Goal: Task Accomplishment & Management: Manage account settings

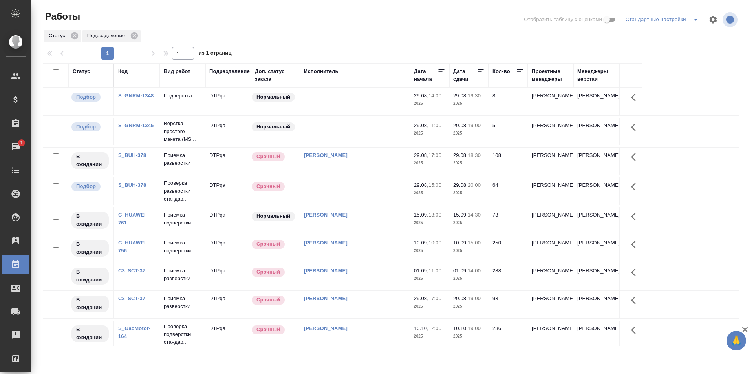
click at [331, 116] on td at bounding box center [355, 102] width 110 height 28
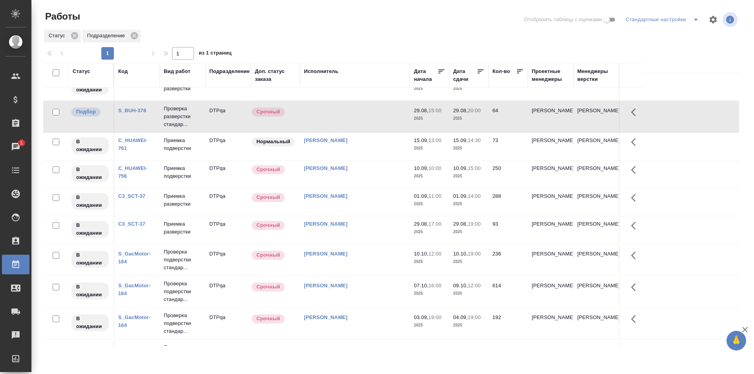
scroll to position [79, 0]
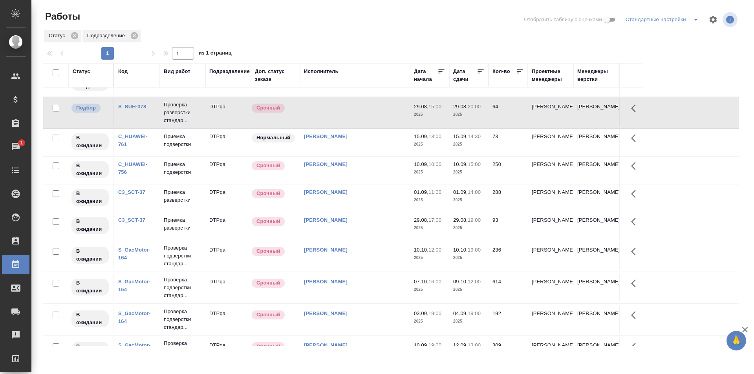
click at [373, 13] on div "[PERSON_NAME]" at bounding box center [355, 13] width 102 height 0
click at [374, 13] on div "[PERSON_NAME]" at bounding box center [355, 13] width 102 height 0
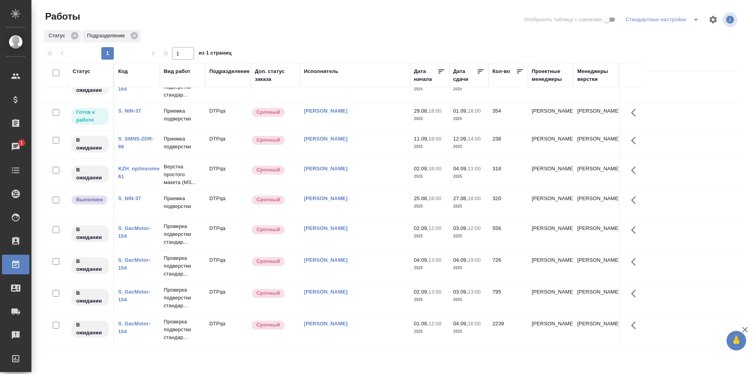
scroll to position [186, 0]
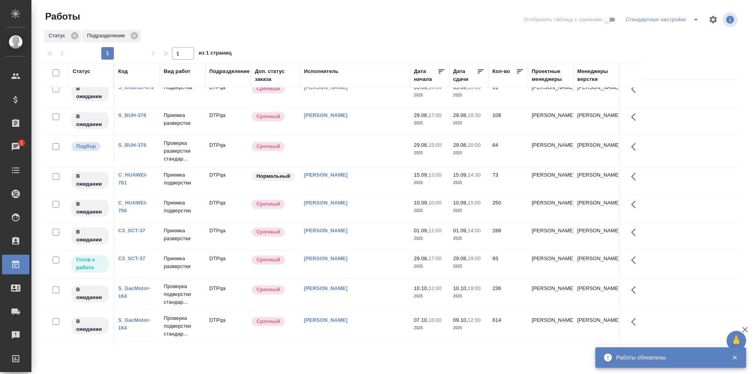
scroll to position [0, 0]
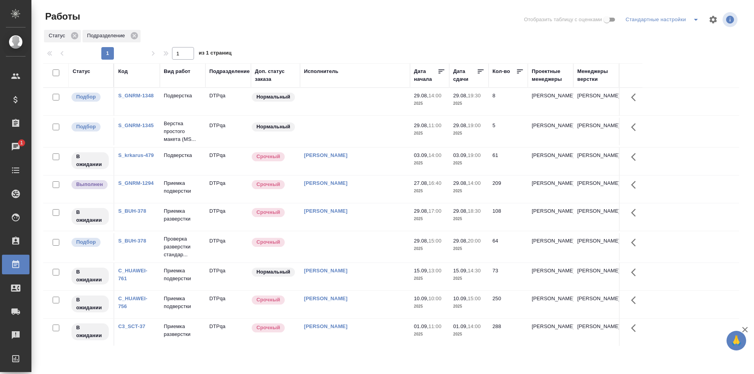
click at [349, 116] on td "Исмагилова Диана" at bounding box center [355, 102] width 110 height 28
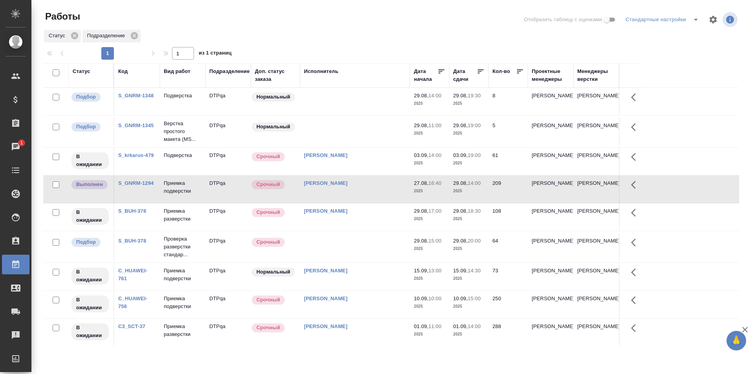
click at [349, 116] on td "Исмагилова Диана" at bounding box center [355, 102] width 110 height 28
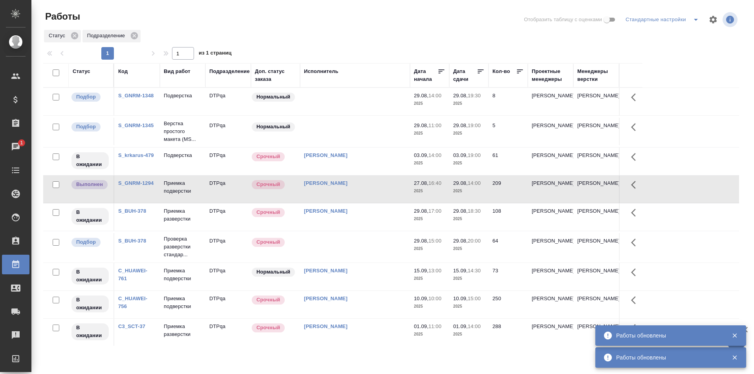
click at [356, 116] on td "[PERSON_NAME]" at bounding box center [355, 102] width 110 height 28
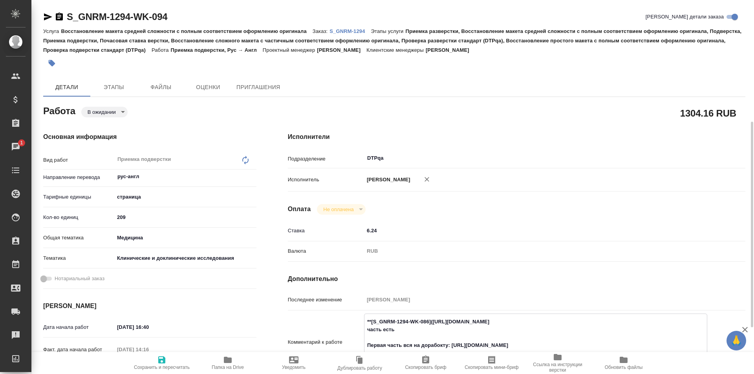
scroll to position [79, 0]
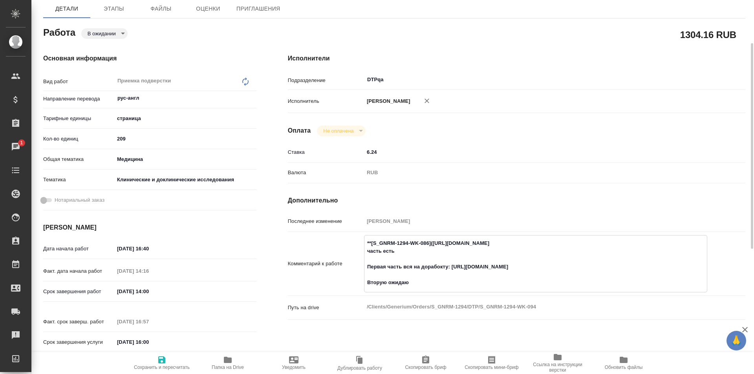
click at [227, 364] on icon "button" at bounding box center [227, 360] width 9 height 9
click at [442, 268] on textarea "**[S_GNRM-1294-WK-086](https://tera.awatera.com/Work/68ac5c150be58547914a3f7b/)…" at bounding box center [535, 263] width 343 height 53
drag, startPoint x: 579, startPoint y: 244, endPoint x: 433, endPoint y: 243, distance: 146.2
click at [433, 243] on textarea "**[S_GNRM-1294-WK-086](https://tera.awatera.com/Work/68ac5c150be58547914a3f7b/)…" at bounding box center [536, 263] width 343 height 53
type textarea "**[S_GNRM-1294-WK-086](https://tera.awatera.com/Work/68ac5c150be58547914a3f7b/)…"
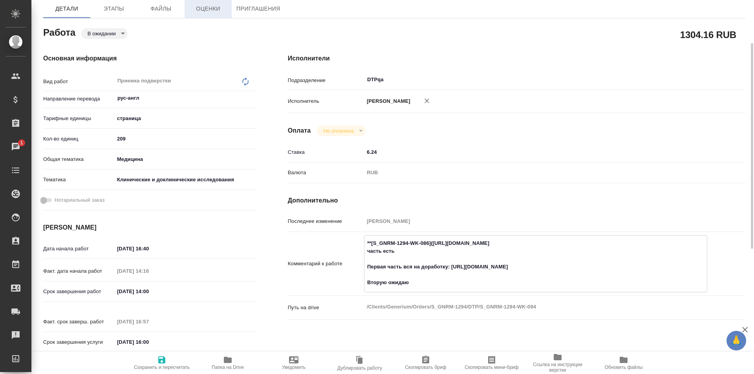
scroll to position [0, 0]
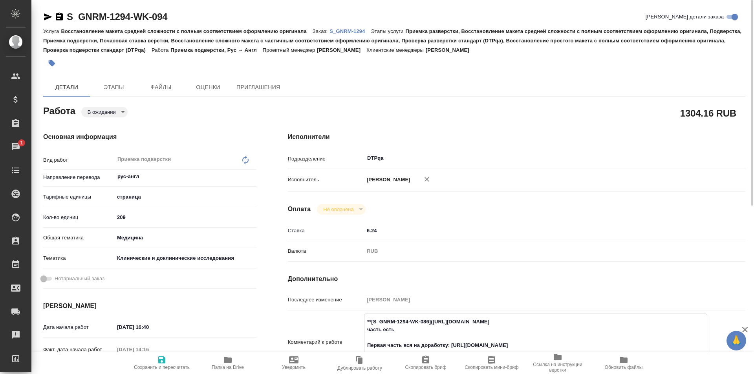
click at [102, 113] on body "🙏 .cls-1 fill:#fff; AWATERA Ismagilova Diana Клиенты Спецификации Заказы 1 Чаты…" at bounding box center [377, 187] width 754 height 374
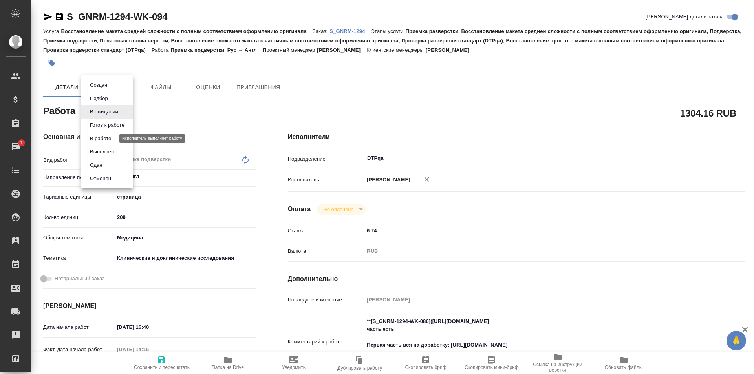
click at [104, 137] on button "В работе" at bounding box center [101, 138] width 26 height 9
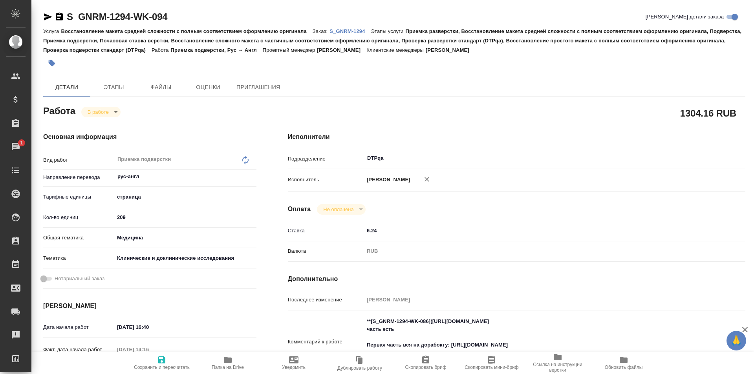
type textarea "x"
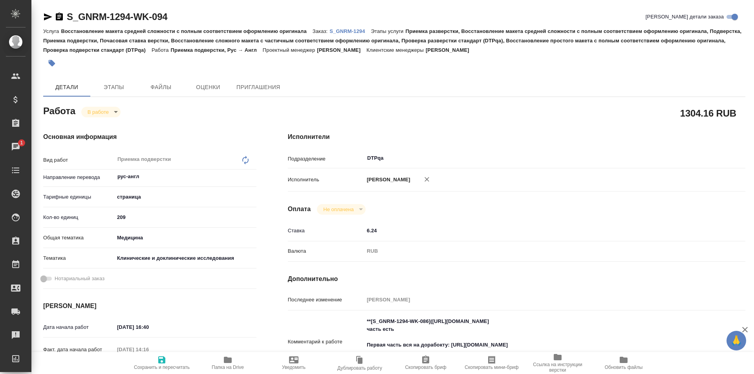
type textarea "x"
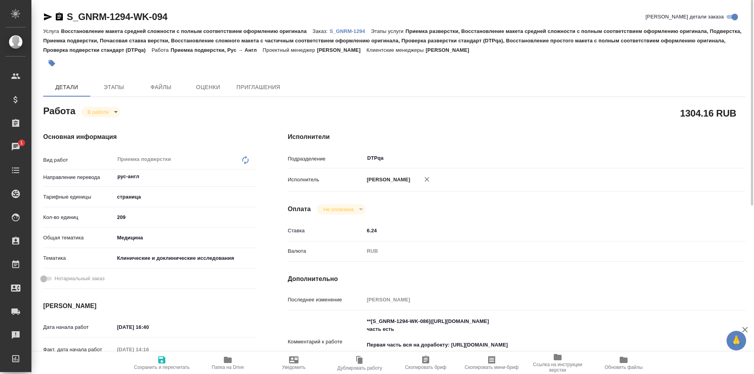
type textarea "x"
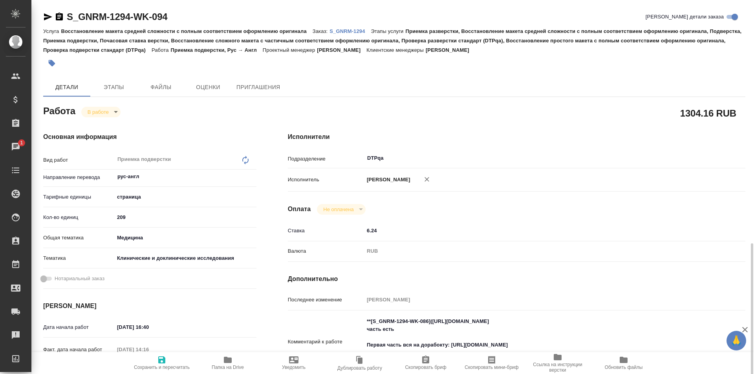
scroll to position [157, 0]
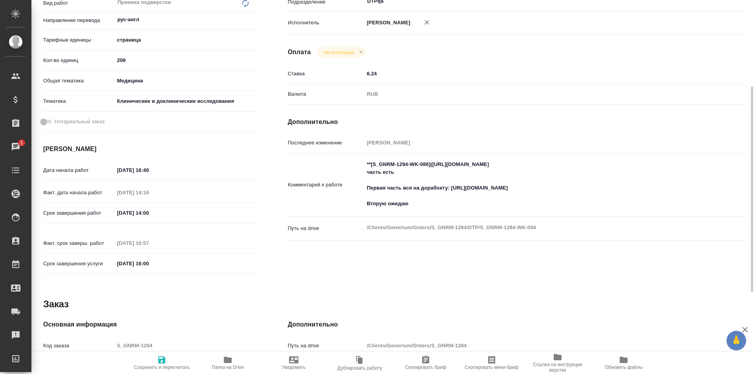
type textarea "x"
click at [426, 202] on textarea "**[S_GNRM-1294-WK-086](https://tera.awatera.com/Work/68ac5c150be58547914a3f7b/)…" at bounding box center [536, 184] width 343 height 53
type textarea "x"
type textarea "**[S_GNRM-1294-WK-086](https://tera.awatera.com/Work/68ac5c150be58547914a3f7b/)…"
type textarea "x"
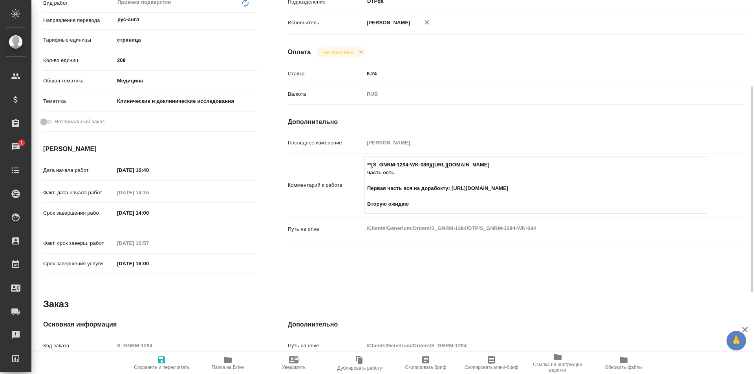
type textarea "x"
type textarea "**[S_GNRM-1294-WK-086](https://tera.awatera.com/Work/68ac5c150be58547914a3f7b/)…"
type textarea "x"
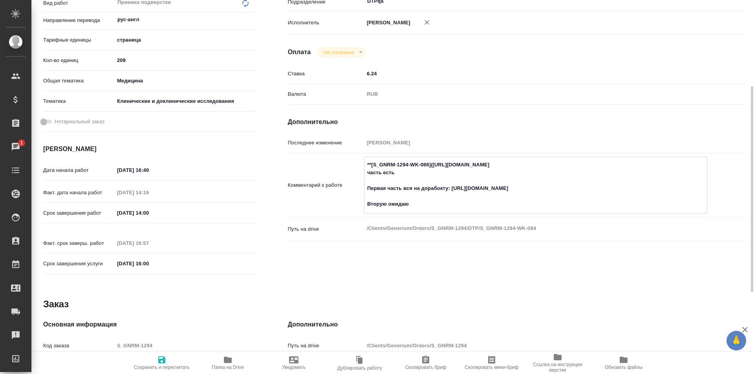
type textarea "x"
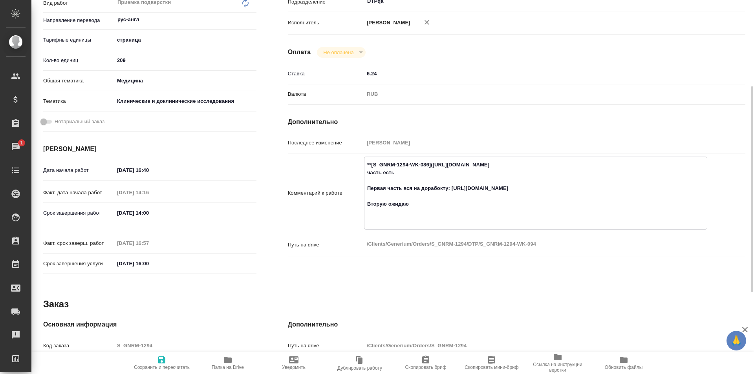
type textarea "**[S_GNRM-1294-WK-086](https://tera.awatera.com/Work/68ac5c150be58547914a3f7b/)…"
type textarea "x"
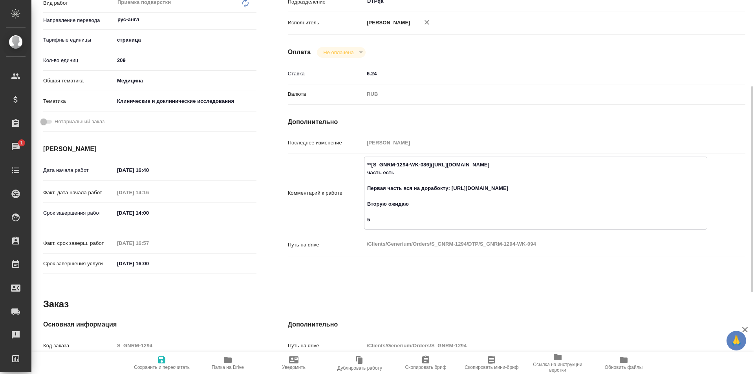
type textarea "x"
type textarea "**[S_GNRM-1294-WK-086](https://tera.awatera.com/Work/68ac5c150be58547914a3f7b/)…"
type textarea "x"
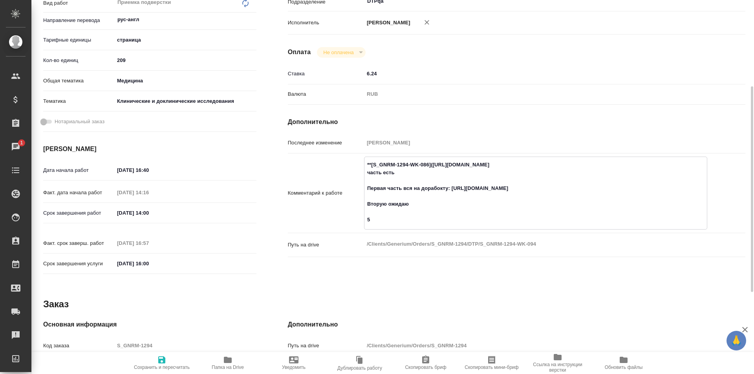
type textarea "x"
type textarea "**[S_GNRM-1294-WK-086](https://tera.awatera.com/Work/68ac5c150be58547914a3f7b/)…"
type textarea "x"
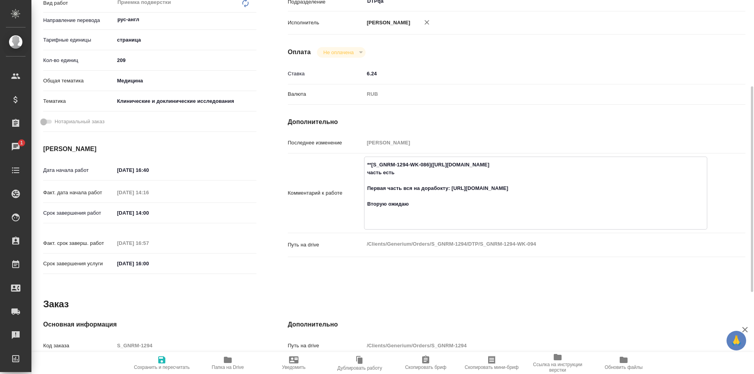
type textarea "x"
type textarea "**[S_GNRM-1294-WK-086](https://tera.awatera.com/Work/68ac5c150be58547914a3f7b/)…"
type textarea "x"
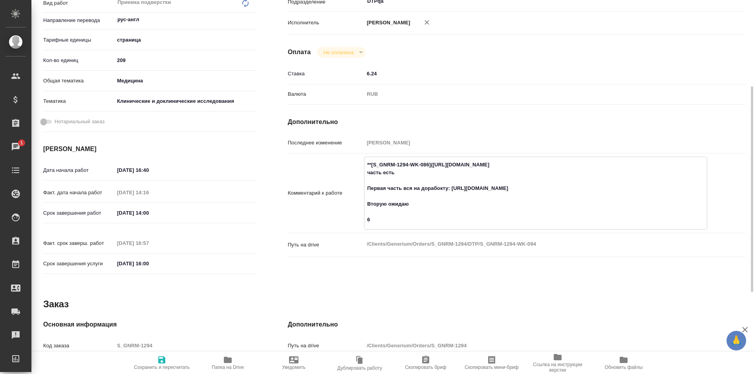
type textarea "x"
type textarea "**[S_GNRM-1294-WK-086](https://tera.awatera.com/Work/68ac5c150be58547914a3f7b/)…"
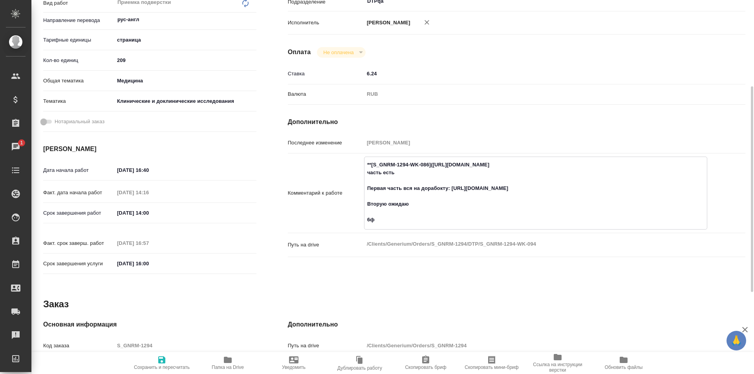
type textarea "x"
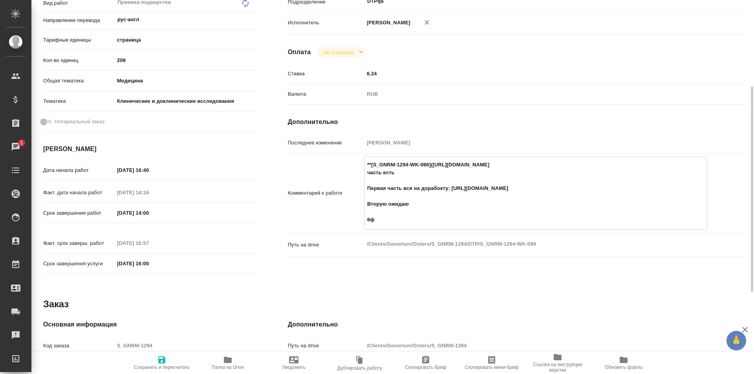
type textarea "**[S_GNRM-1294-WK-086](https://tera.awatera.com/Work/68ac5c150be58547914a3f7b/)…"
type textarea "x"
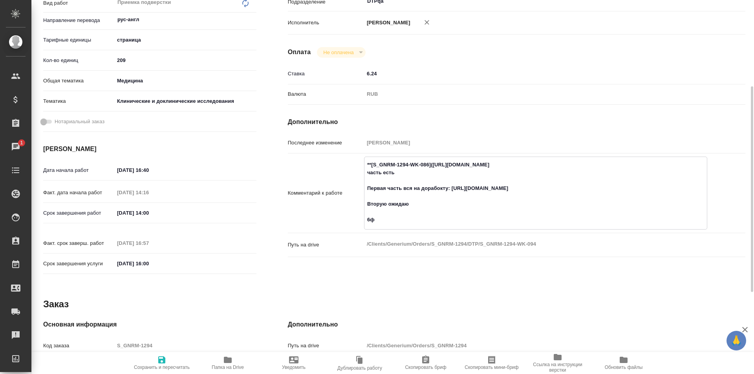
type textarea "x"
type textarea "**[S_GNRM-1294-WK-086](https://tera.awatera.com/Work/68ac5c150be58547914a3f7b/)…"
type textarea "x"
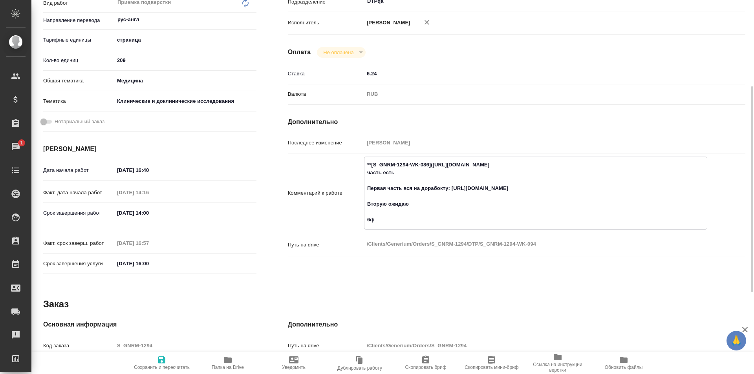
type textarea "x"
type textarea "**[S_GNRM-1294-WK-086](https://tera.awatera.com/Work/68ac5c150be58547914a3f7b/)…"
type textarea "x"
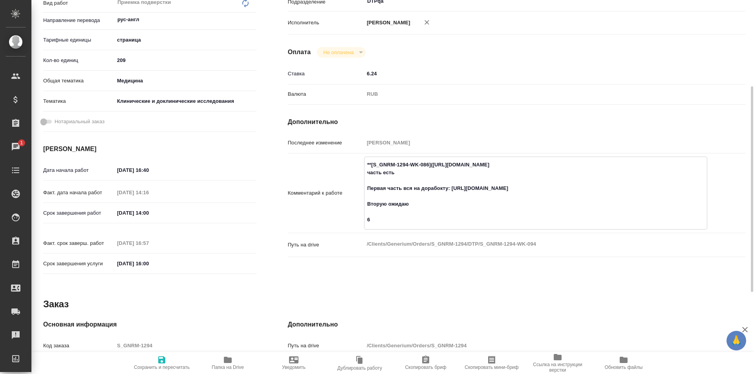
type textarea "x"
type textarea "**[S_GNRM-1294-WK-086](https://tera.awatera.com/Work/68ac5c150be58547914a3f7b/)…"
type textarea "x"
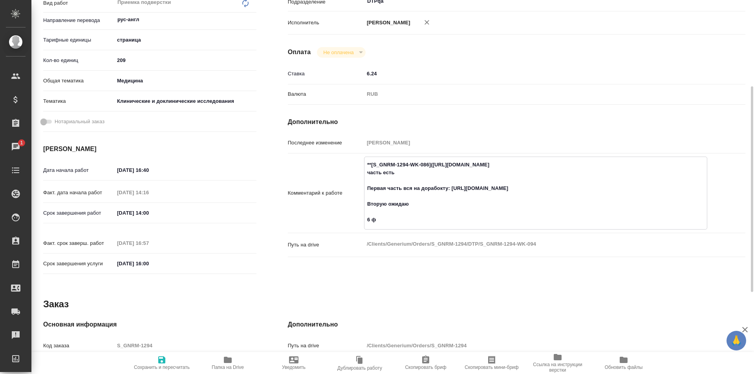
type textarea "x"
type textarea "**[S_GNRM-1294-WK-086](https://tera.awatera.com/Work/68ac5c150be58547914a3f7b/)…"
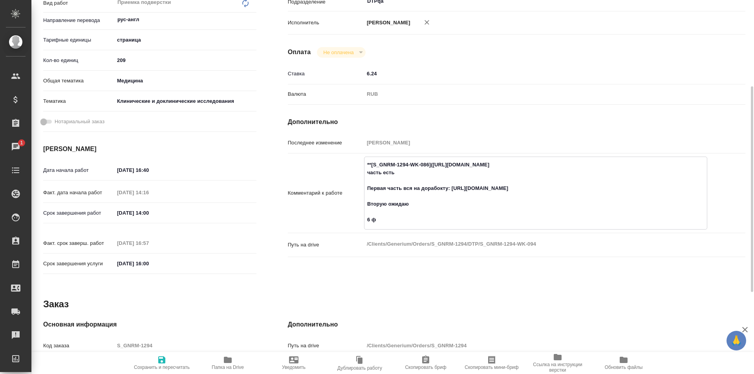
type textarea "x"
type textarea "**[S_GNRM-1294-WK-086](https://tera.awatera.com/Work/68ac5c150be58547914a3f7b/)…"
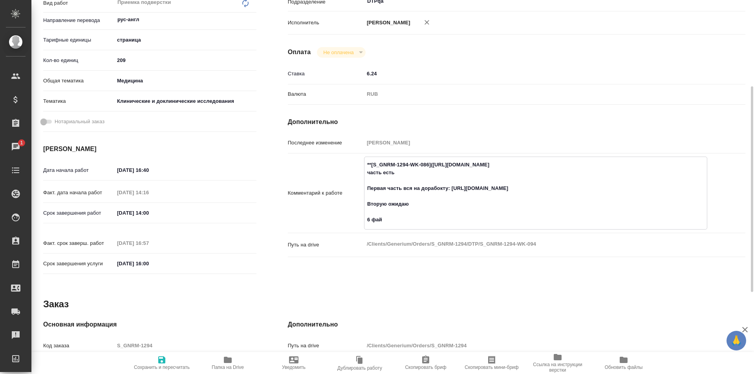
type textarea "x"
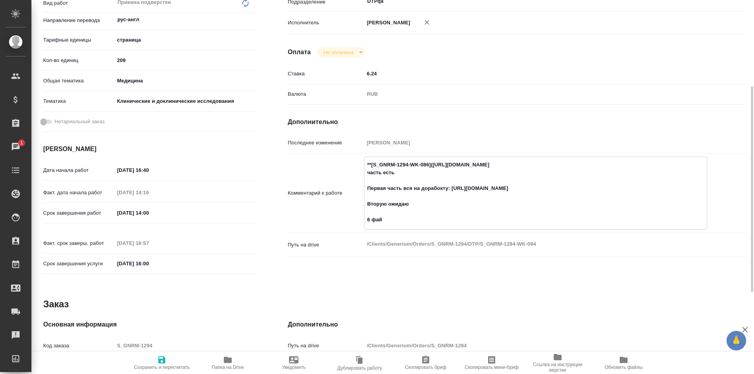
type textarea "x"
type textarea "**[S_GNRM-1294-WK-086](https://tera.awatera.com/Work/68ac5c150be58547914a3f7b/)…"
type textarea "x"
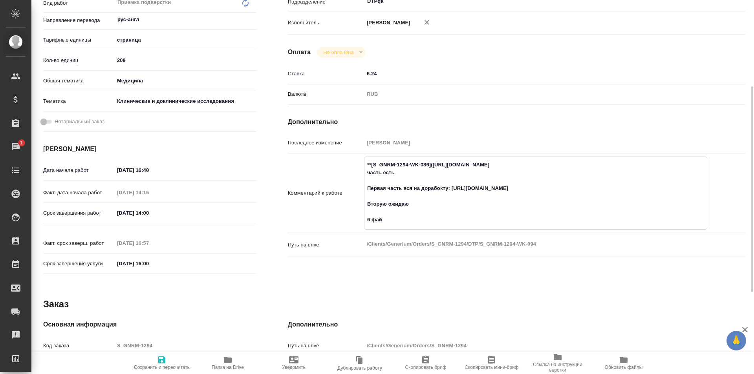
type textarea "x"
type textarea "**[S_GNRM-1294-WK-086](https://tera.awatera.com/Work/68ac5c150be58547914a3f7b/)…"
type textarea "x"
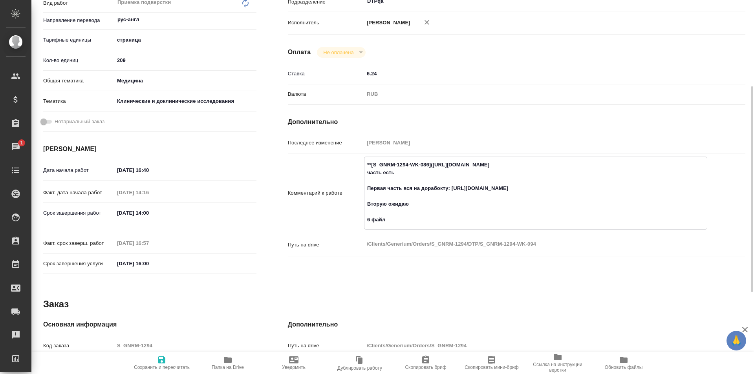
type textarea "x"
type textarea "**[S_GNRM-1294-WK-086](https://tera.awatera.com/Work/68ac5c150be58547914a3f7b/)…"
type textarea "x"
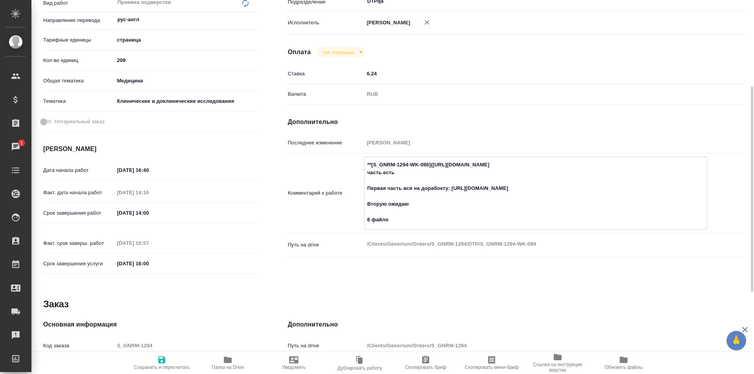
type textarea "x"
type textarea "**[S_GNRM-1294-WK-086](https://tera.awatera.com/Work/68ac5c150be58547914a3f7b/)…"
type textarea "x"
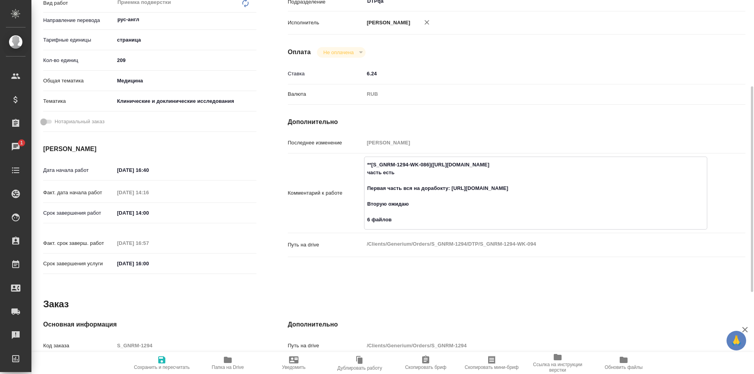
type textarea "x"
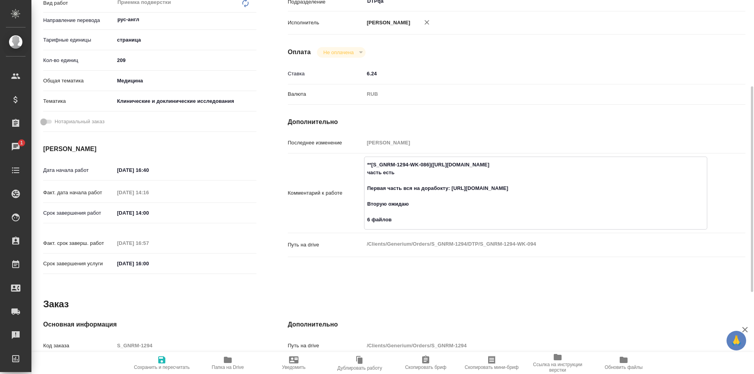
type textarea "**[S_GNRM-1294-WK-086](https://tera.awatera.com/Work/68ac5c150be58547914a3f7b/)…"
type textarea "x"
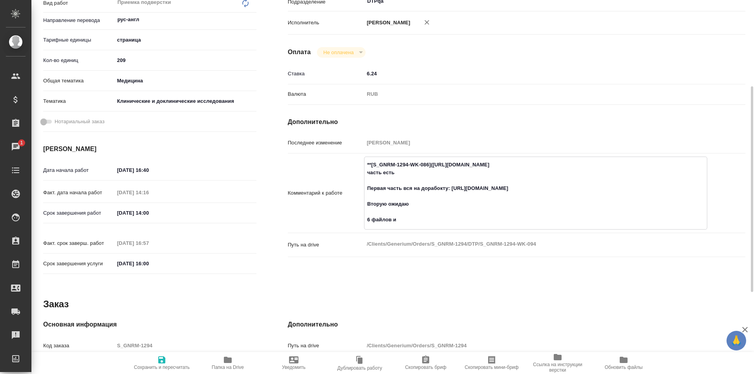
type textarea "x"
type textarea "**[S_GNRM-1294-WK-086](https://tera.awatera.com/Work/68ac5c150be58547914a3f7b/)…"
type textarea "x"
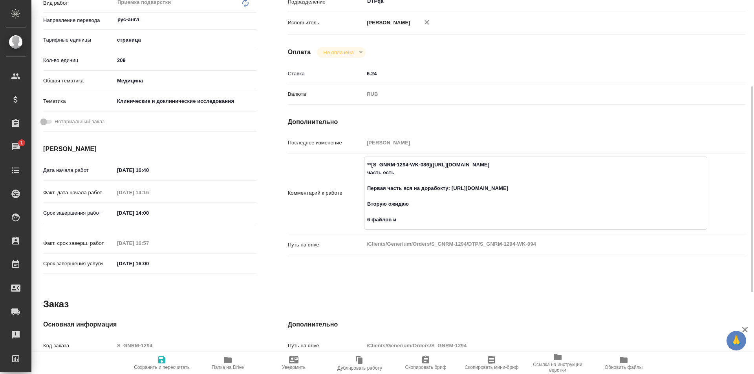
type textarea "x"
type textarea "**[S_GNRM-1294-WK-086](https://tera.awatera.com/Work/68ac5c150be58547914a3f7b/)…"
type textarea "x"
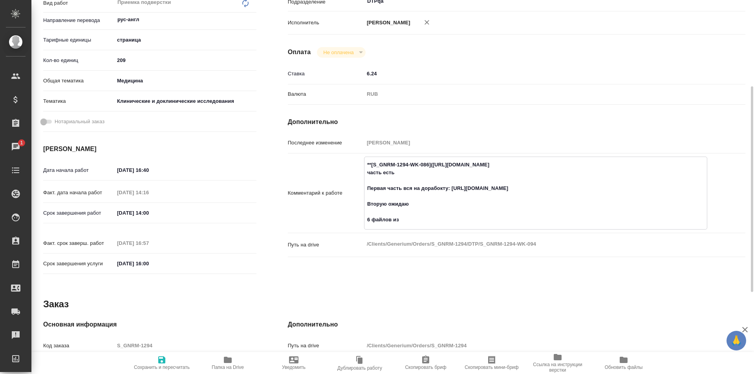
type textarea "x"
type textarea "**[S_GNRM-1294-WK-086](https://tera.awatera.com/Work/68ac5c150be58547914a3f7b/)…"
type textarea "x"
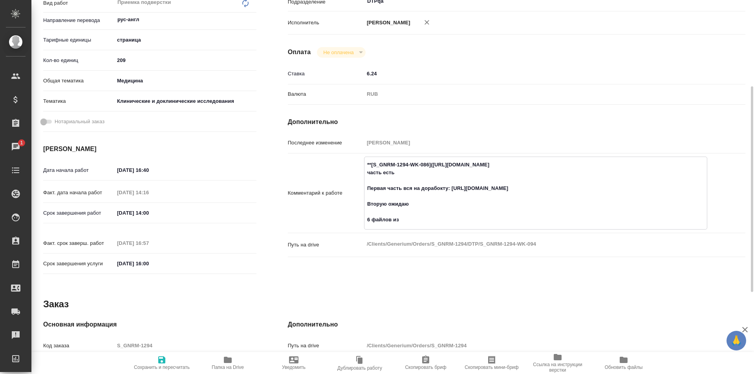
type textarea "x"
type textarea "**[S_GNRM-1294-WK-086](https://tera.awatera.com/Work/68ac5c150be58547914a3f7b/)…"
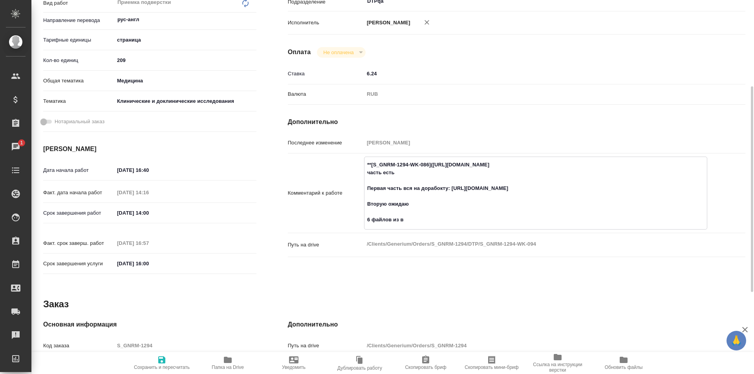
type textarea "x"
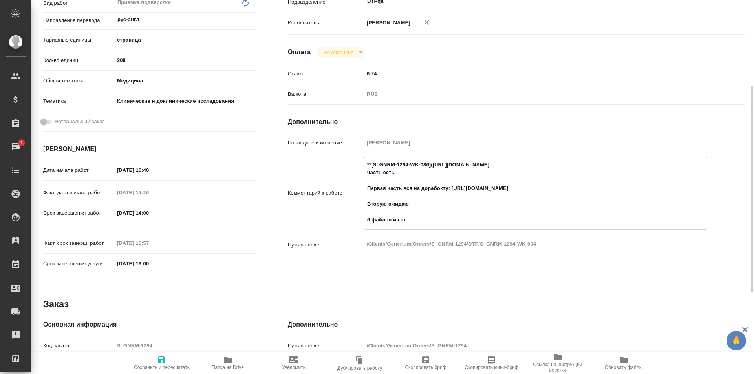
type textarea "**[S_GNRM-1294-WK-086](https://tera.awatera.com/Work/68ac5c150be58547914a3f7b/)…"
type textarea "x"
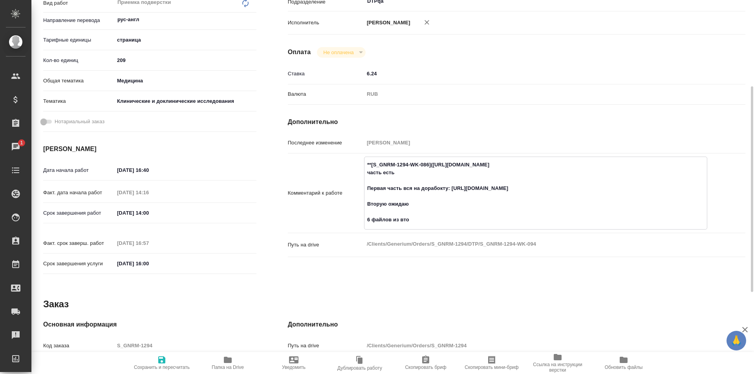
type textarea "x"
type textarea "**[S_GNRM-1294-WK-086](https://tera.awatera.com/Work/68ac5c150be58547914a3f7b/)…"
type textarea "x"
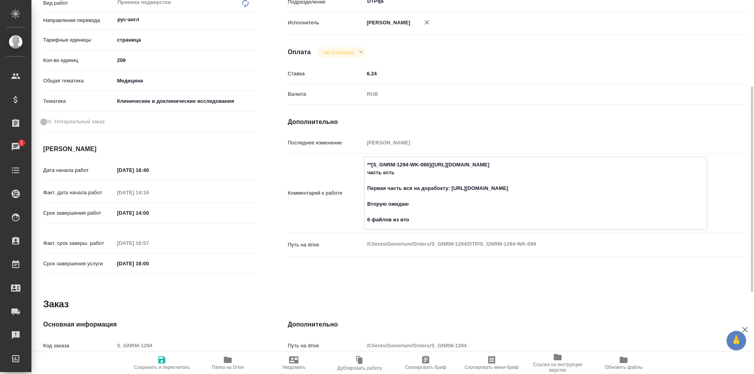
type textarea "x"
type textarea "**[S_GNRM-1294-WK-086](https://tera.awatera.com/Work/68ac5c150be58547914a3f7b/)…"
type textarea "x"
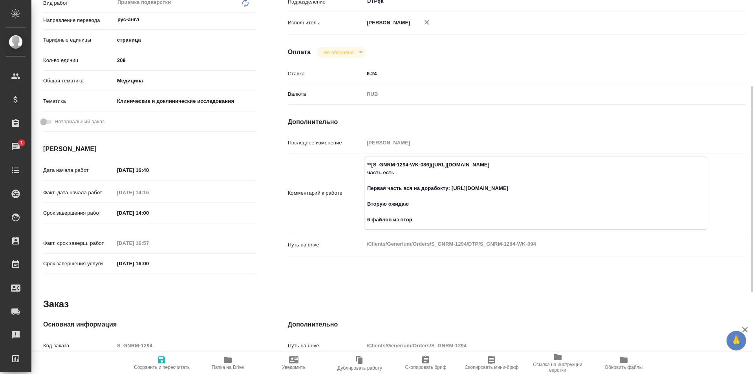
type textarea "x"
type textarea "**[S_GNRM-1294-WK-086](https://tera.awatera.com/Work/68ac5c150be58547914a3f7b/)…"
type textarea "x"
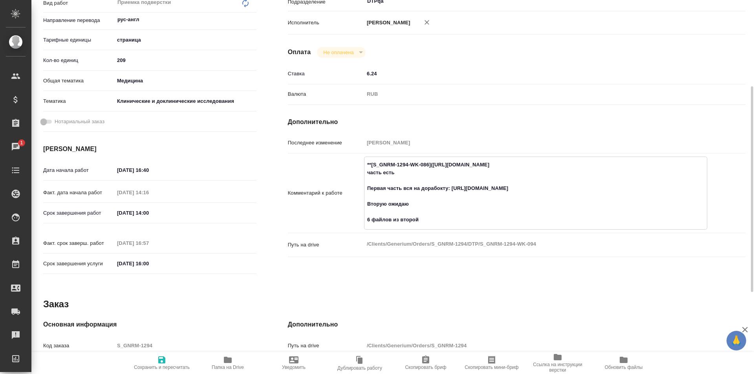
type textarea "x"
type textarea "**[S_GNRM-1294-WK-086](https://tera.awatera.com/Work/68ac5c150be58547914a3f7b/)…"
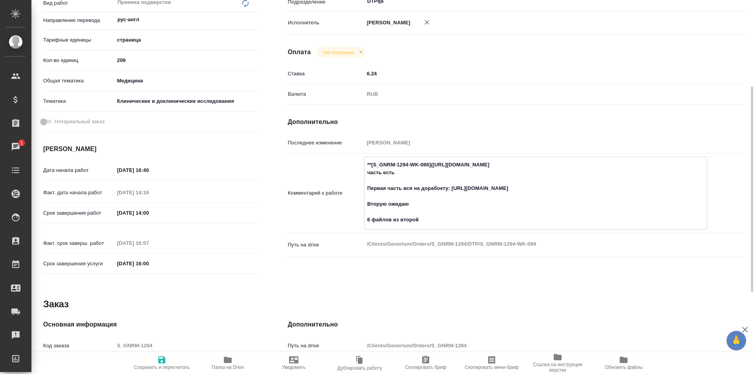
type textarea "x"
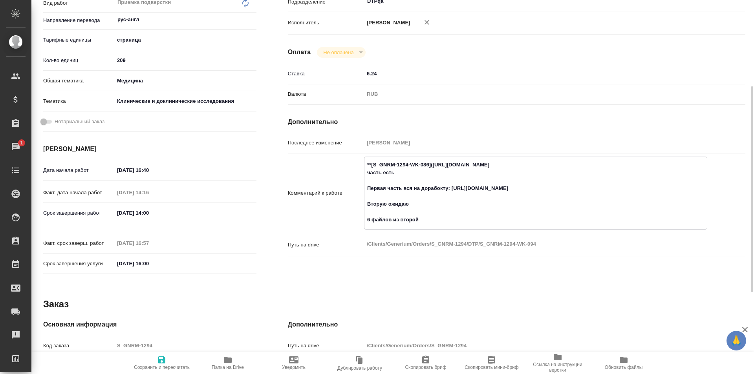
type textarea "**[S_GNRM-1294-WK-086](https://tera.awatera.com/Work/68ac5c150be58547914a3f7b/)…"
type textarea "x"
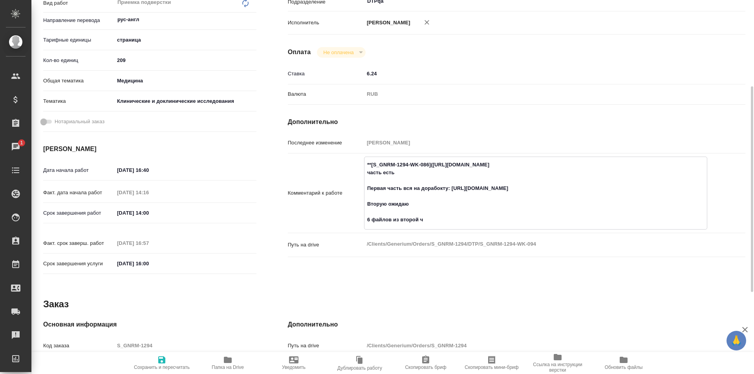
type textarea "x"
type textarea "**[S_GNRM-1294-WK-086](https://tera.awatera.com/Work/68ac5c150be58547914a3f7b/)…"
type textarea "x"
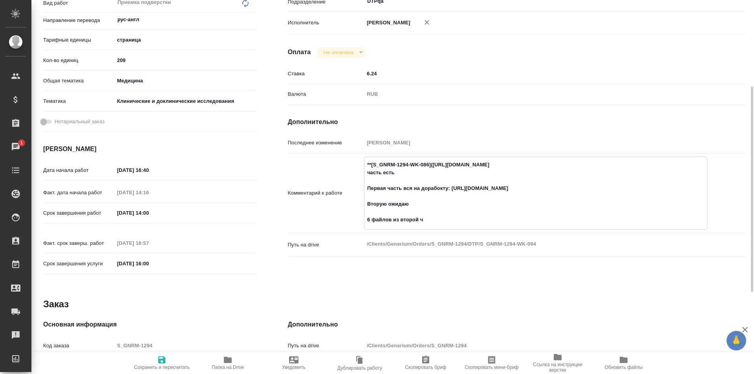
type textarea "x"
type textarea "**[S_GNRM-1294-WK-086](https://tera.awatera.com/Work/68ac5c150be58547914a3f7b/)…"
type textarea "x"
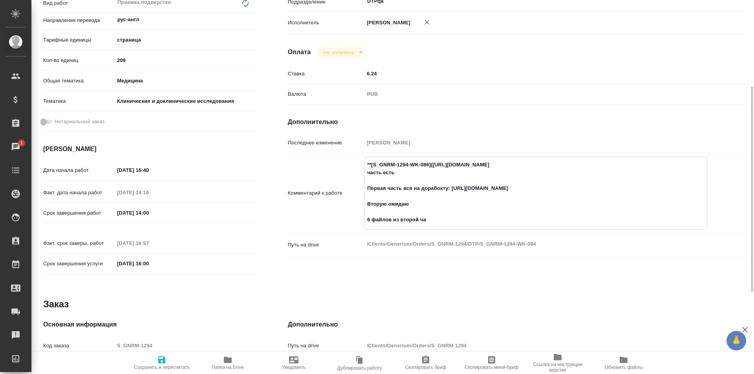
type textarea "x"
type textarea "**[S_GNRM-1294-WK-086](https://tera.awatera.com/Work/68ac5c150be58547914a3f7b/)…"
type textarea "x"
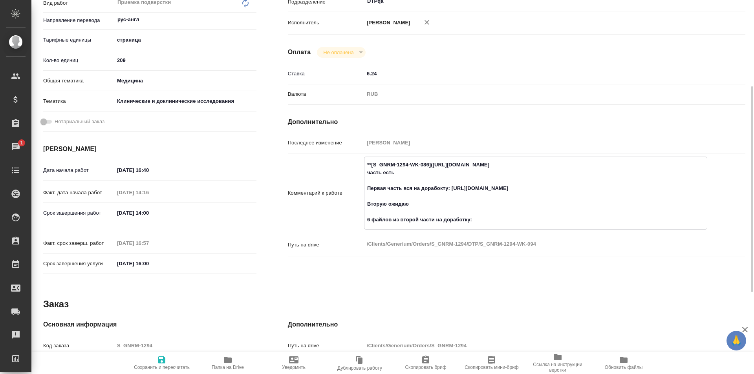
paste textarea "https://drive.awatera.com/f/10241204"
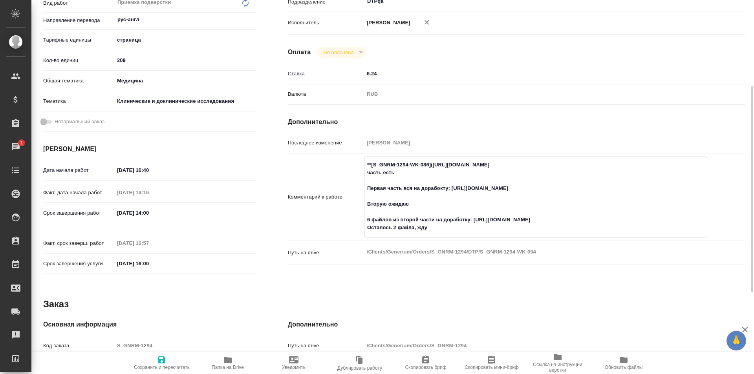
click at [163, 367] on span "Сохранить и пересчитать" at bounding box center [162, 368] width 56 height 6
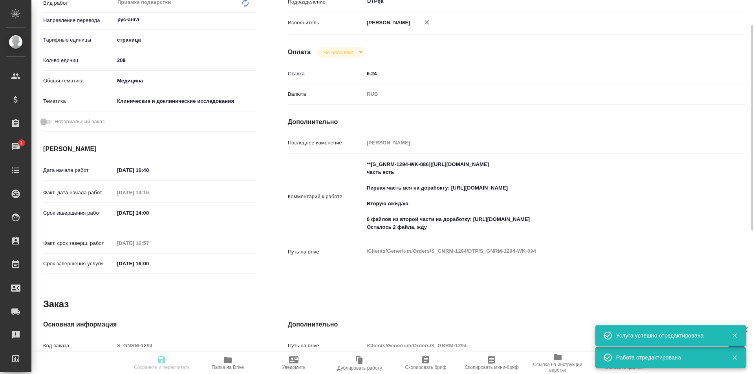
scroll to position [0, 0]
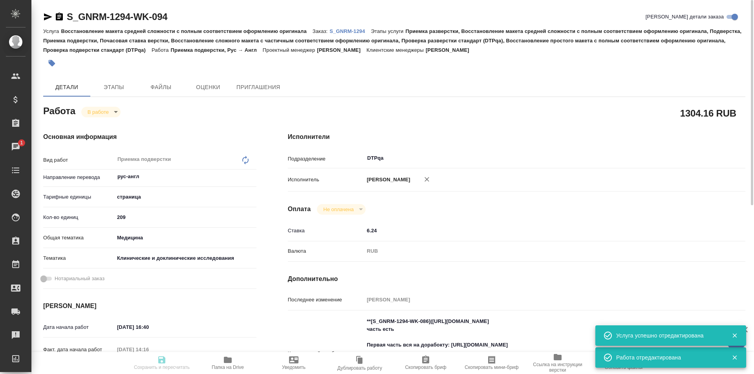
click at [109, 112] on body "🙏 .cls-1 fill:#fff; AWATERA Ismagilova Diana Клиенты Спецификации Заказы 1 Чаты…" at bounding box center [377, 187] width 754 height 374
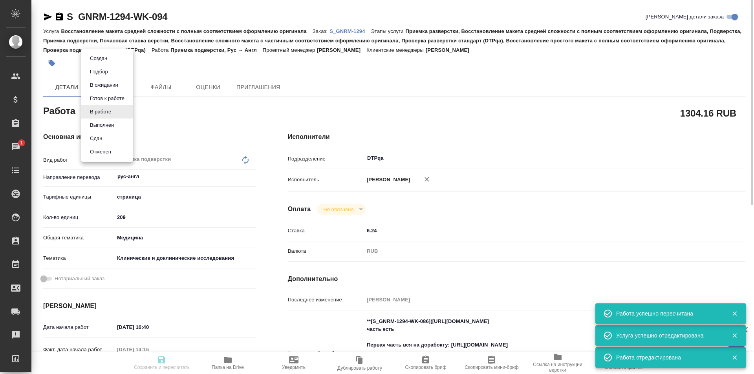
click at [105, 63] on button "Выполнен" at bounding box center [99, 58] width 22 height 9
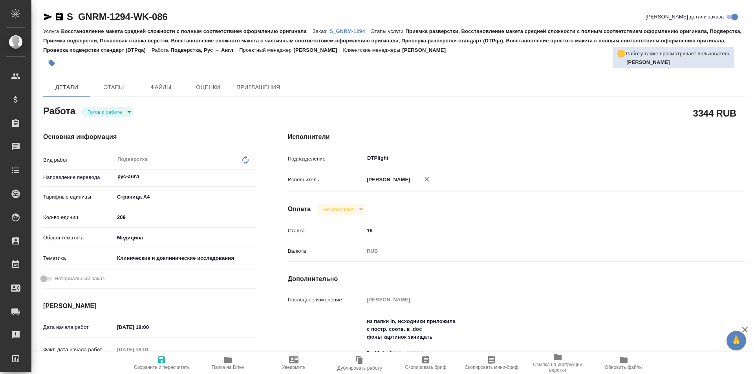
type textarea "x"
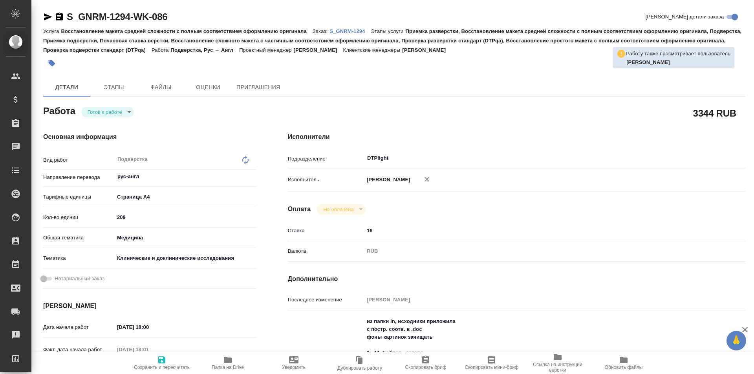
type textarea "x"
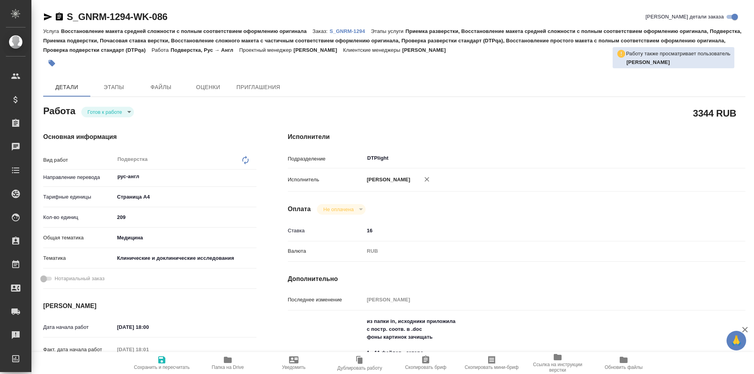
type textarea "x"
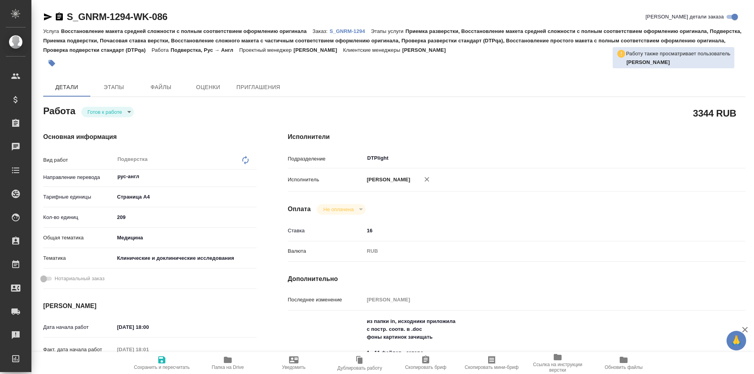
type textarea "x"
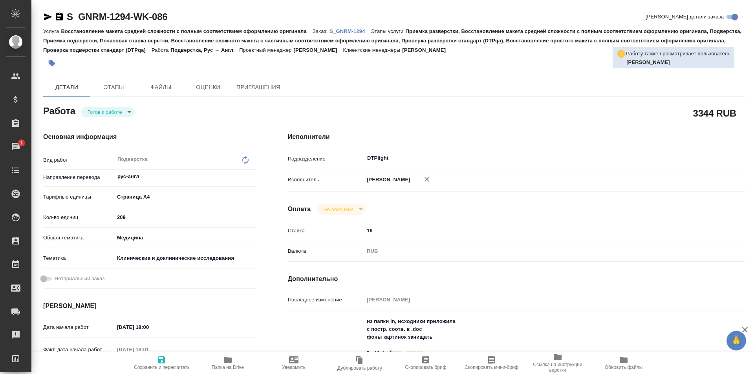
click at [223, 364] on icon "button" at bounding box center [227, 360] width 9 height 9
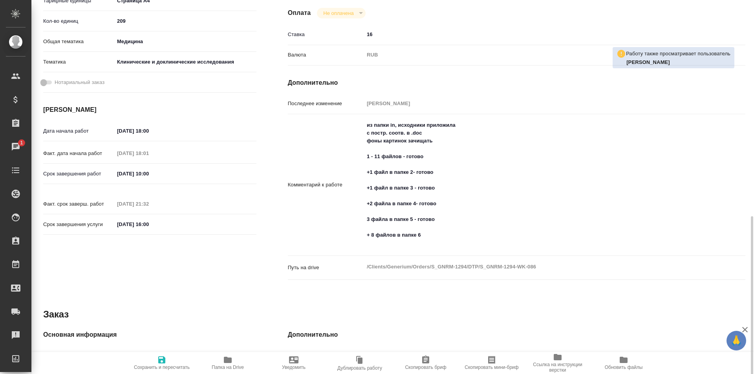
scroll to position [275, 0]
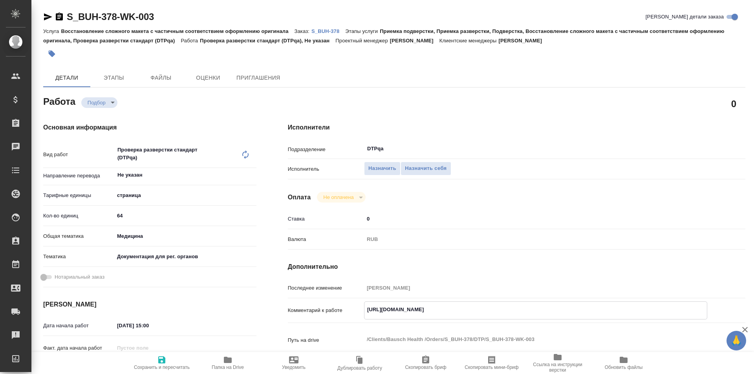
drag, startPoint x: 539, startPoint y: 311, endPoint x: 332, endPoint y: 314, distance: 207.1
click at [333, 314] on div "Комментарий к работе https://tera.awatera.com/Work/68adc890f6157be68949120f/ x" at bounding box center [517, 311] width 458 height 18
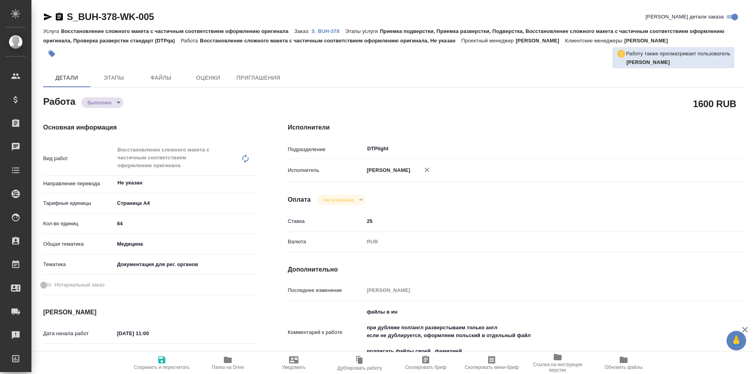
type textarea "x"
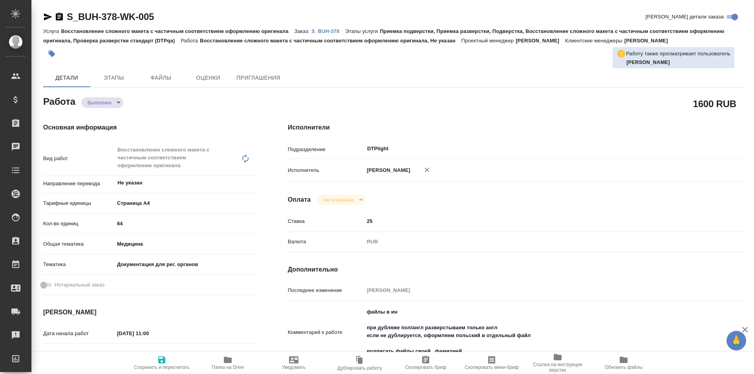
type textarea "x"
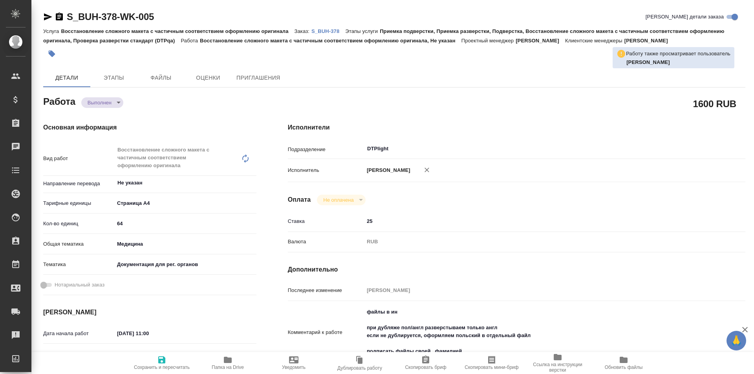
type textarea "x"
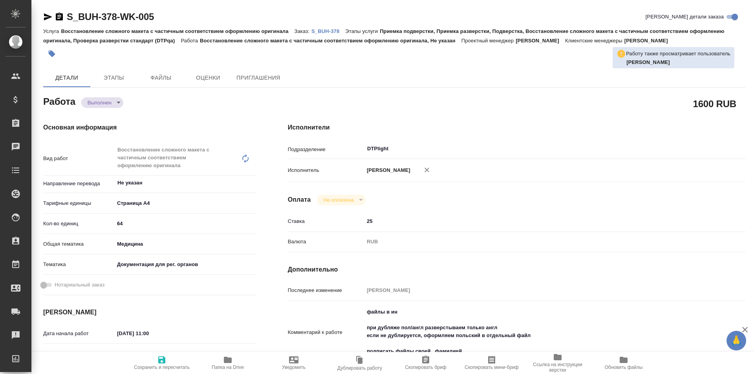
type textarea "x"
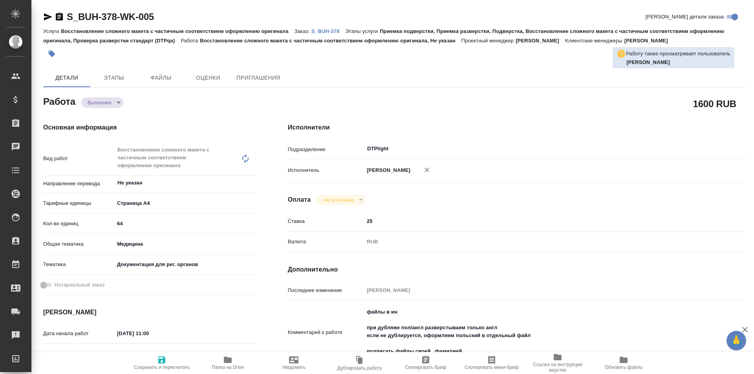
type textarea "x"
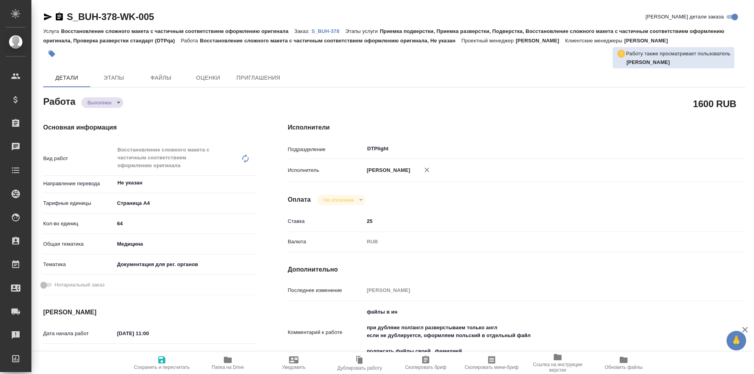
scroll to position [39, 0]
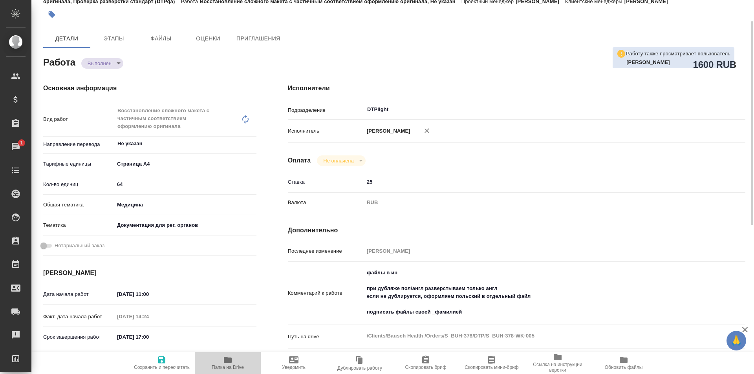
click at [228, 361] on icon "button" at bounding box center [228, 360] width 8 height 6
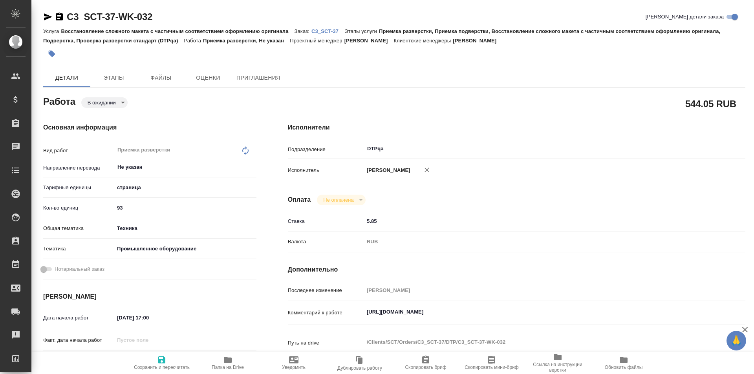
type textarea "x"
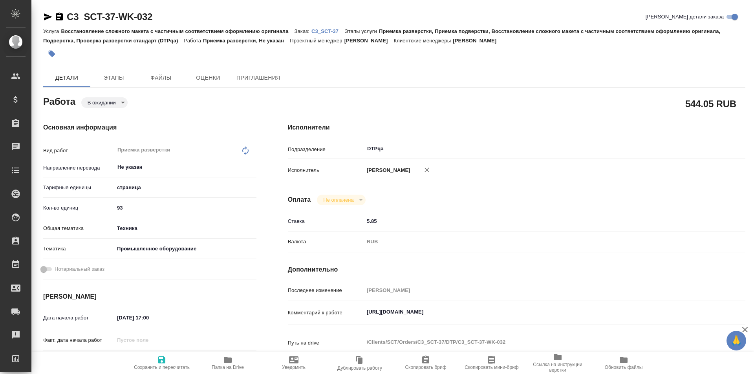
type textarea "x"
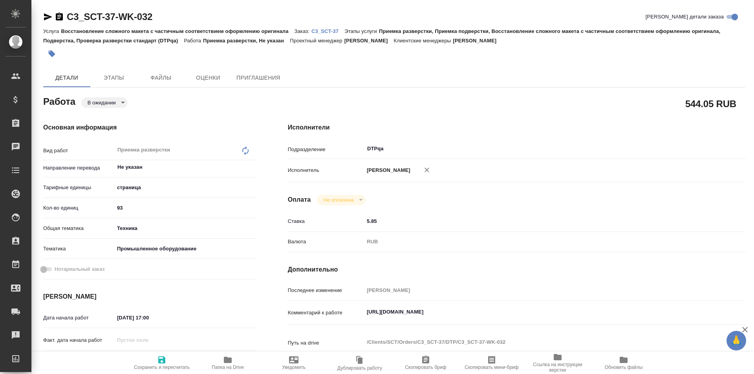
type textarea "x"
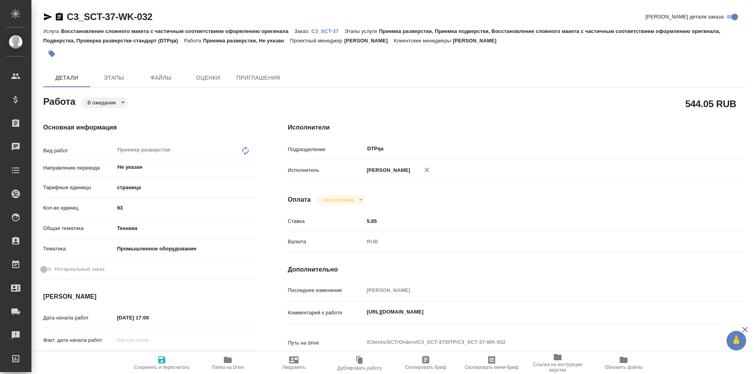
type textarea "x"
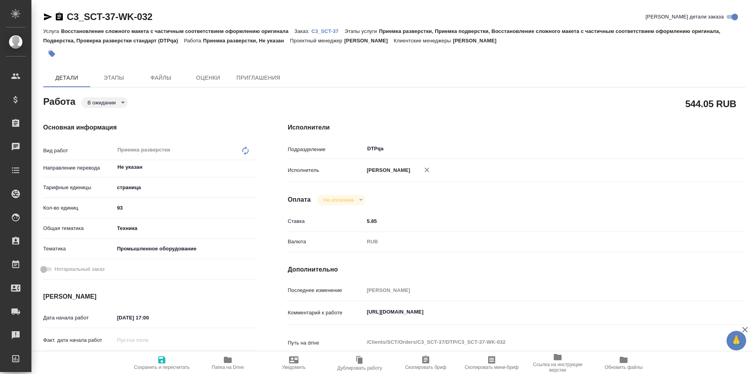
type textarea "x"
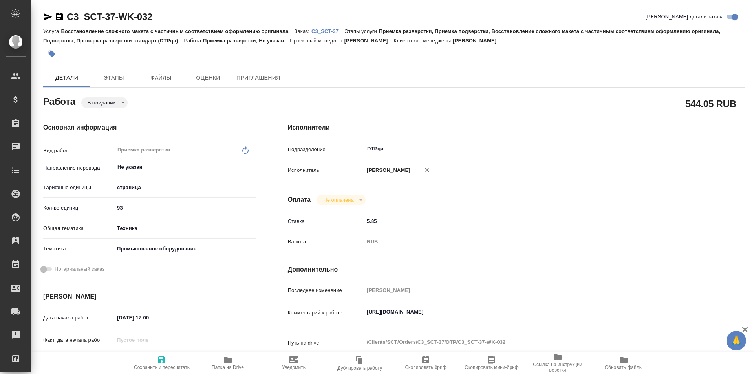
type textarea "x"
drag, startPoint x: 531, startPoint y: 310, endPoint x: 319, endPoint y: 315, distance: 211.8
click at [316, 318] on div "Комментарий к работе https://tera.awatera.com/Work/68ac4886caec68d43e12e72c/ x" at bounding box center [517, 314] width 458 height 18
type textarea "x"
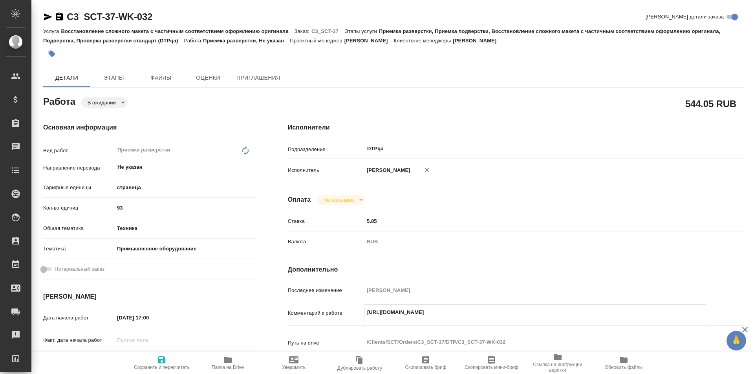
type textarea "x"
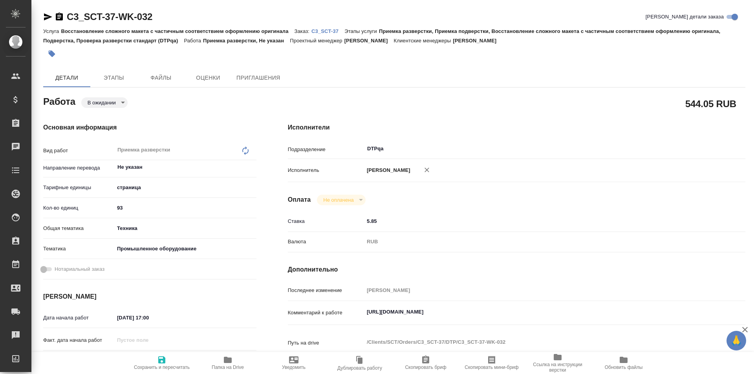
type textarea "x"
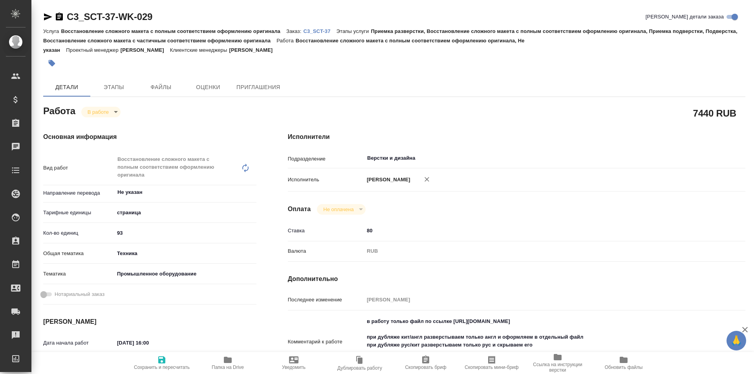
type textarea "x"
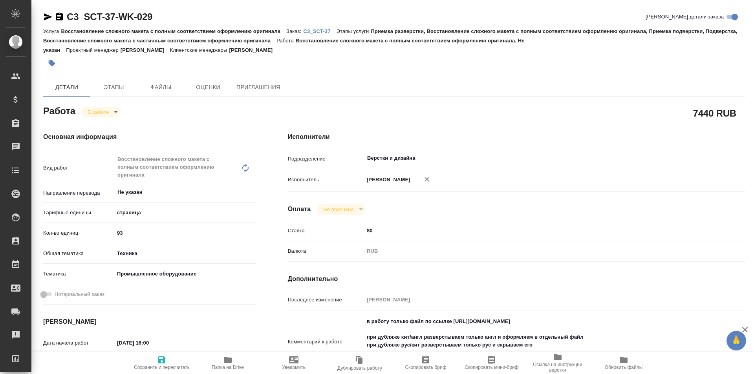
type textarea "x"
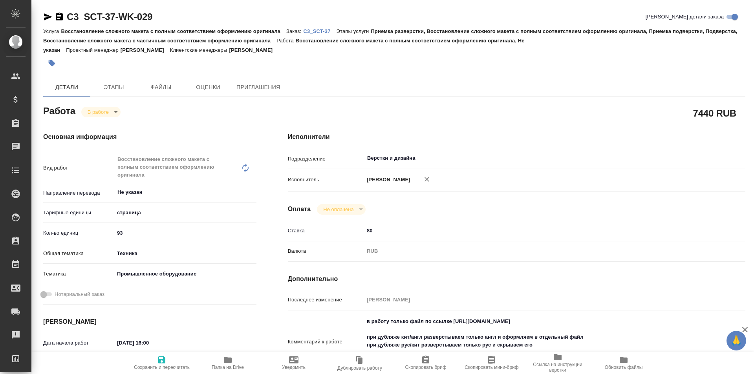
type textarea "x"
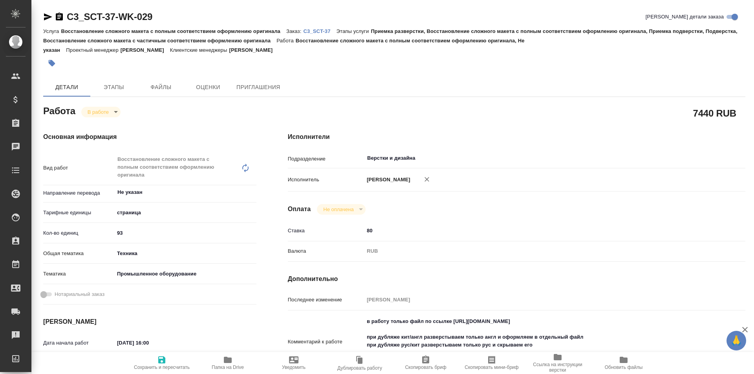
type textarea "x"
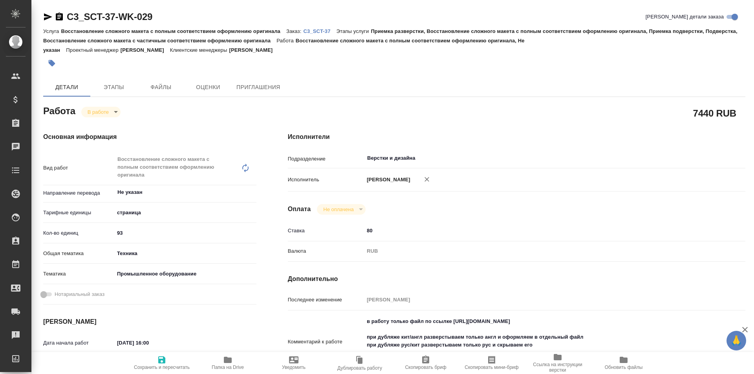
type textarea "x"
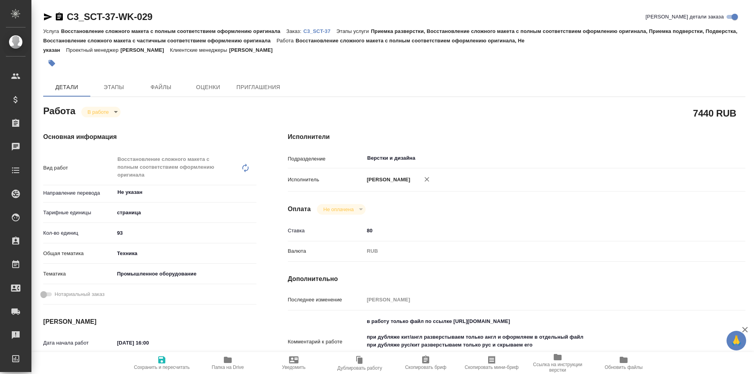
scroll to position [79, 0]
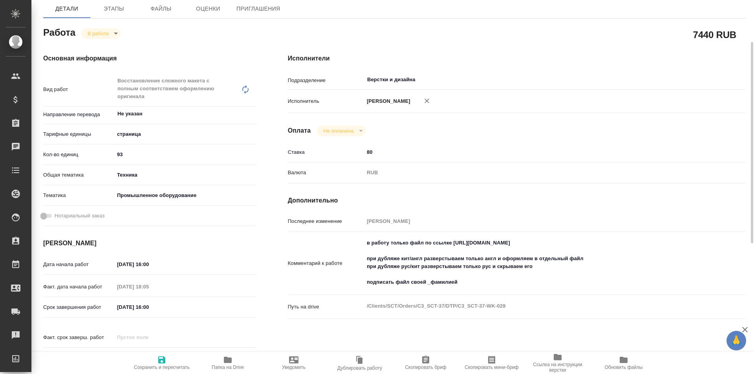
type textarea "x"
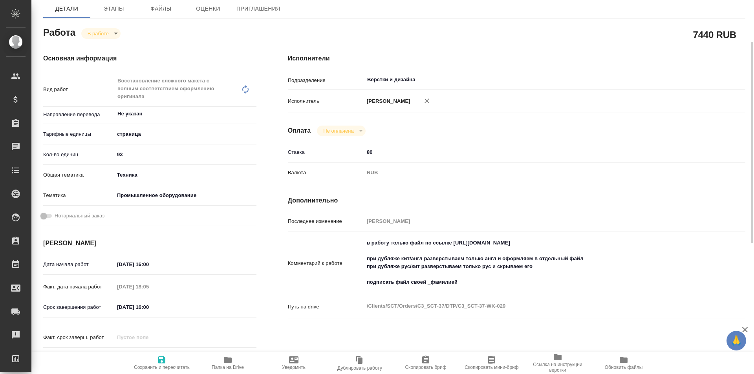
click at [226, 361] on icon "button" at bounding box center [228, 360] width 8 height 6
type textarea "x"
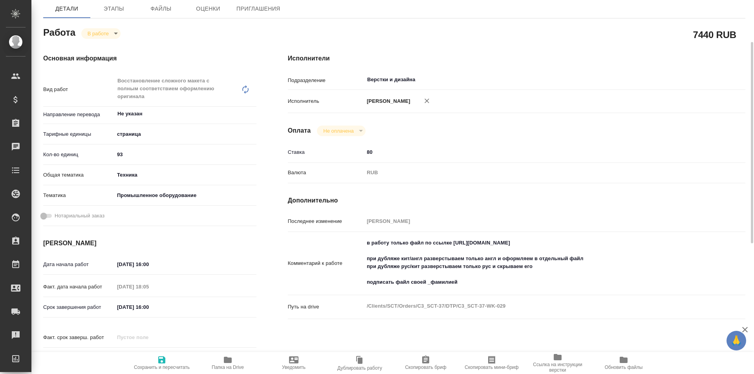
type textarea "x"
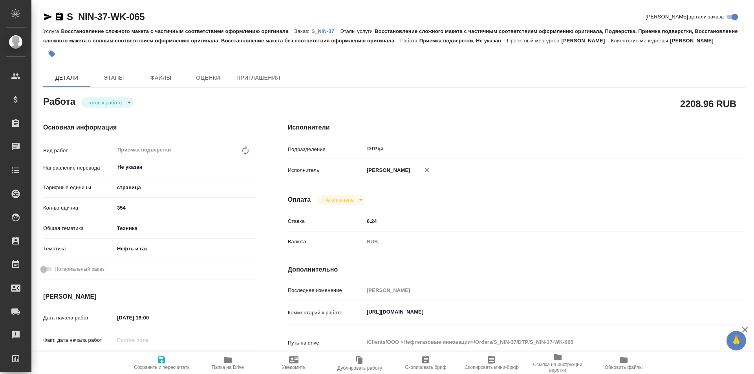
type textarea "x"
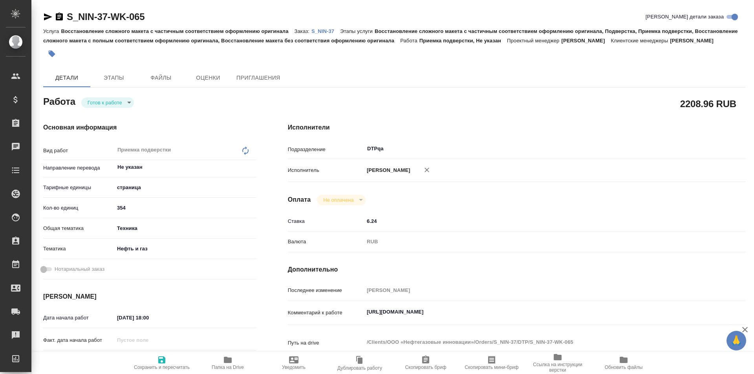
type textarea "x"
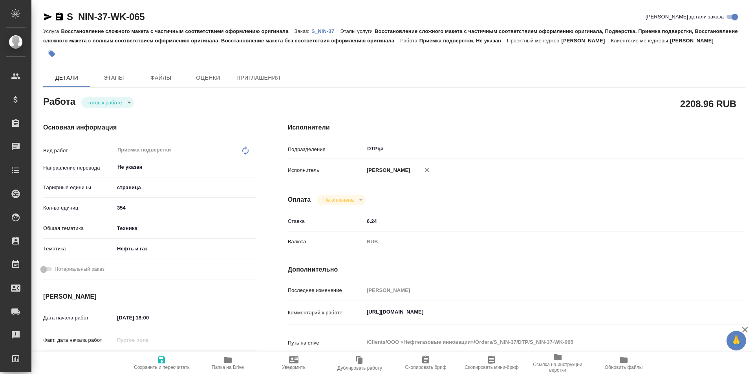
type textarea "x"
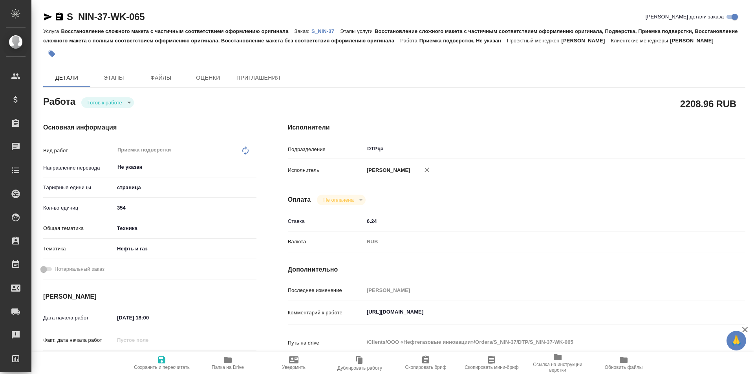
type textarea "x"
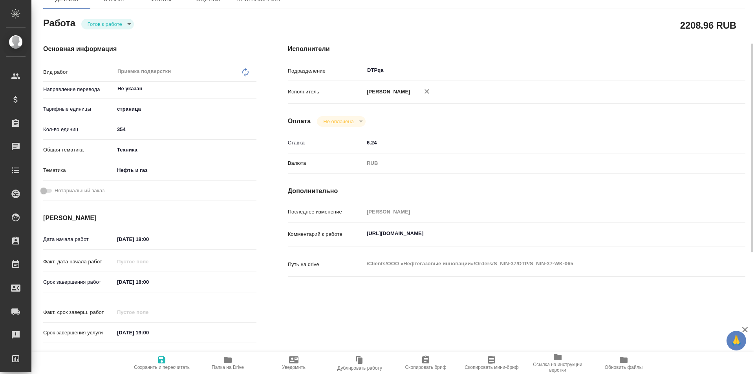
scroll to position [118, 0]
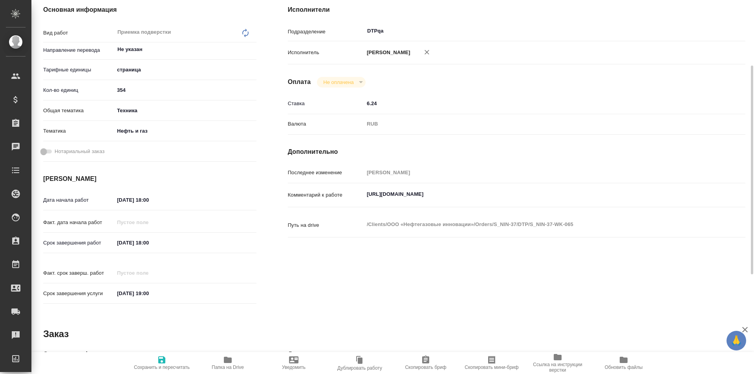
type textarea "x"
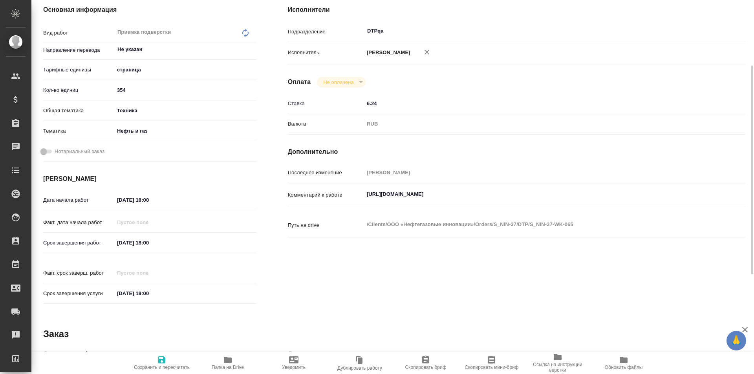
type textarea "x"
drag, startPoint x: 521, startPoint y: 197, endPoint x: 340, endPoint y: 194, distance: 180.8
click at [338, 195] on div "Комментарий к работе https://tera.awatera.com/Work/684013a241b761433d35d88f/ x" at bounding box center [517, 196] width 458 height 18
type textarea "x"
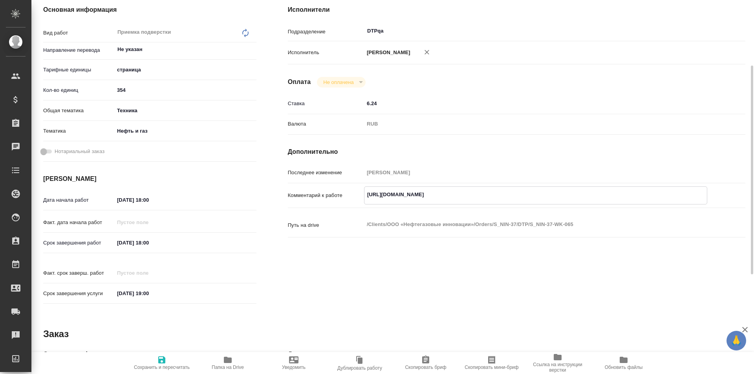
type textarea "x"
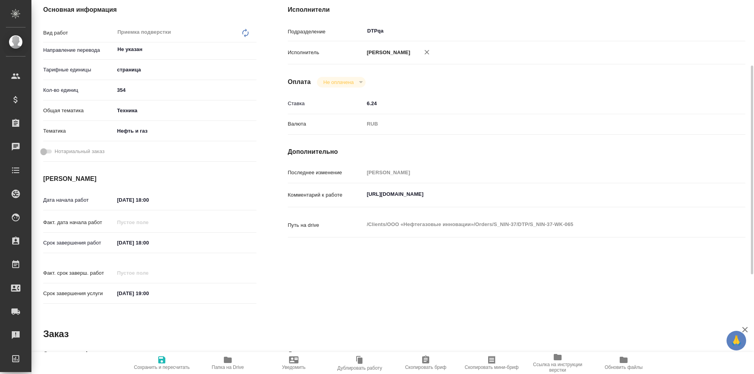
type textarea "x"
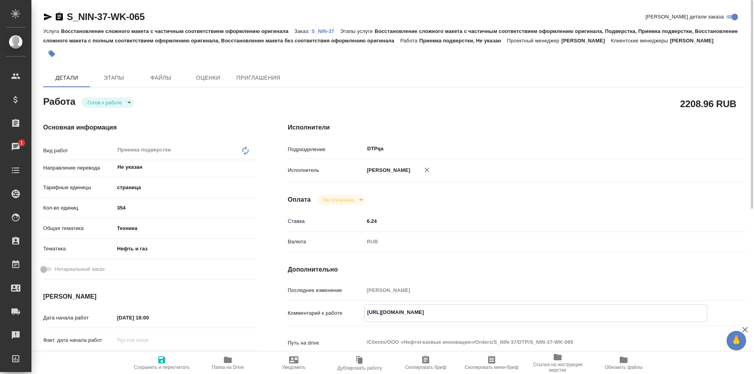
type textarea "x"
click at [104, 99] on body "🙏 .cls-1 fill:#fff; AWATERA Ismagilova Diana Клиенты Спецификации Заказы 1 Чаты…" at bounding box center [377, 187] width 754 height 374
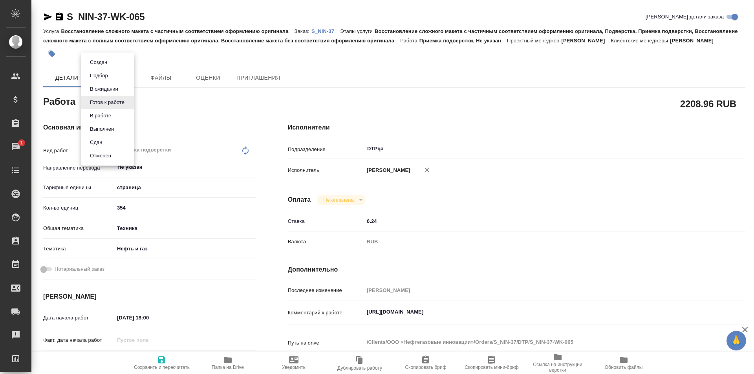
click at [108, 67] on button "В работе" at bounding box center [99, 62] width 22 height 9
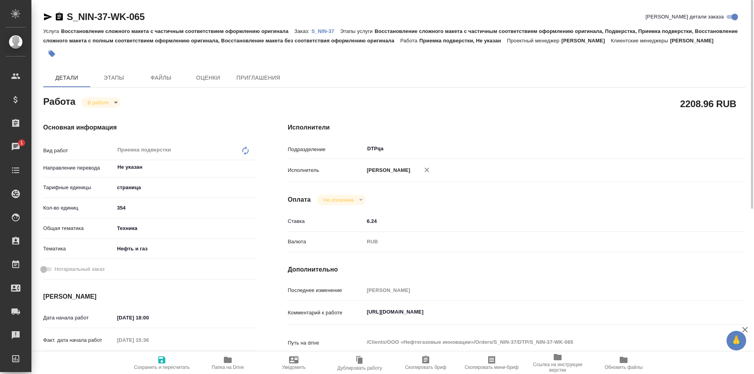
type textarea "x"
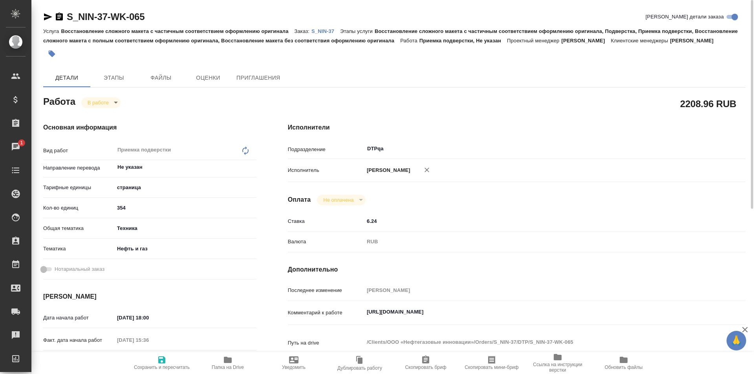
type textarea "x"
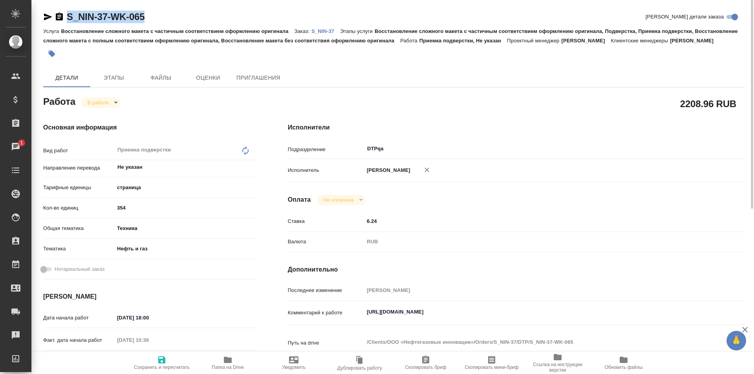
drag, startPoint x: 153, startPoint y: 18, endPoint x: 50, endPoint y: 17, distance: 103.3
click at [50, 17] on div "S_NIN-37-WK-065 Кратко детали заказа" at bounding box center [394, 17] width 703 height 13
type textarea "x"
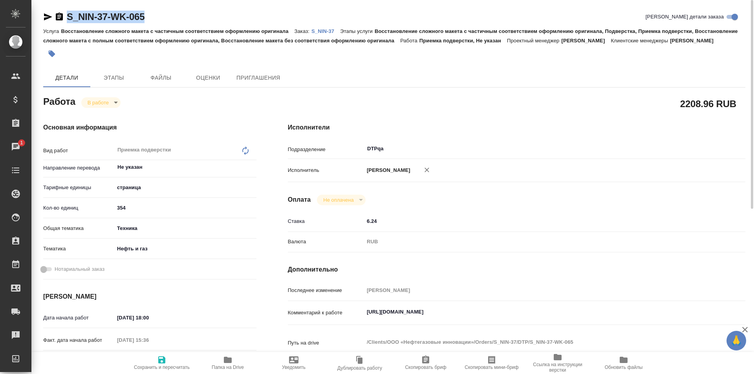
type textarea "x"
copy link "S_NIN-37-WK-065"
click at [158, 16] on div "S_NIN-37-WK-065 Кратко детали заказа" at bounding box center [394, 17] width 703 height 13
drag, startPoint x: 166, startPoint y: 16, endPoint x: 55, endPoint y: 16, distance: 110.8
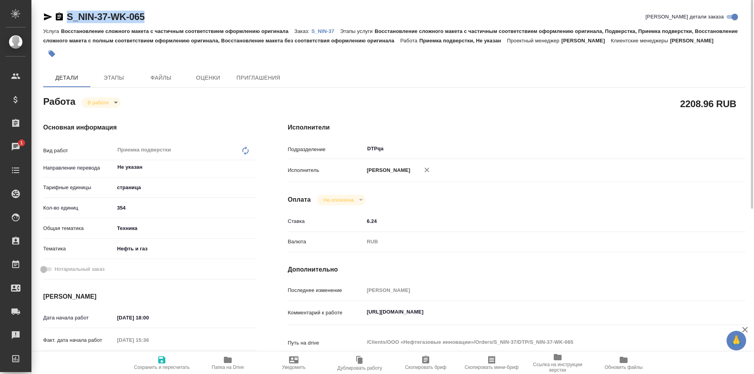
click at [55, 16] on div "S_NIN-37-WK-065 Кратко детали заказа" at bounding box center [394, 17] width 703 height 13
copy link "S_NIN-37-WK-065"
drag, startPoint x: 522, startPoint y: 311, endPoint x: 444, endPoint y: 302, distance: 79.1
click at [355, 319] on div "Комментарий к работе https://tera.awatera.com/Work/684013a241b761433d35d88f/ x" at bounding box center [517, 314] width 458 height 18
type textarea "x"
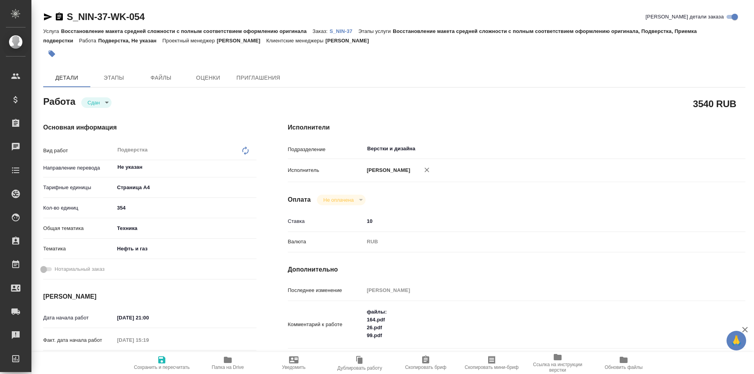
type textarea "x"
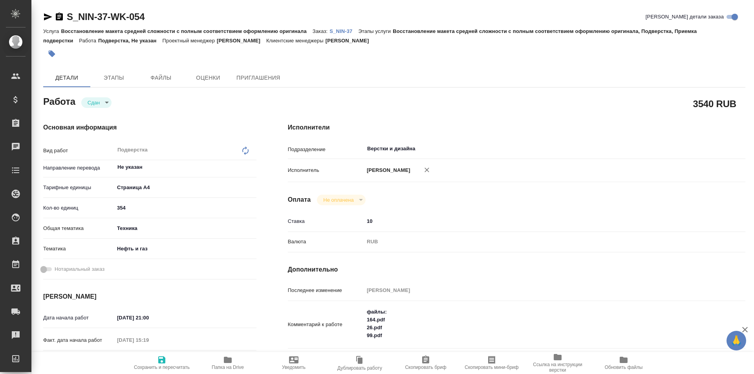
type textarea "x"
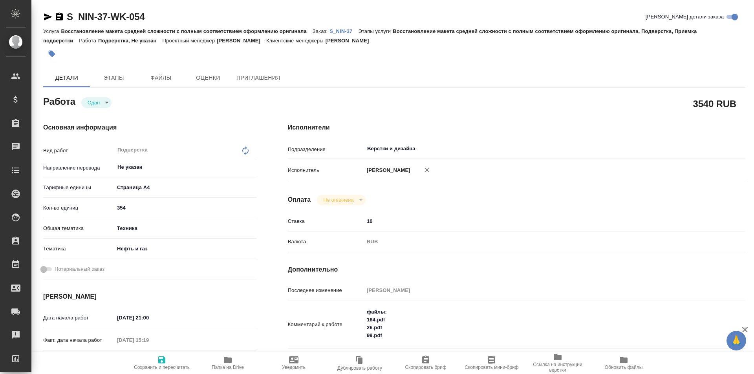
type textarea "x"
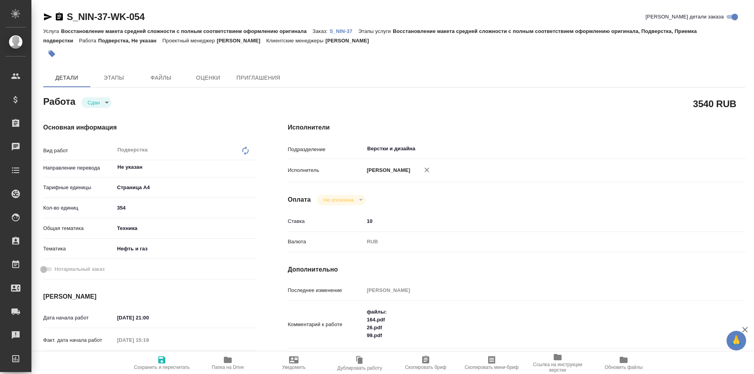
type textarea "x"
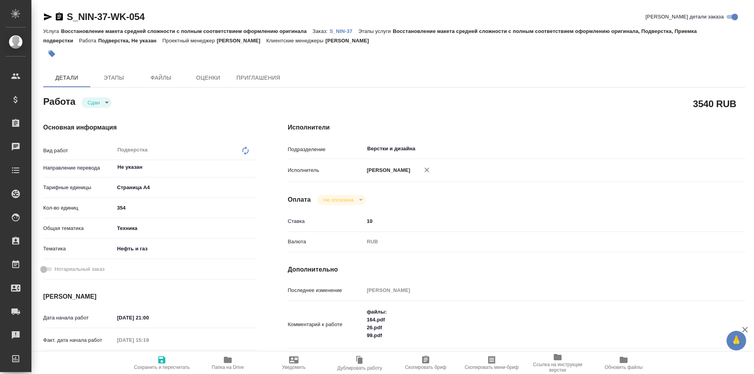
type textarea "x"
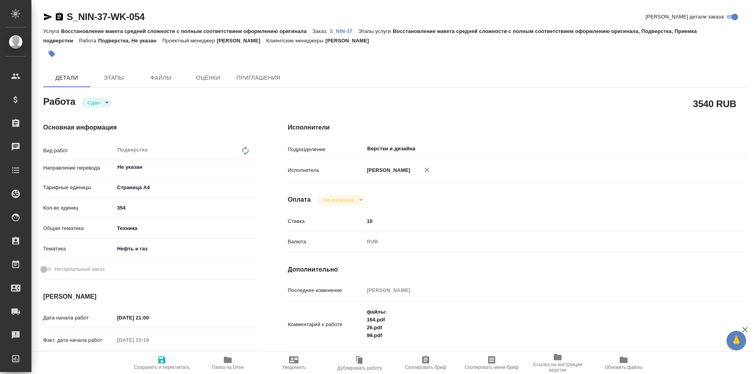
type textarea "x"
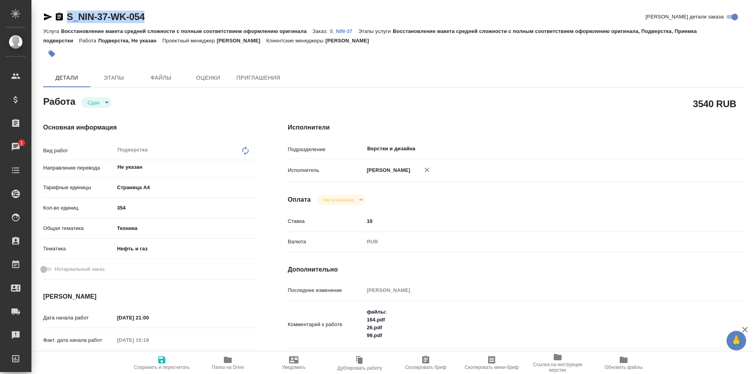
drag, startPoint x: 111, startPoint y: 18, endPoint x: 106, endPoint y: 3, distance: 16.2
click at [57, 17] on div "S_NIN-37-WK-054 Кратко детали заказа" at bounding box center [394, 17] width 703 height 13
copy link "S_NIN-37-WK-054"
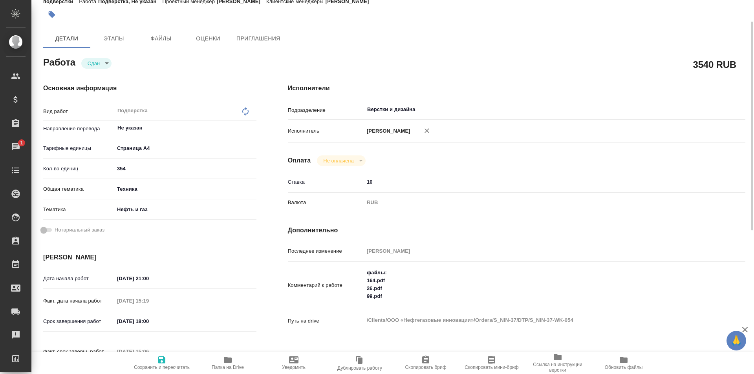
click at [226, 360] on icon "button" at bounding box center [228, 360] width 8 height 6
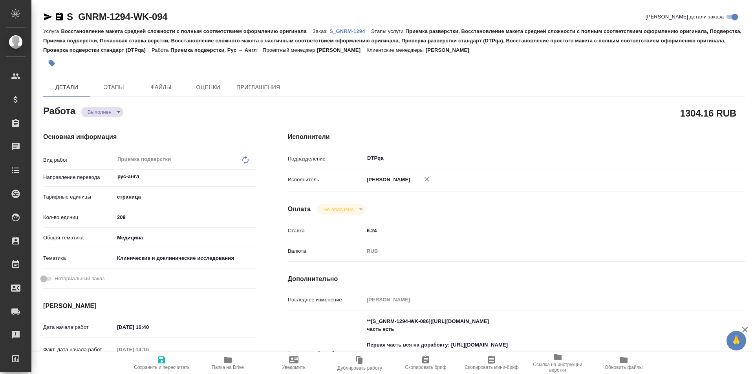
type textarea "x"
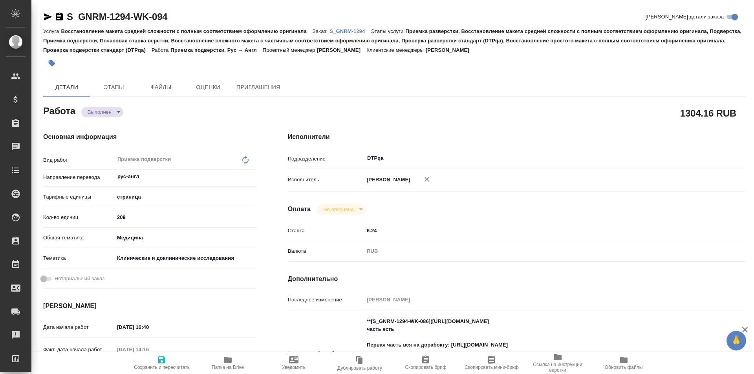
type textarea "x"
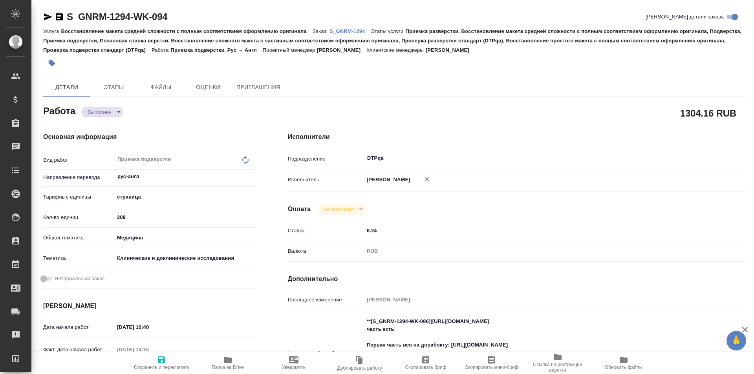
type textarea "x"
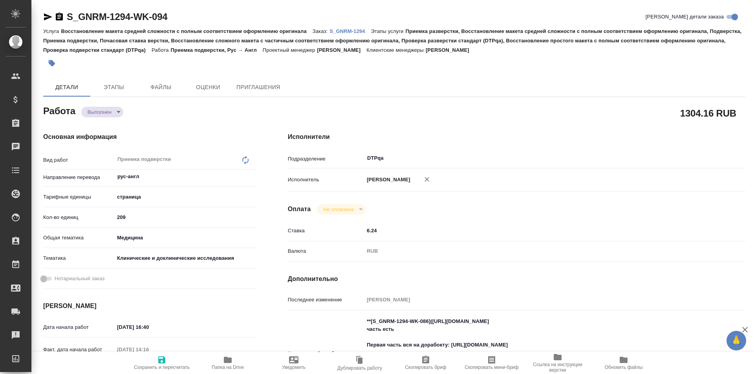
type textarea "x"
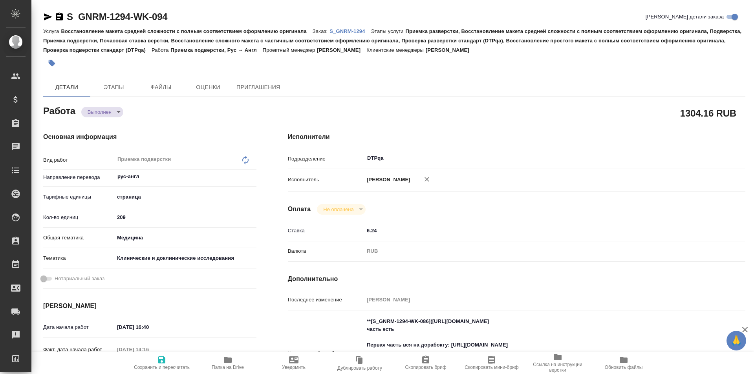
type textarea "x"
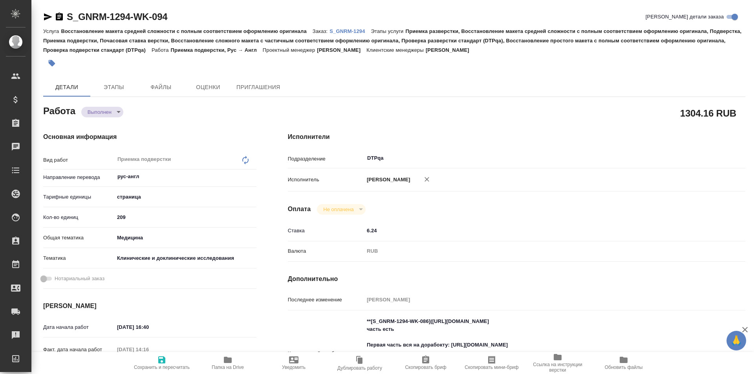
type textarea "x"
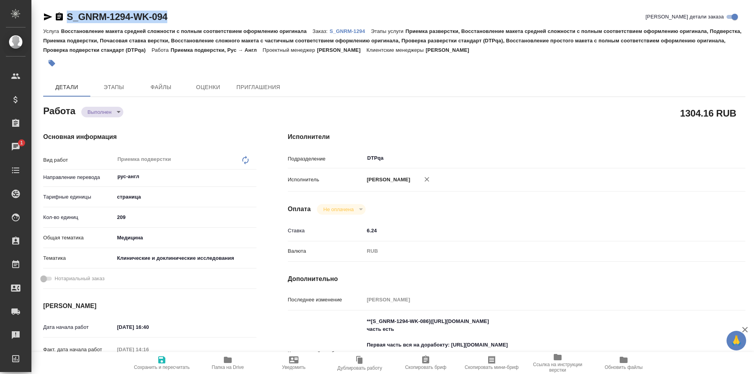
drag, startPoint x: 182, startPoint y: 11, endPoint x: 53, endPoint y: 23, distance: 129.4
click at [53, 23] on div "S_GNRM-1294-WK-094 [PERSON_NAME] детали заказа" at bounding box center [394, 17] width 703 height 13
copy link "S_GNRM-1294-WK-094"
type textarea "x"
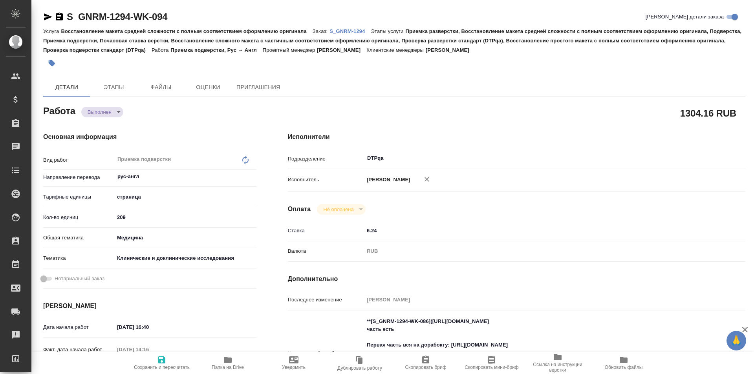
type textarea "x"
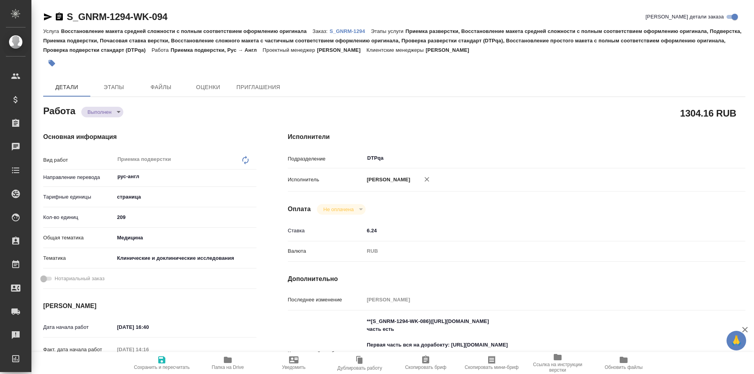
type textarea "x"
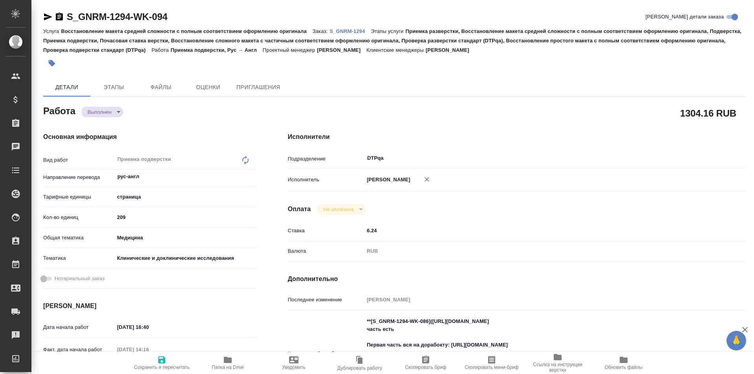
type textarea "x"
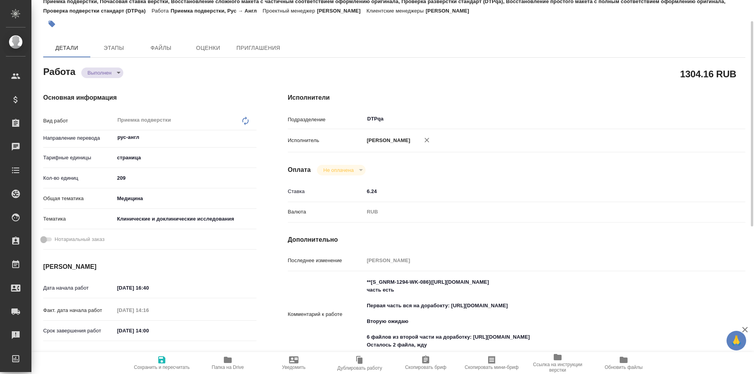
type textarea "x"
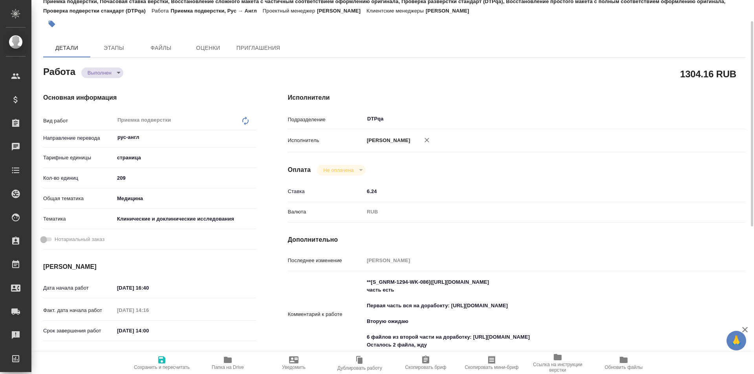
type textarea "x"
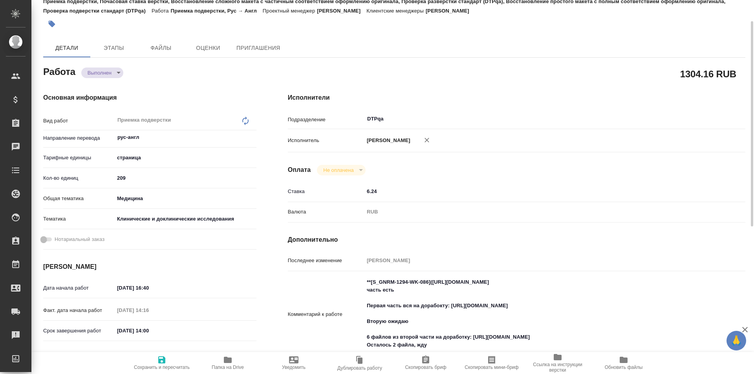
type textarea "x"
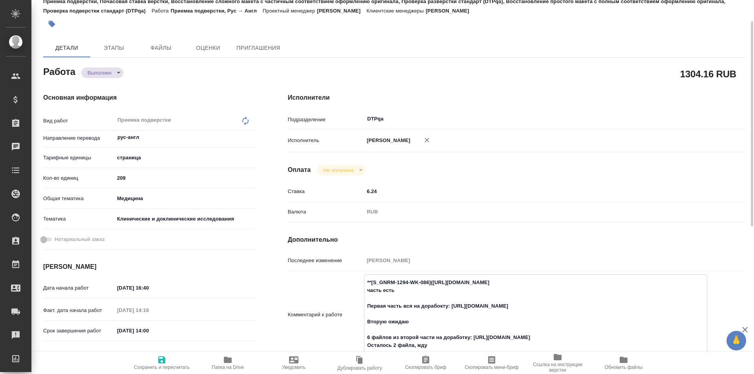
type textarea "x"
drag, startPoint x: 579, startPoint y: 281, endPoint x: 433, endPoint y: 281, distance: 145.8
click at [433, 281] on textarea "**[S_GNRM-1294-WK-086](https://tera.awatera.com/Work/68ac5c150be58547914a3f7b/)…" at bounding box center [536, 314] width 343 height 76
click at [226, 359] on icon "button" at bounding box center [228, 360] width 8 height 6
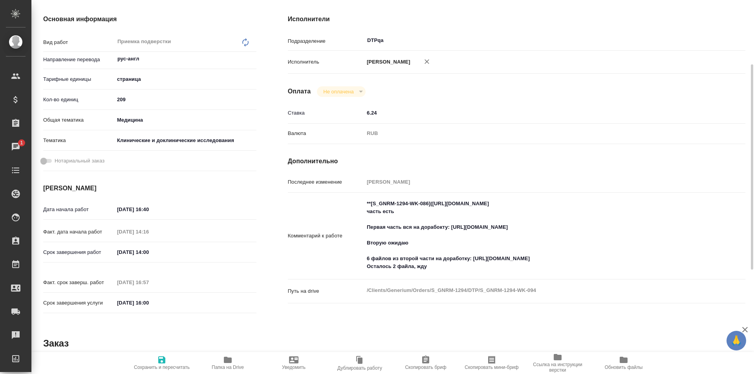
type textarea "x"
click at [370, 257] on textarea "**[S_GNRM-1294-WK-086](https://tera.awatera.com/Work/68ac5c150be58547914a3f7b/)…" at bounding box center [535, 235] width 343 height 76
type textarea "x"
type textarea "**[S_GNRM-1294-WK-086](https://tera.awatera.com/Work/68ac5c150be58547914a3f7b/)…"
type textarea "x"
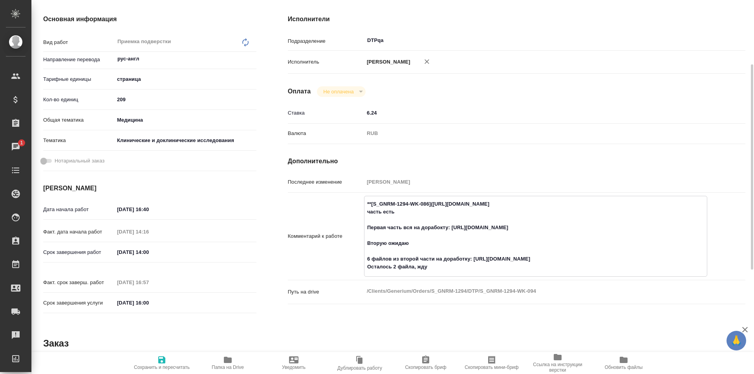
type textarea "x"
type textarea "**[S_GNRM-1294-WK-086](https://tera.awatera.com/Work/68ac5c150be58547914a3f7b/)…"
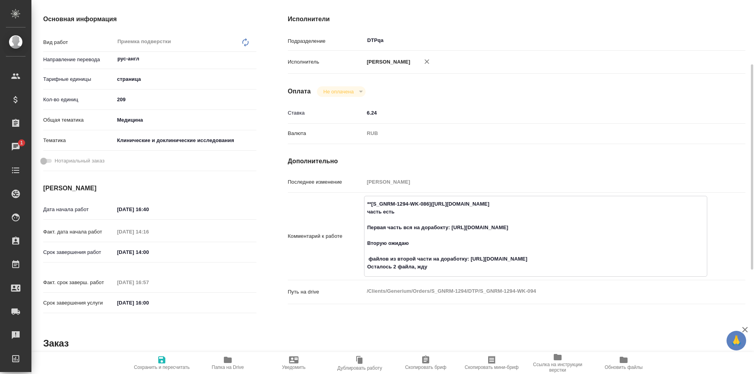
type textarea "x"
type textarea "**[S_GNRM-1294-WK-086](https://tera.awatera.com/Work/68ac5c150be58547914a3f7b/)…"
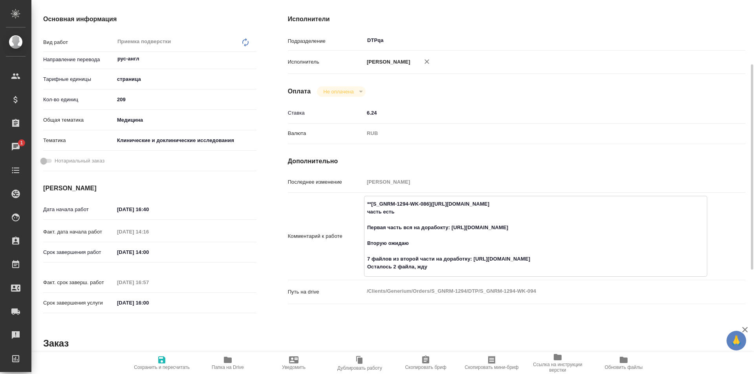
type textarea "x"
click at [162, 361] on icon "button" at bounding box center [161, 360] width 7 height 7
type textarea "x"
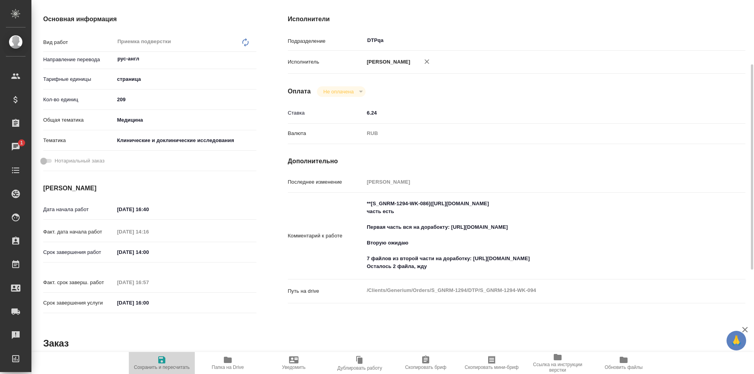
type textarea "x"
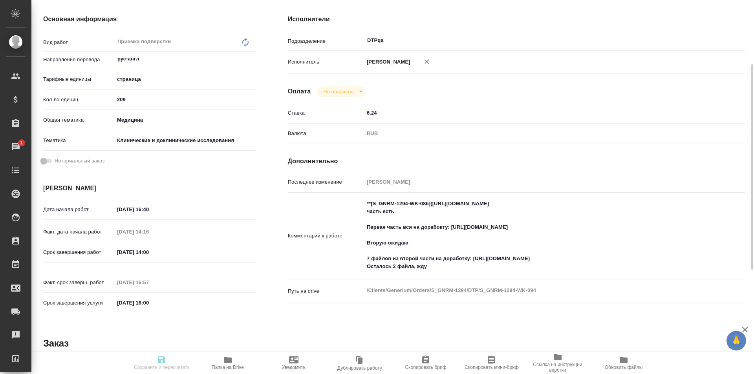
type textarea "x"
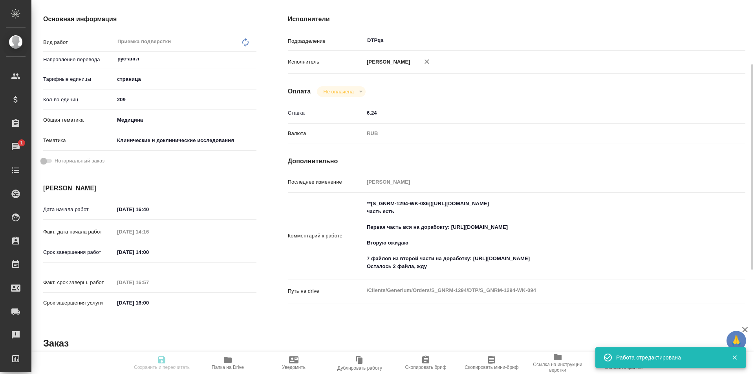
type textarea "x"
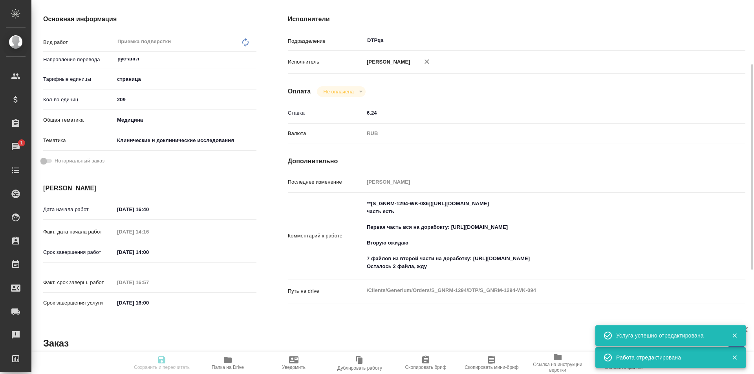
type input "completed"
type textarea "Приемка подверстки"
type textarea "x"
type input "рус-англ"
type input "5a8b1489cc6b4906c91bfdb2"
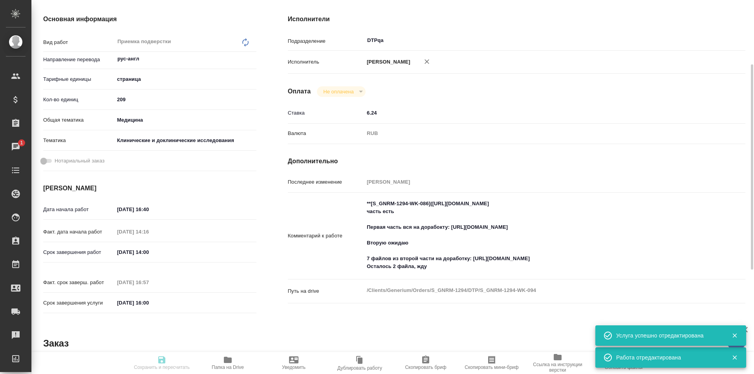
type input "209"
type input "med"
type input "5a8b8b956a9677013d343d9e"
type input "27.08.2025 16:40"
type input "28.08.2025 14:16"
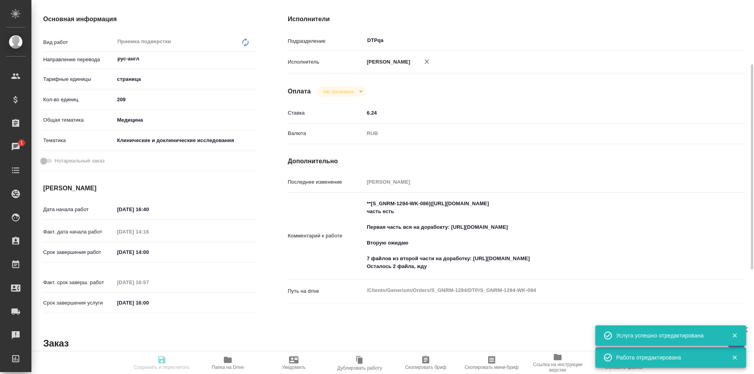
type input "29.08.2025 14:00"
type input "28.08.2025 16:57"
type input "29.08.2025 16:00"
type input "DTPqa"
type input "notPayed"
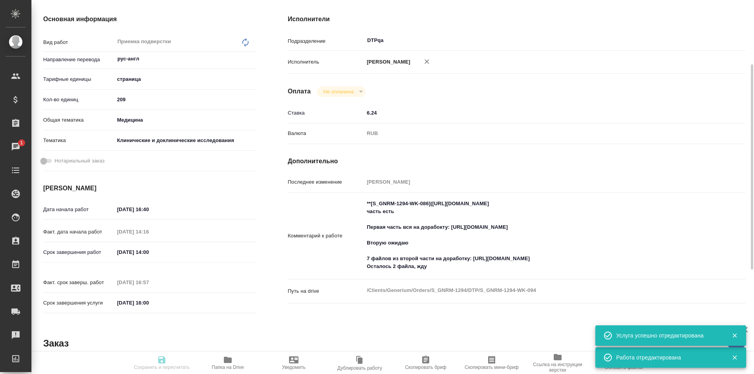
type input "6.24"
type input "RUB"
type input "[PERSON_NAME]"
type textarea "**[S_GNRM-1294-WK-086]([URL][DOMAIN_NAME] часть есть Первая часть вся на дорабо…"
type textarea "x"
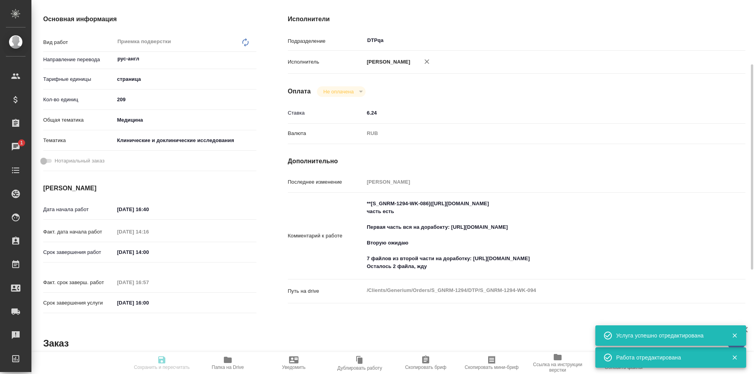
type textarea "/Clients/Generium/Orders/S_GNRM-1294/DTP/S_GNRM-1294-WK-094"
type textarea "x"
type input "S_GNRM-1294"
type input "Восстановление макета средней сложности с полным соответствием оформлению ориги…"
type input "Приемка разверстки, Восстановление макета средней сложности с полным соответств…"
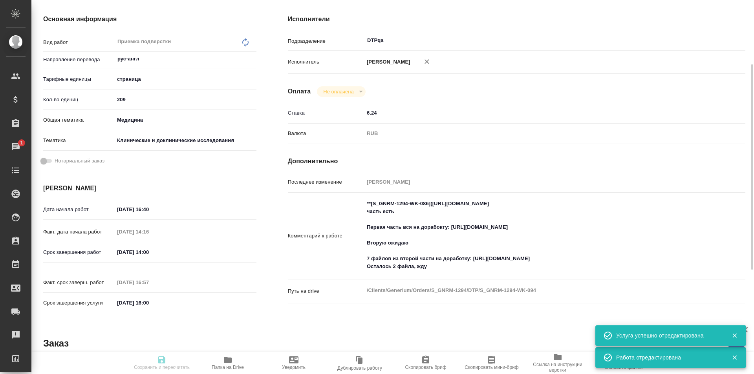
type input "[PERSON_NAME]"
type input "/Clients/Generium/Orders/S_GNRM-1294"
type textarea "x"
type textarea "Рассчитайте, пожалуйста, перевод на англ досье по ссылке [URL][DOMAIN_NAME] 5 п…"
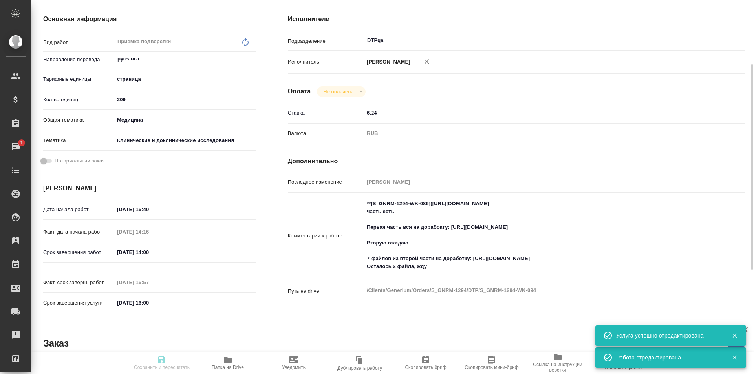
type textarea "x"
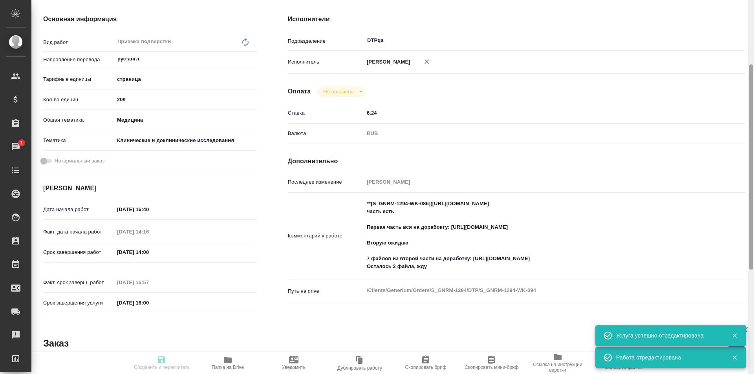
type textarea "x"
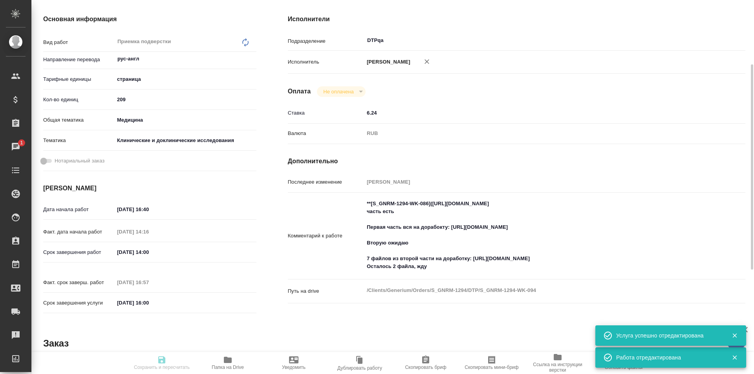
type textarea "x"
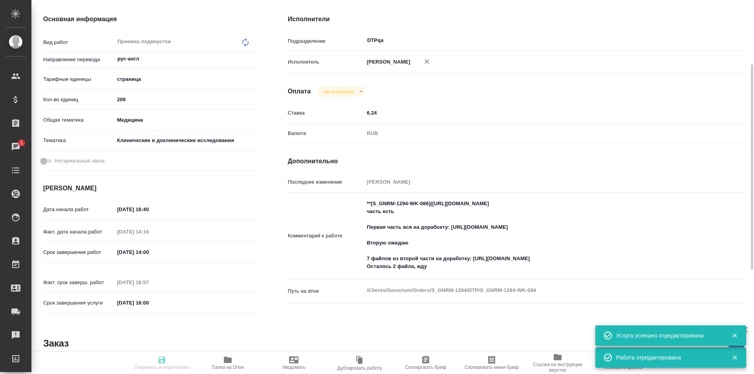
type textarea "x"
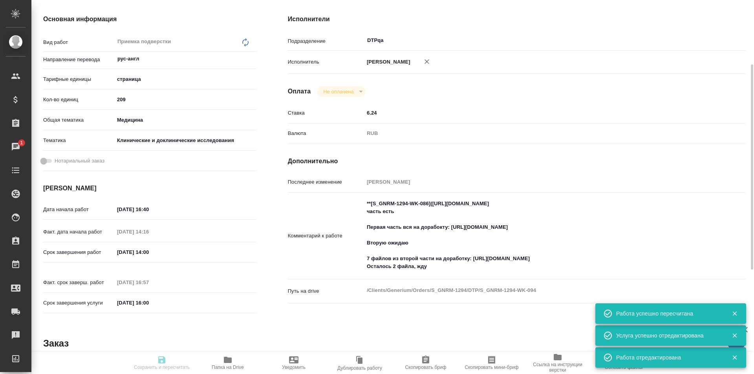
type input "completed"
type textarea "Приемка подверстки"
type textarea "x"
type input "рус-англ"
type input "5a8b1489cc6b4906c91bfdb2"
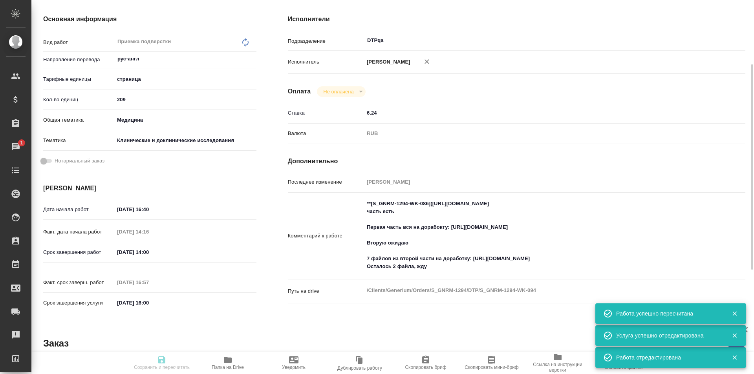
type input "209"
type input "med"
type input "5a8b8b956a9677013d343d9e"
type input "27.08.2025 16:40"
type input "28.08.2025 14:16"
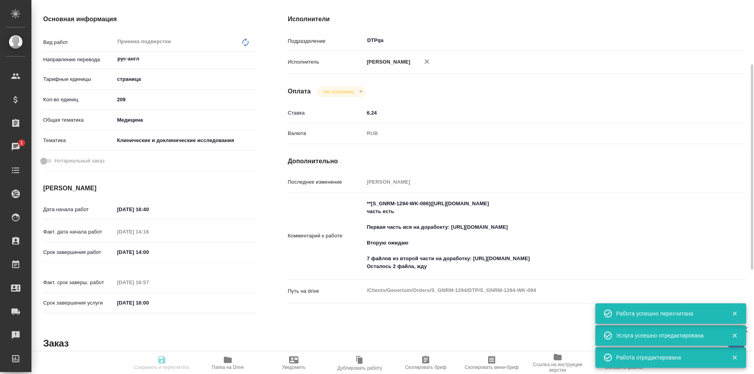
type input "29.08.2025 14:00"
type input "28.08.2025 16:57"
type input "29.08.2025 16:00"
type input "DTPqa"
type input "notPayed"
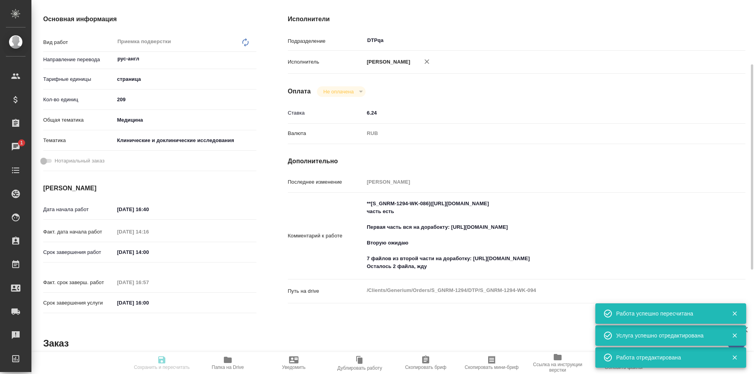
type input "6.24"
type input "RUB"
type input "[PERSON_NAME]"
type textarea "**[S_GNRM-1294-WK-086](https://tera.awatera.com/Work/68ac5c150be58547914a3f7b/)…"
type textarea "x"
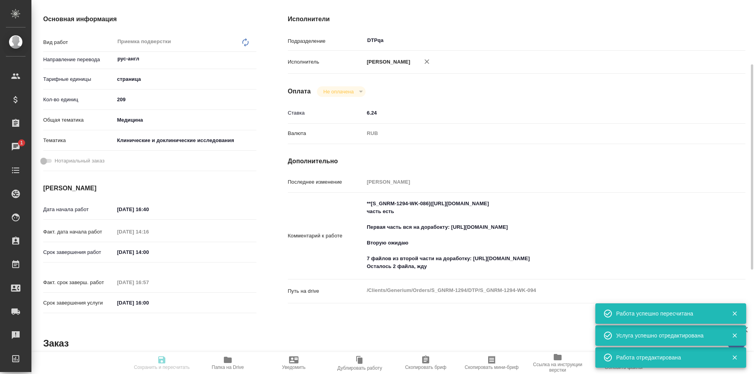
type textarea "/Clients/Generium/Orders/S_GNRM-1294/DTP/S_GNRM-1294-WK-094"
type textarea "x"
type input "S_GNRM-1294"
type input "Восстановление макета средней сложности с полным соответствием оформлению ориги…"
type input "Приемка разверстки, Восстановление макета средней сложности с полным соответств…"
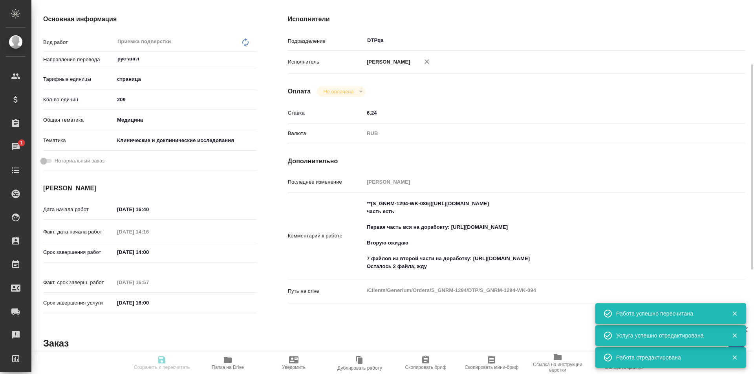
type input "Кабаргина Анна"
type input "Петрова Валерия"
type input "/Clients/Generium/Orders/S_GNRM-1294"
type textarea "x"
type textarea "Рассчитайте, пожалуйста, перевод на англ досье по ссылке https://disk.360.yande…"
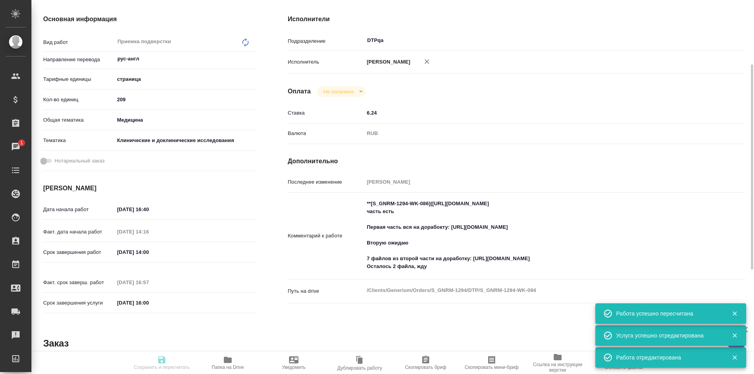
type textarea "x"
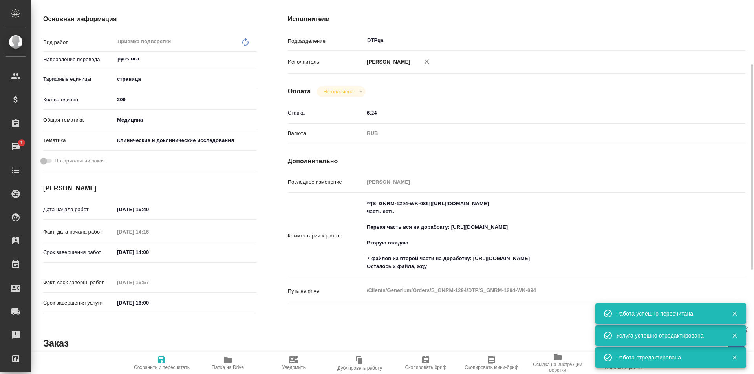
type textarea "x"
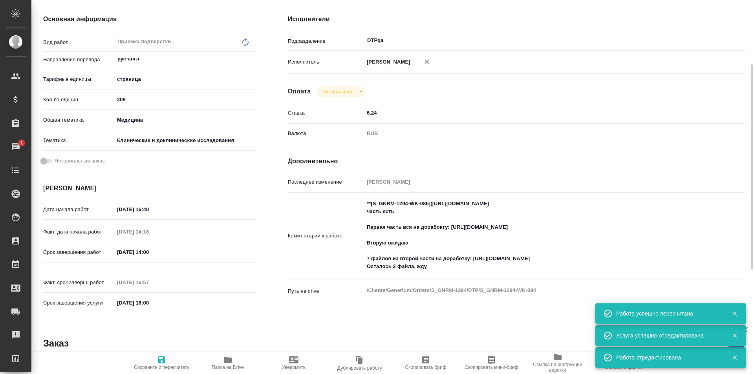
type textarea "x"
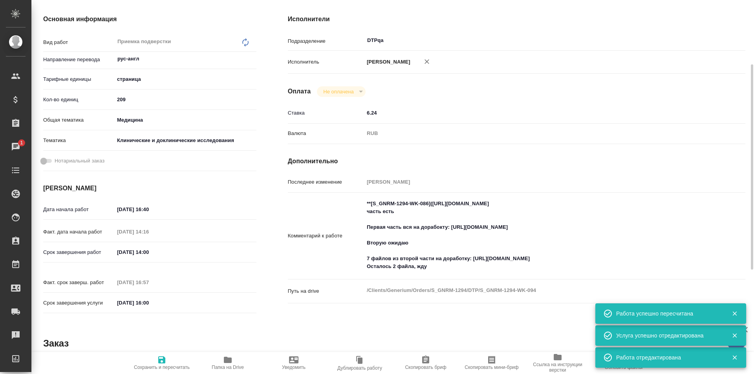
type textarea "x"
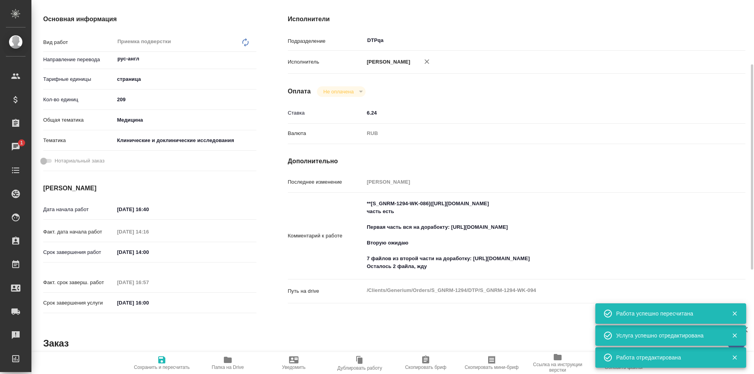
type textarea "x"
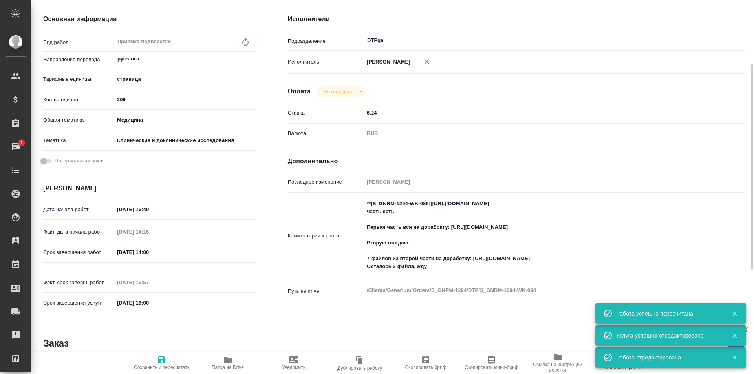
type textarea "x"
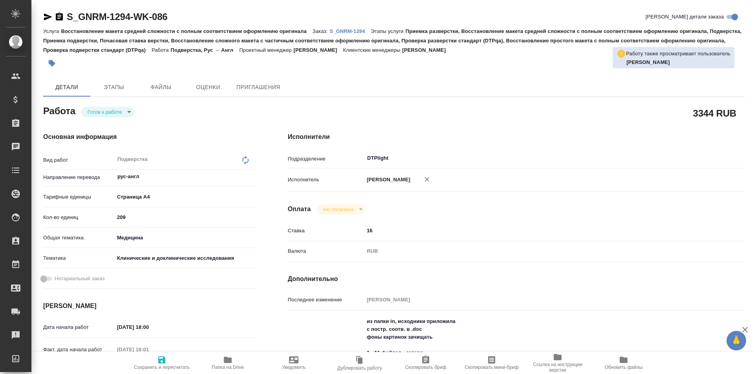
type textarea "x"
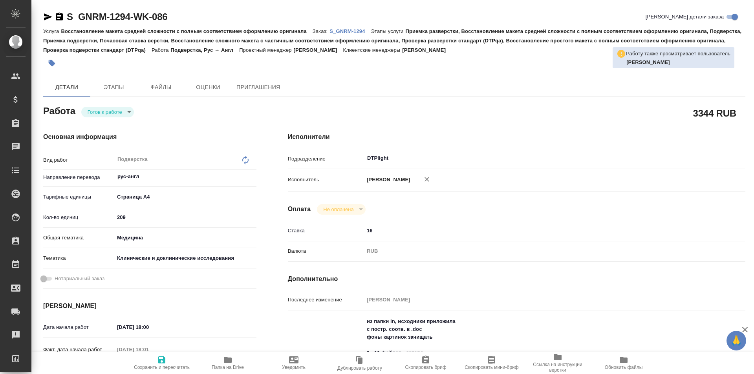
type textarea "x"
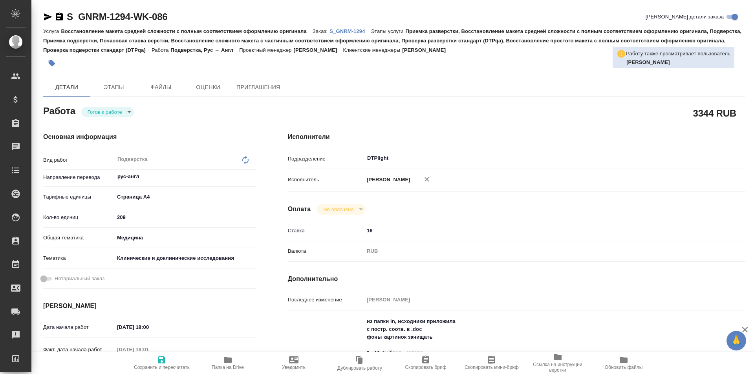
type textarea "x"
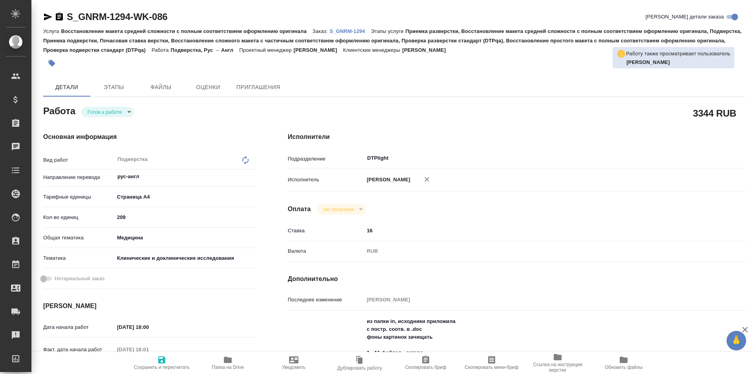
click at [228, 363] on icon "button" at bounding box center [228, 360] width 8 height 6
type textarea "x"
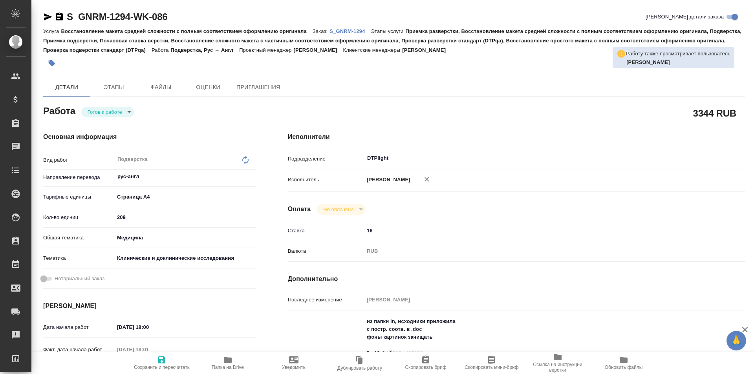
type textarea "x"
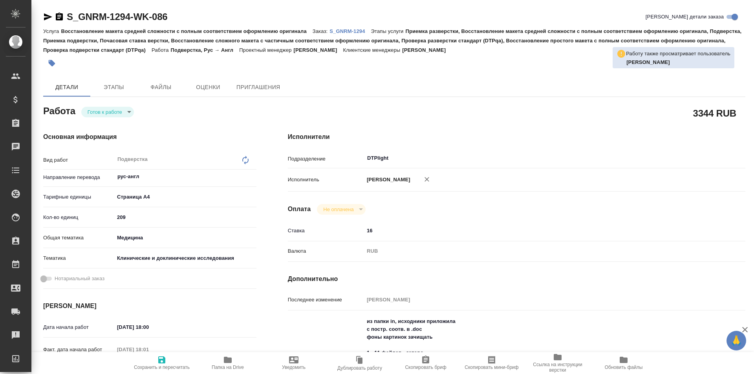
type textarea "x"
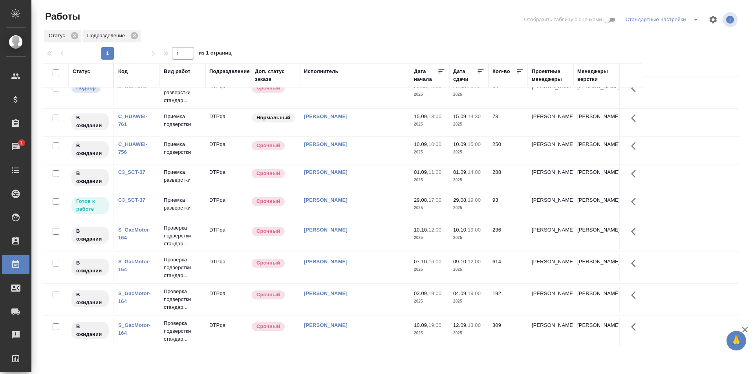
scroll to position [196, 0]
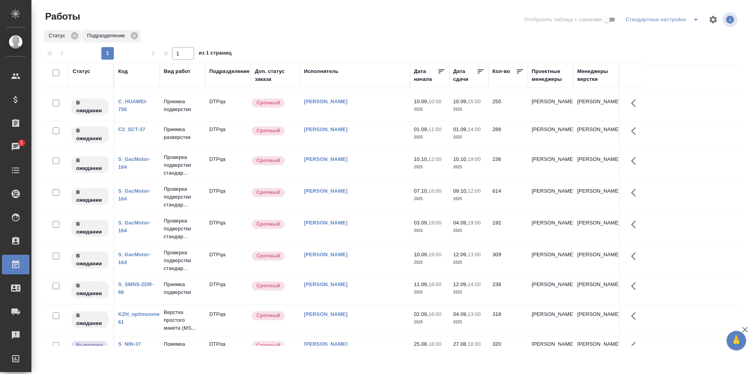
scroll to position [0, 0]
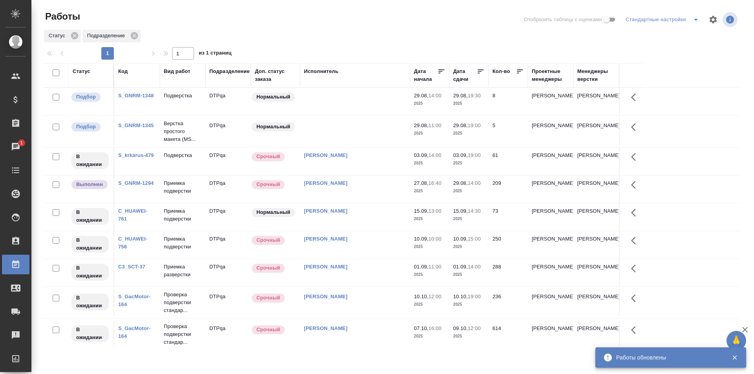
click at [354, 116] on td "[PERSON_NAME]" at bounding box center [355, 102] width 110 height 28
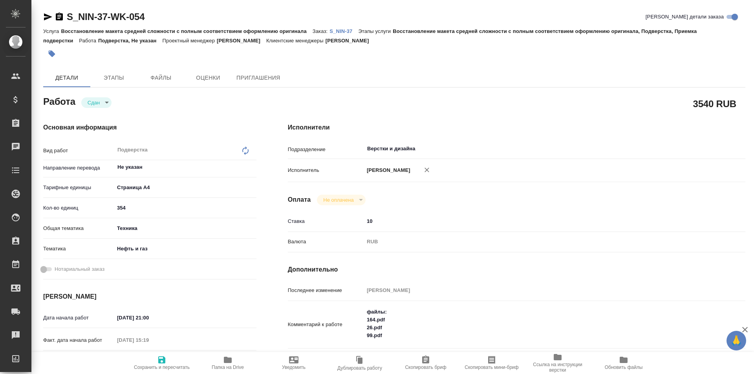
type textarea "x"
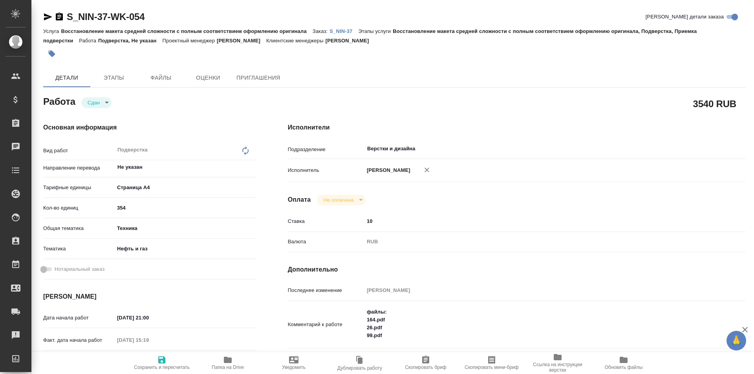
type textarea "x"
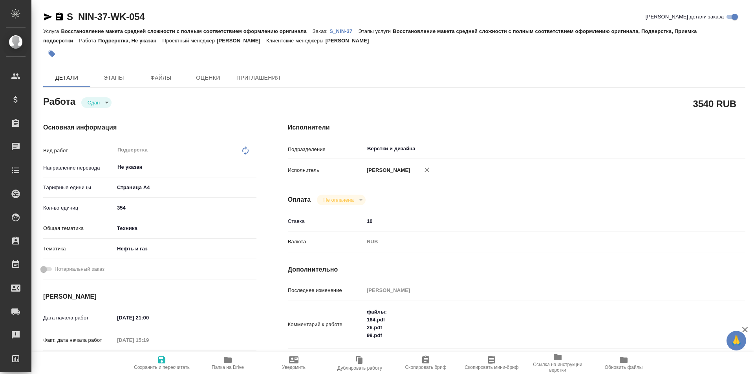
type textarea "x"
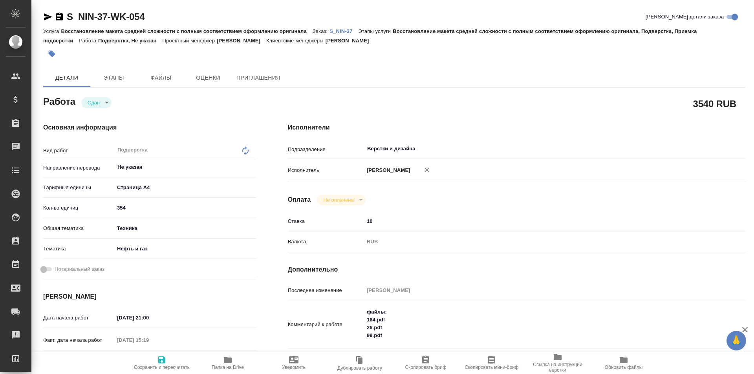
type textarea "x"
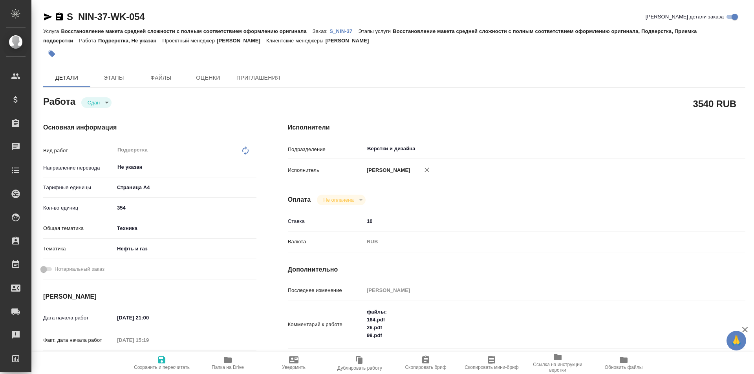
type textarea "x"
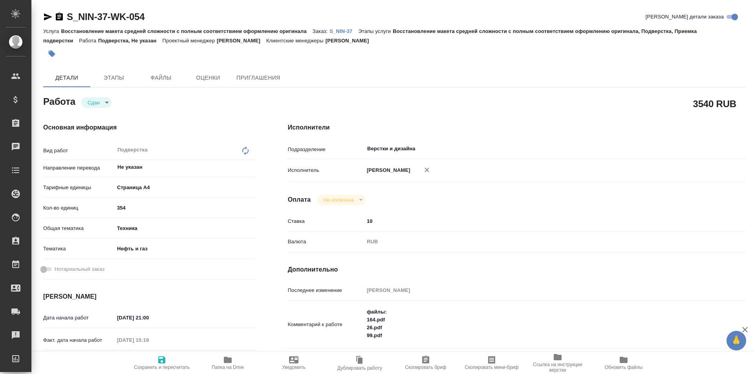
type textarea "x"
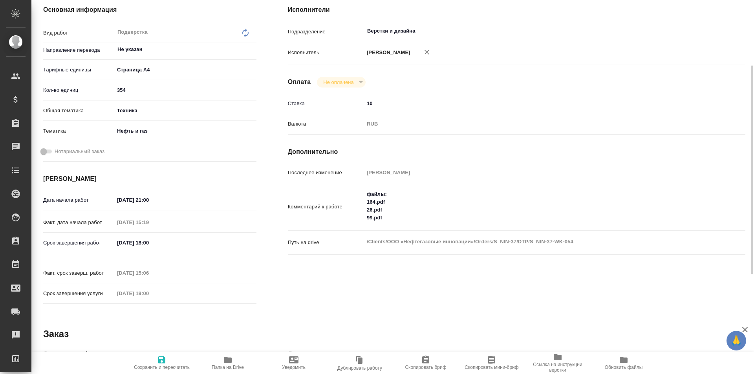
type textarea "x"
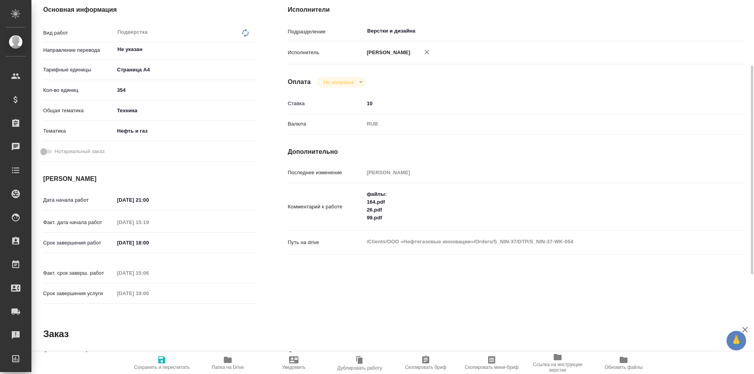
scroll to position [39, 0]
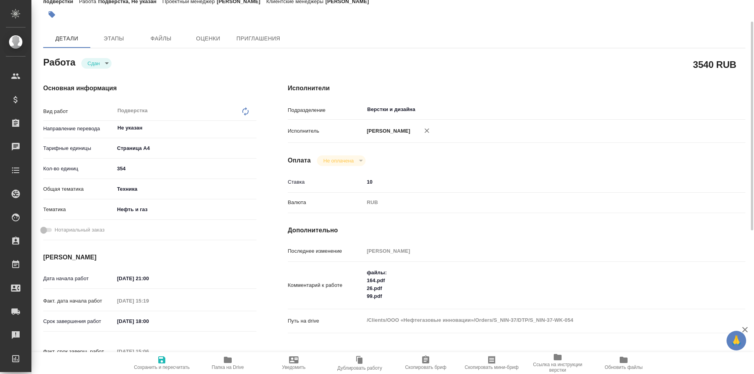
type textarea "x"
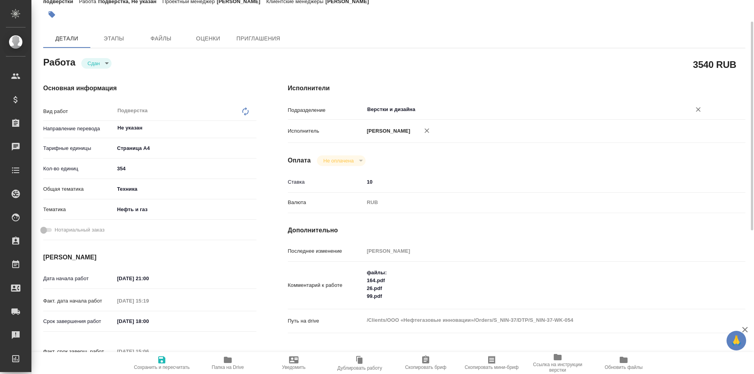
scroll to position [118, 0]
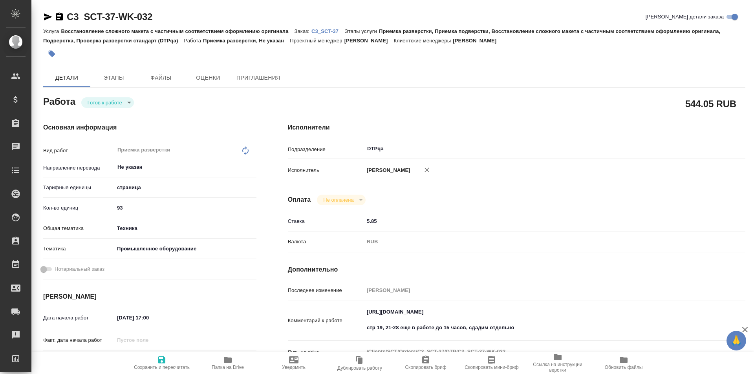
type textarea "x"
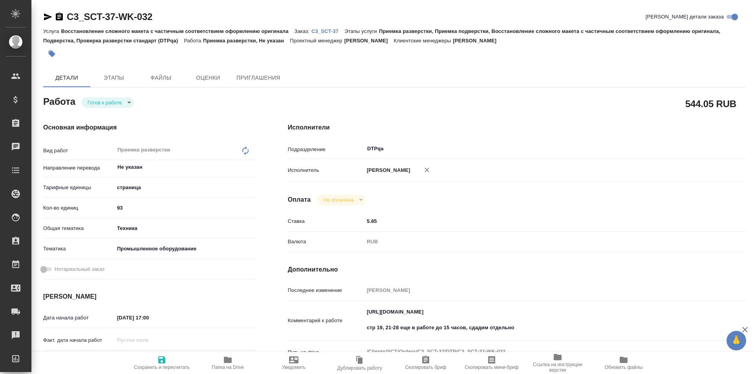
type textarea "x"
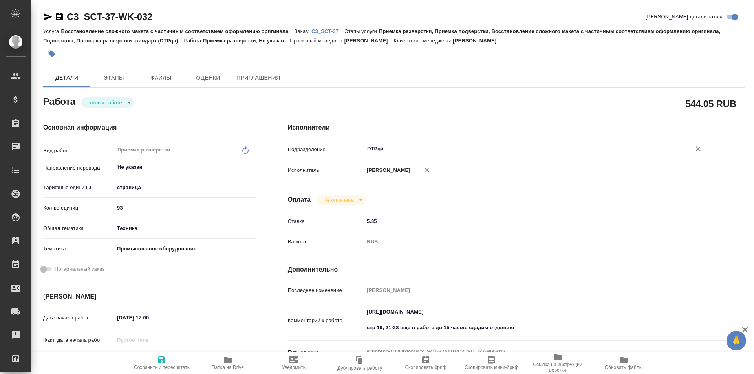
type textarea "x"
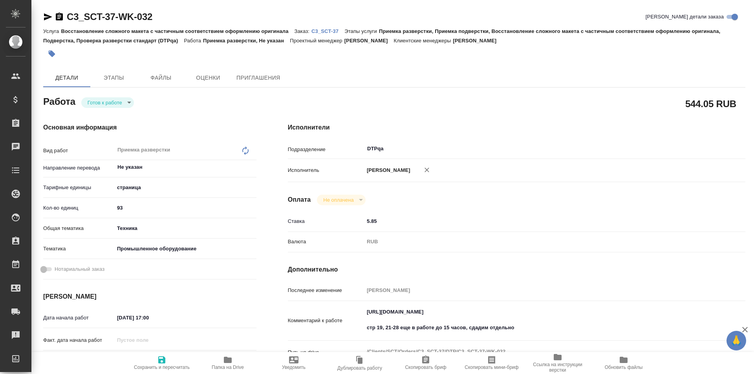
type textarea "x"
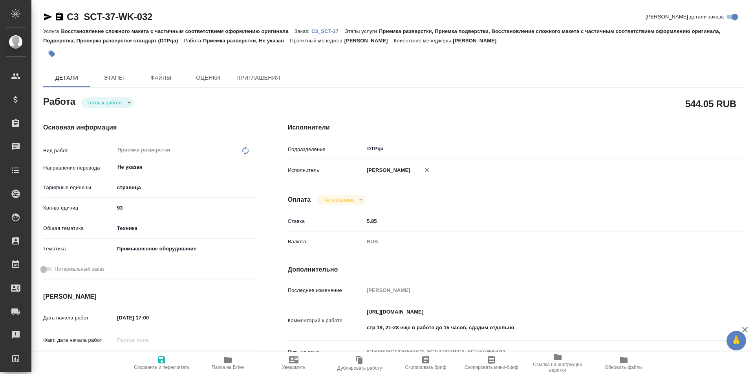
type textarea "x"
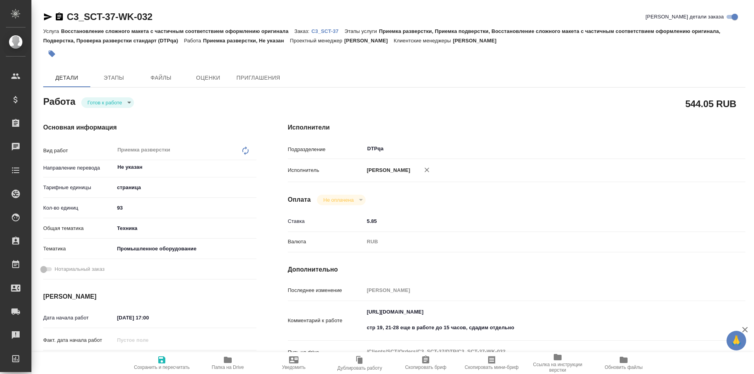
scroll to position [79, 0]
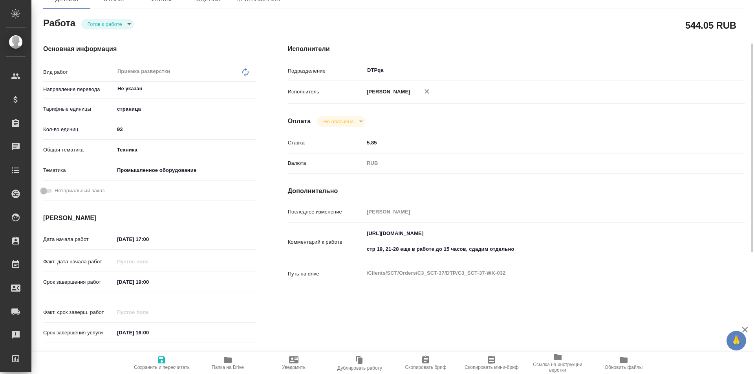
type textarea "x"
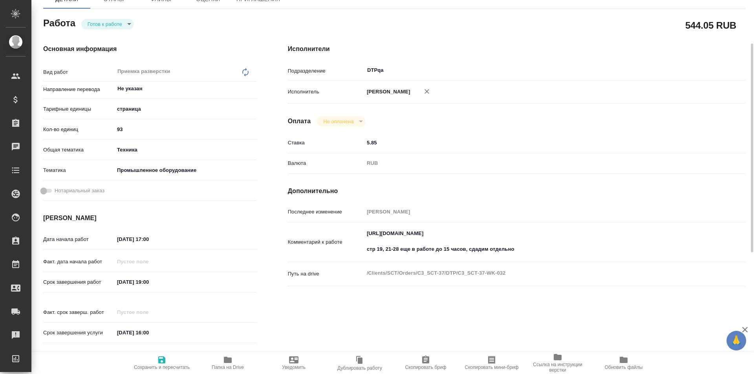
type textarea "x"
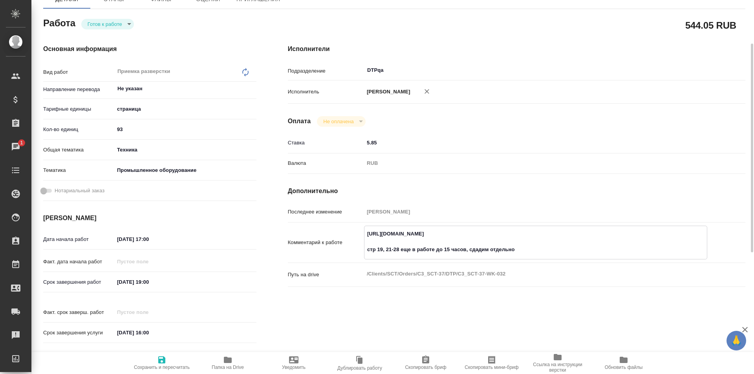
drag, startPoint x: 529, startPoint y: 232, endPoint x: 356, endPoint y: 235, distance: 173.3
click at [356, 235] on div "Комментарий к работе https://tera.awatera.com/Work/68ac4886caec68d43e12e72c/ ст…" at bounding box center [517, 243] width 458 height 34
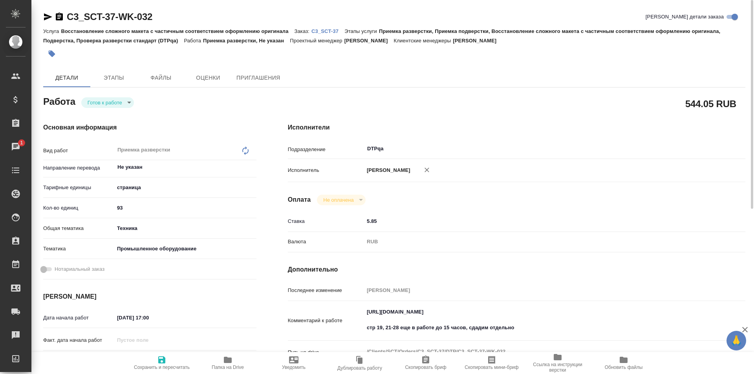
type textarea "x"
click at [118, 101] on body "🙏 .cls-1 fill:#fff; AWATERA Ismagilova Diana Клиенты Спецификации Заказы 1 Чаты…" at bounding box center [377, 187] width 754 height 374
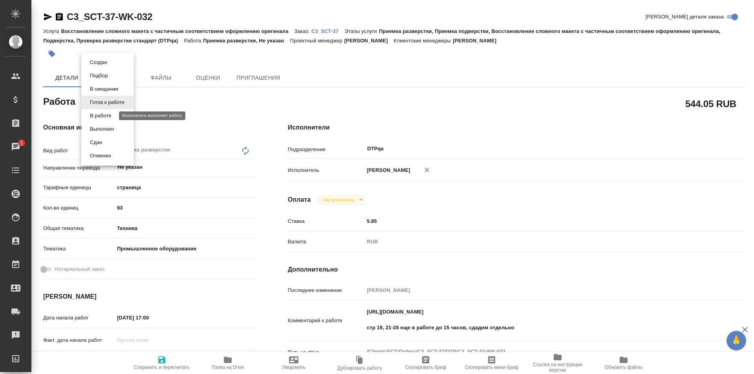
click at [109, 118] on button "В работе" at bounding box center [101, 116] width 26 height 9
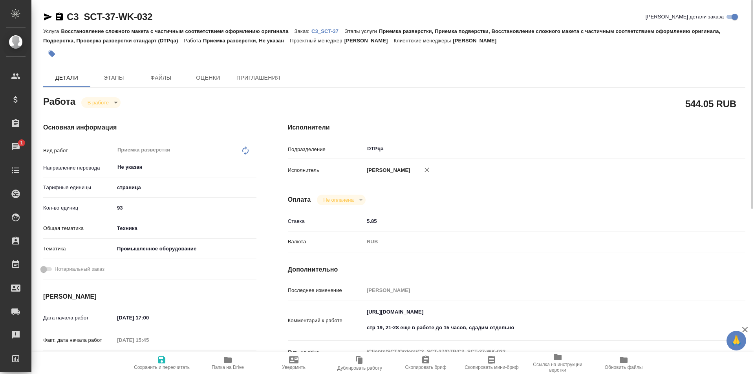
type textarea "x"
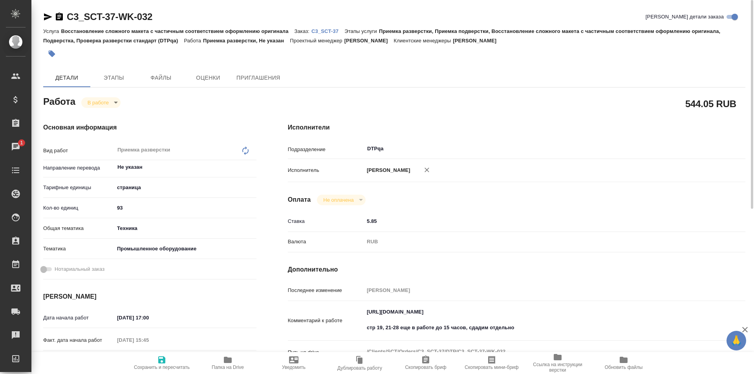
type textarea "x"
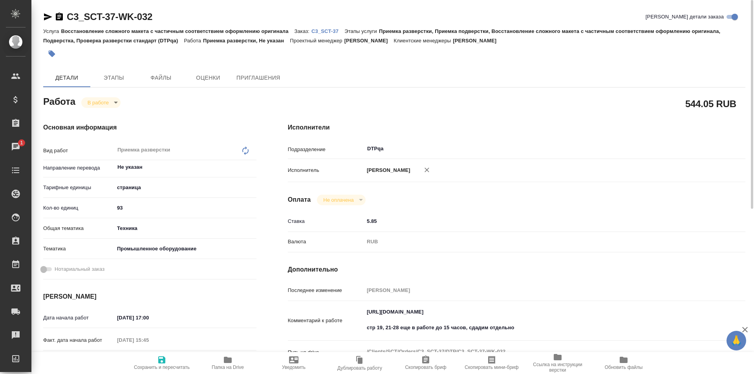
type textarea "x"
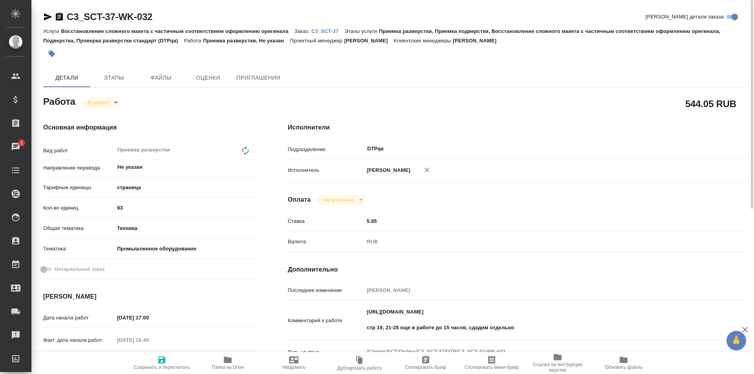
type textarea "x"
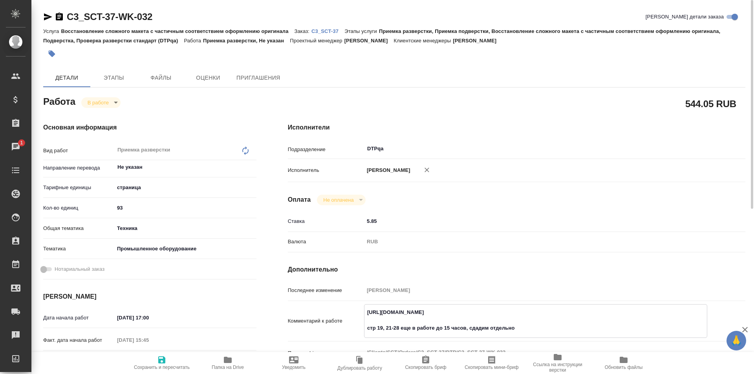
drag, startPoint x: 520, startPoint y: 312, endPoint x: 348, endPoint y: 308, distance: 171.8
click at [342, 316] on div "Комментарий к работе https://tera.awatera.com/Work/68ac4886caec68d43e12e72c/ ст…" at bounding box center [517, 322] width 458 height 34
type textarea "x"
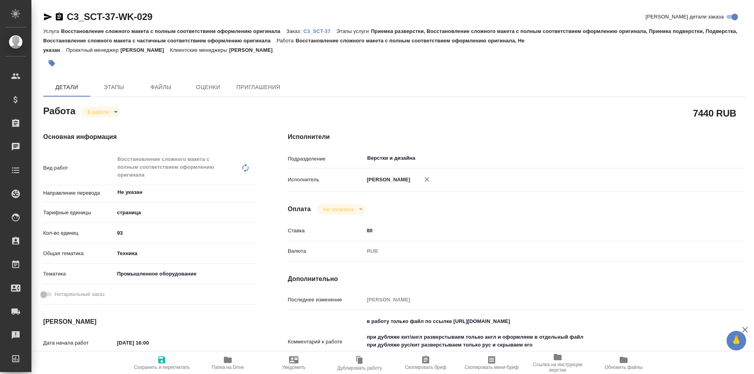
type textarea "x"
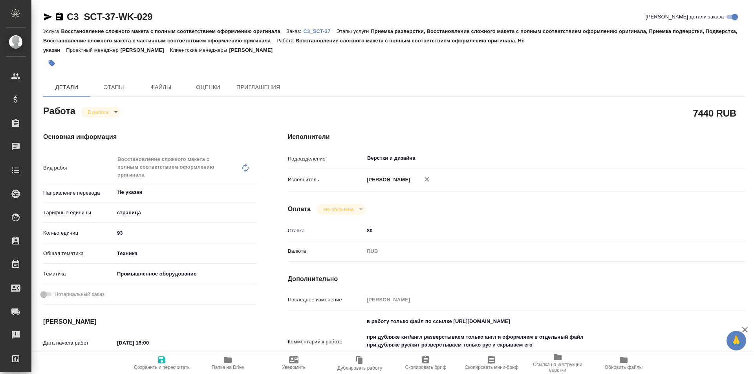
type textarea "x"
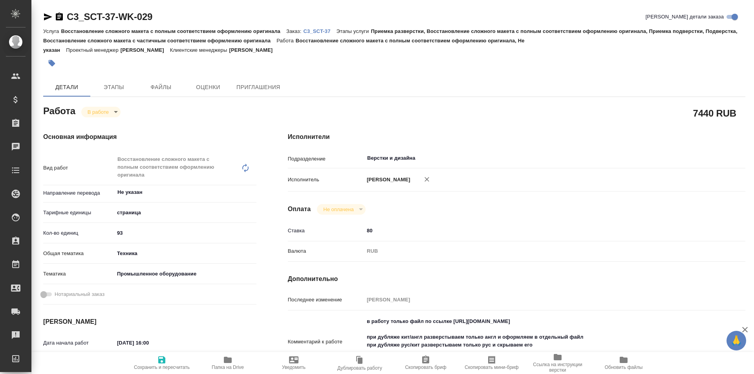
type textarea "x"
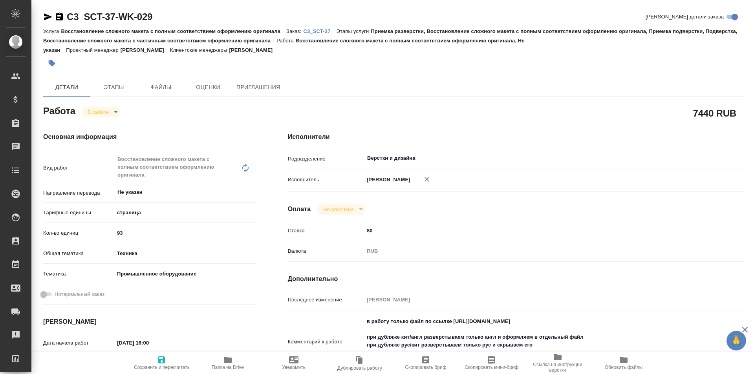
type textarea "x"
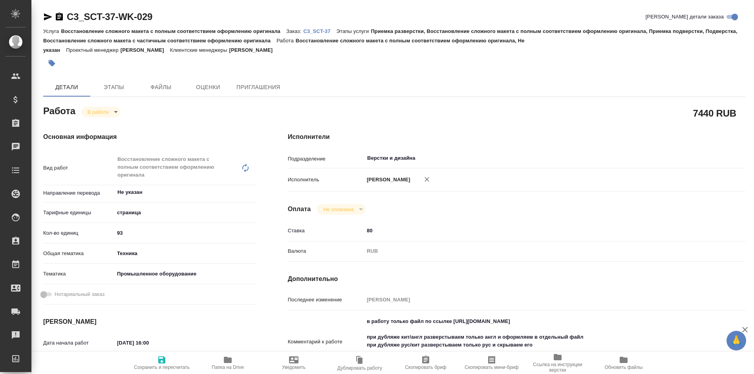
type textarea "x"
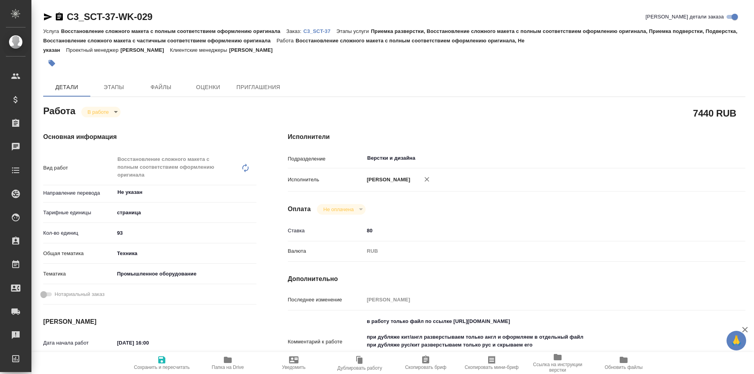
scroll to position [79, 0]
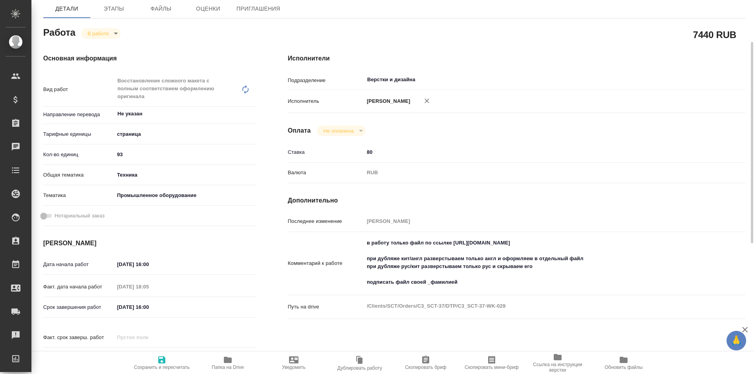
type textarea "x"
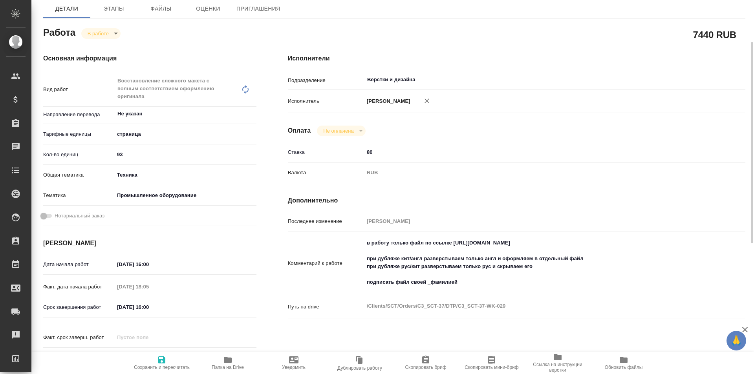
click at [227, 363] on icon "button" at bounding box center [228, 360] width 8 height 6
type textarea "x"
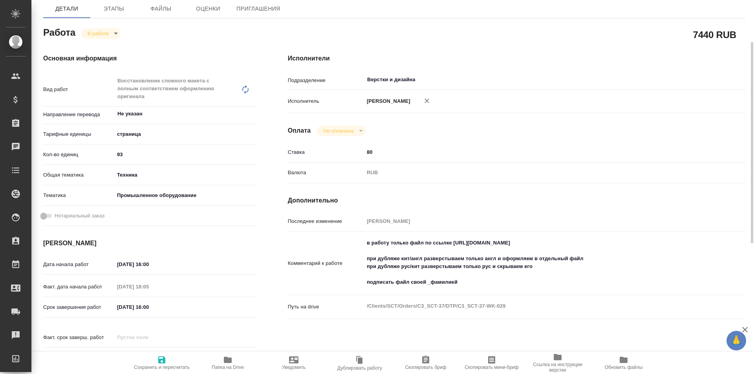
type textarea "x"
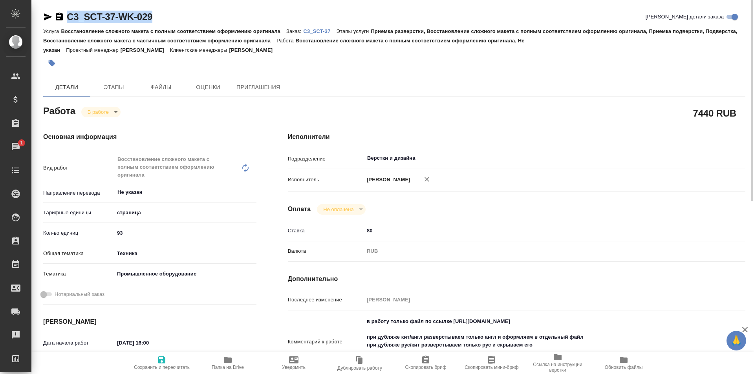
drag, startPoint x: 172, startPoint y: 16, endPoint x: 45, endPoint y: 17, distance: 126.9
click at [45, 17] on div "C3_SCT-37-WK-029 Кратко детали заказа" at bounding box center [394, 17] width 703 height 13
copy link "C3_SCT-37-WK-029"
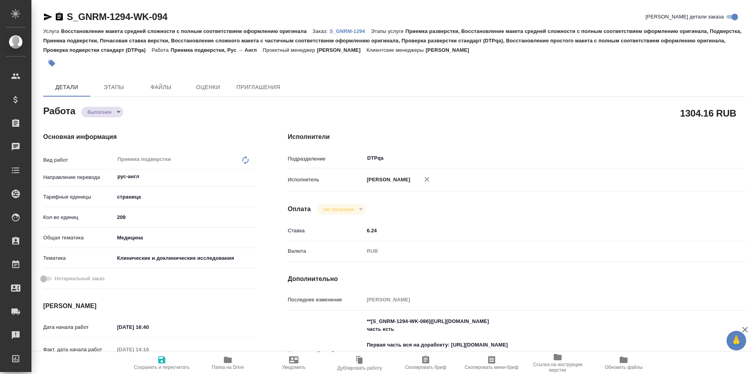
type textarea "x"
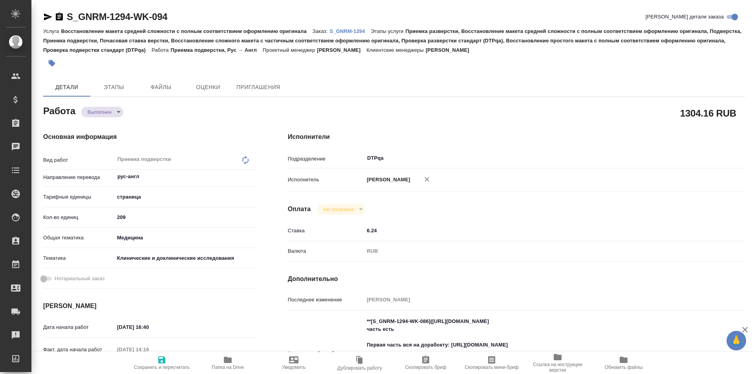
type textarea "x"
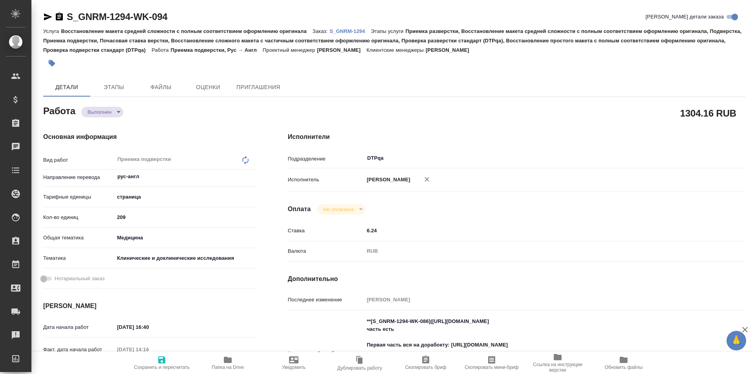
type textarea "x"
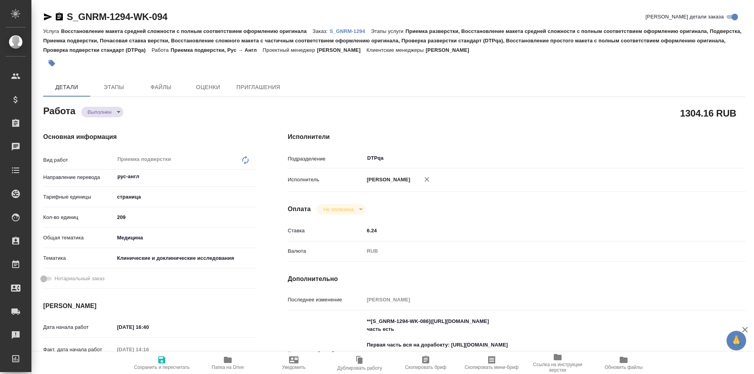
type textarea "x"
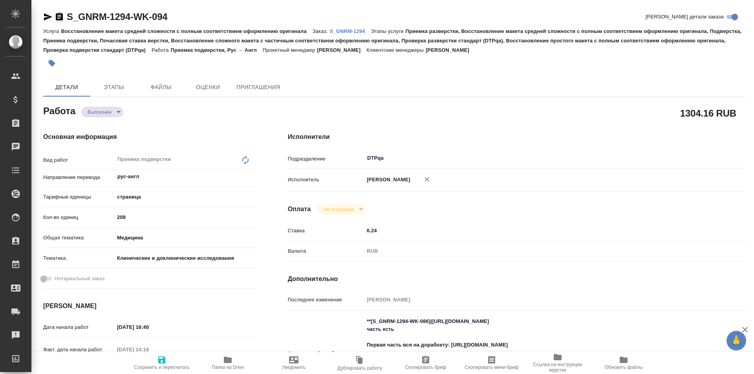
click at [227, 359] on icon "button" at bounding box center [228, 360] width 8 height 6
type textarea "x"
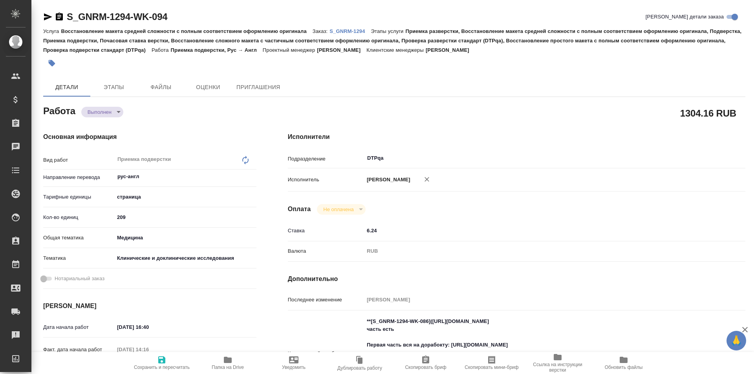
type textarea "x"
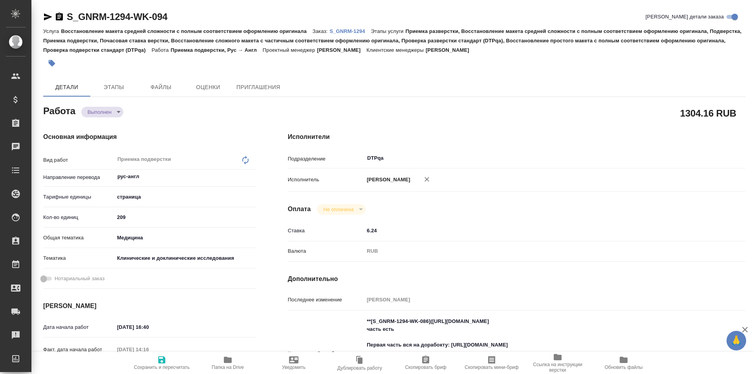
type textarea "x"
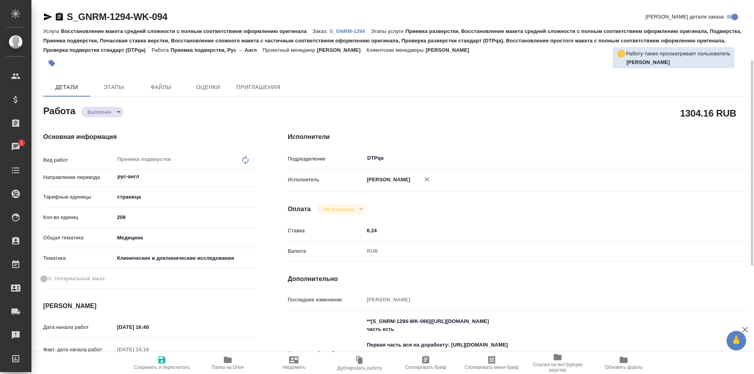
scroll to position [157, 0]
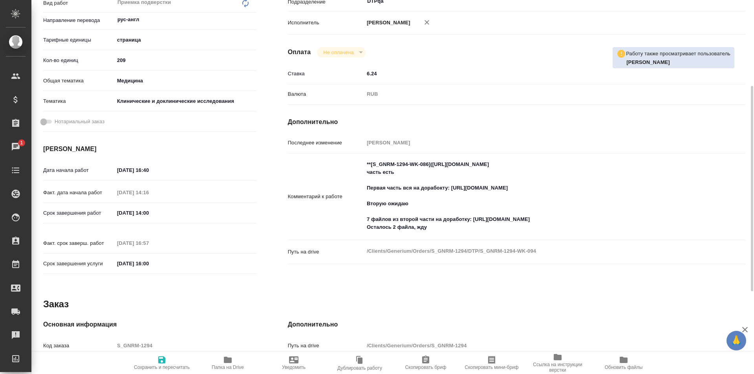
type textarea "x"
click at [366, 219] on textarea "**[S_GNRM-1294-WK-086](https://tera.awatera.com/Work/68ac5c150be58547914a3f7b/)…" at bounding box center [536, 196] width 343 height 76
type textarea "x"
type textarea "**[S_GNRM-1294-WK-086](https://tera.awatera.com/Work/68ac5c150be58547914a3f7b/)…"
type textarea "x"
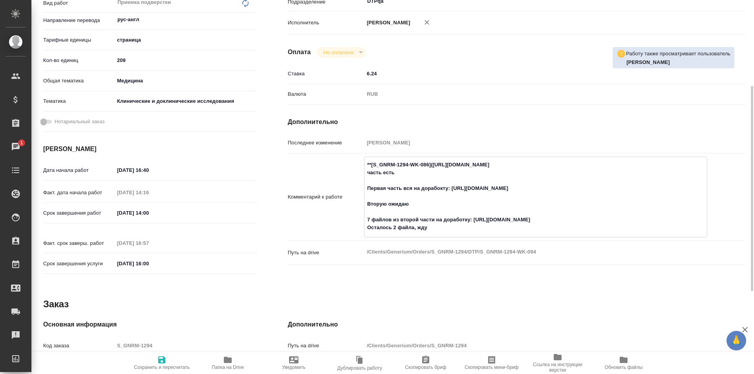
type textarea "x"
type textarea "**[S_GNRM-1294-WK-086](https://tera.awatera.com/Work/68ac5c150be58547914a3f7b/)…"
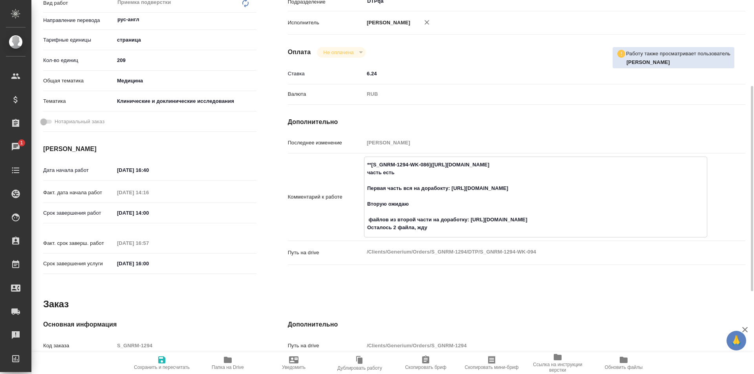
type textarea "x"
type textarea "**[S_GNRM-1294-WK-086](https://tera.awatera.com/Work/68ac5c150be58547914a3f7b/)…"
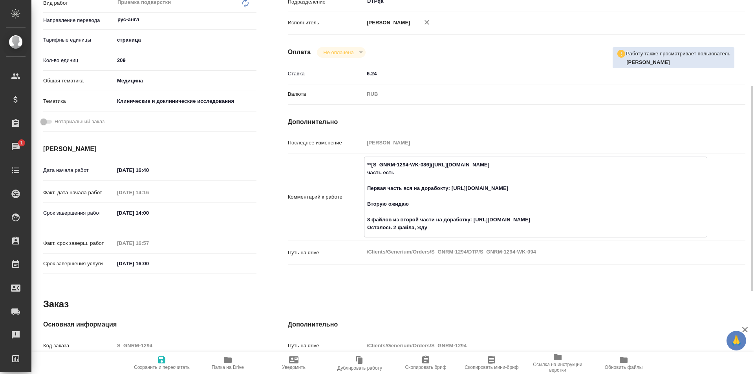
type textarea "x"
click at [166, 361] on icon "button" at bounding box center [161, 360] width 9 height 9
type textarea "x"
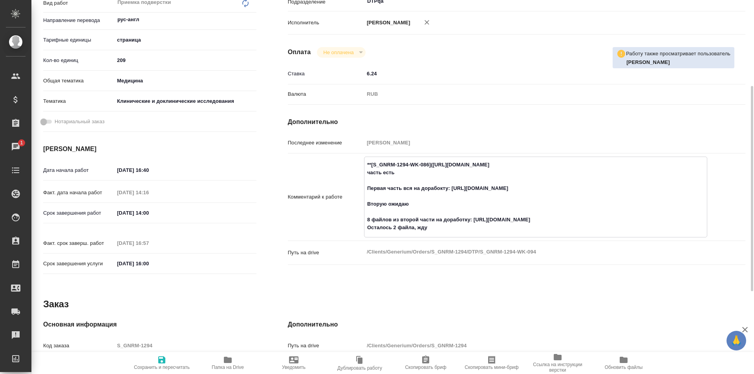
type textarea "x"
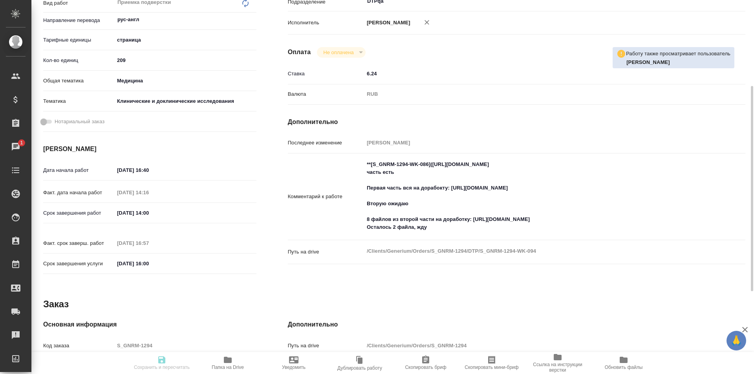
type textarea "x"
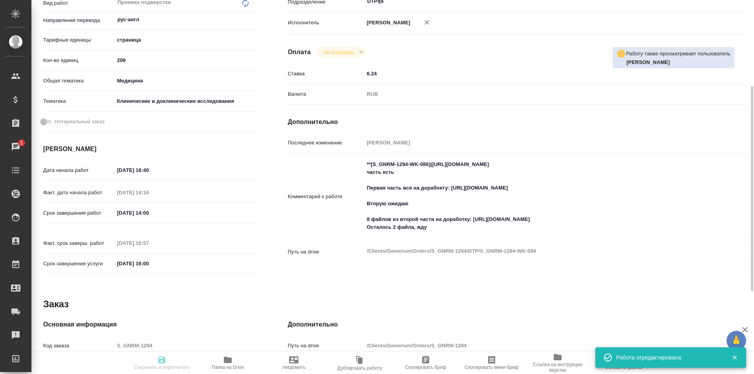
type textarea "x"
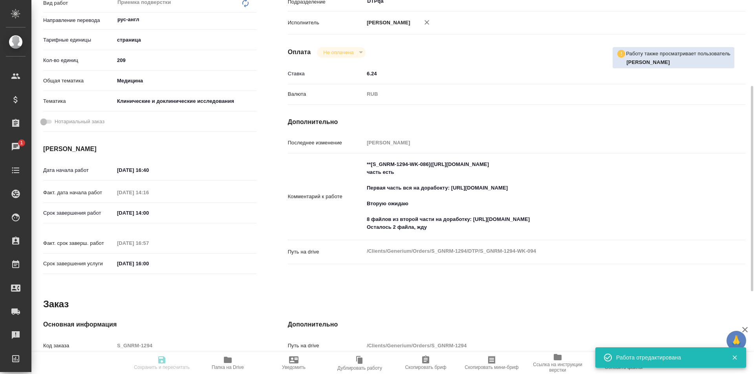
type input "completed"
type textarea "Приемка подверстки"
type textarea "x"
type input "рус-англ"
type input "5a8b1489cc6b4906c91bfdb2"
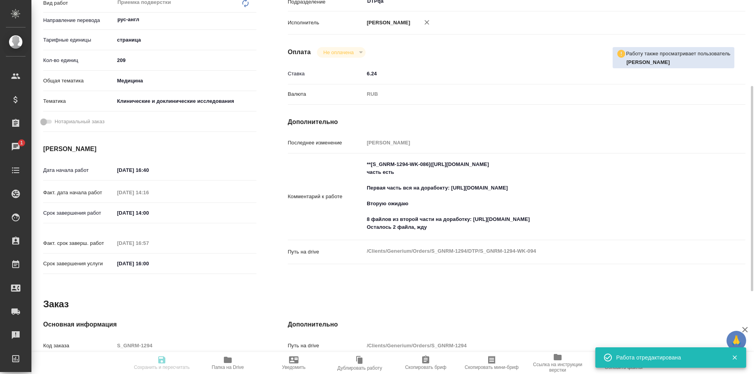
type input "209"
type input "med"
type input "5a8b8b956a9677013d343d9e"
type input "27.08.2025 16:40"
type input "28.08.2025 14:16"
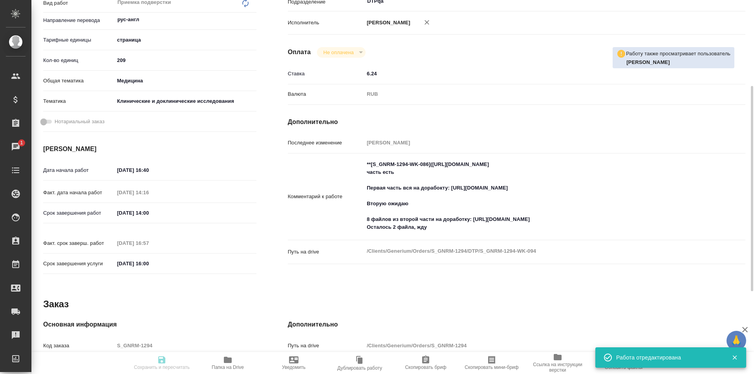
type input "29.08.2025 14:00"
type input "28.08.2025 16:57"
type input "29.08.2025 16:00"
type input "DTPqa"
type input "notPayed"
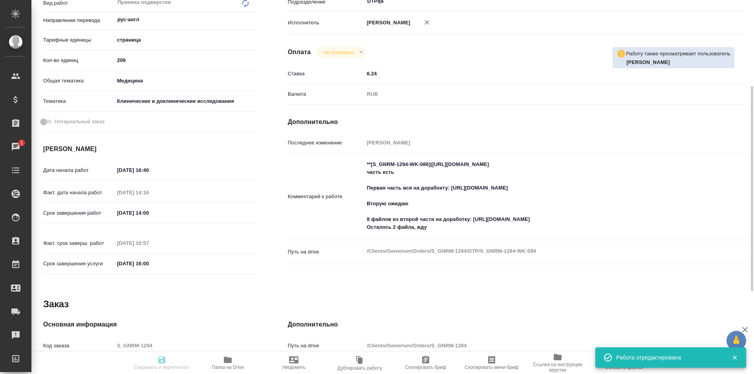
type input "6.24"
type input "RUB"
type input "[PERSON_NAME]"
type textarea "**[S_GNRM-1294-WK-086](https://tera.awatera.com/Work/68ac5c150be58547914a3f7b/)…"
type textarea "x"
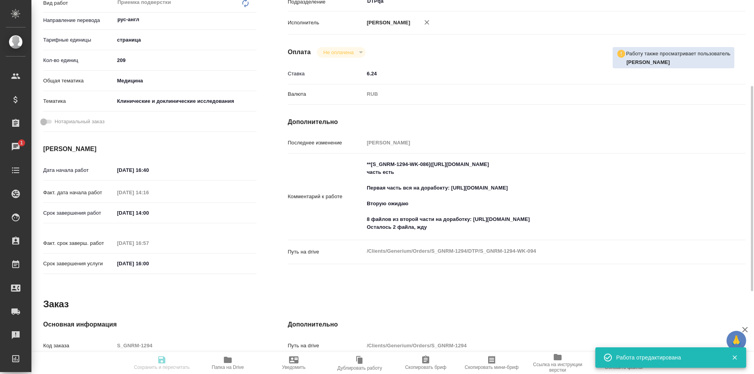
type textarea "/Clients/Generium/Orders/S_GNRM-1294/DTP/S_GNRM-1294-WK-094"
type textarea "x"
type input "S_GNRM-1294"
type input "Восстановление макета средней сложности с полным соответствием оформлению ориги…"
type input "Приемка разверстки, Восстановление макета средней сложности с полным соответств…"
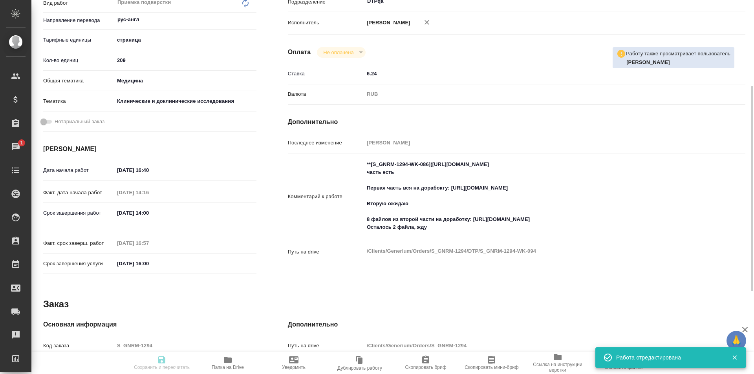
type input "Кабаргина Анна"
type input "Петрова Валерия"
type input "/Clients/Generium/Orders/S_GNRM-1294"
type textarea "x"
type textarea "Рассчитайте, пожалуйста, перевод на англ досье по ссылке https://disk.360.yande…"
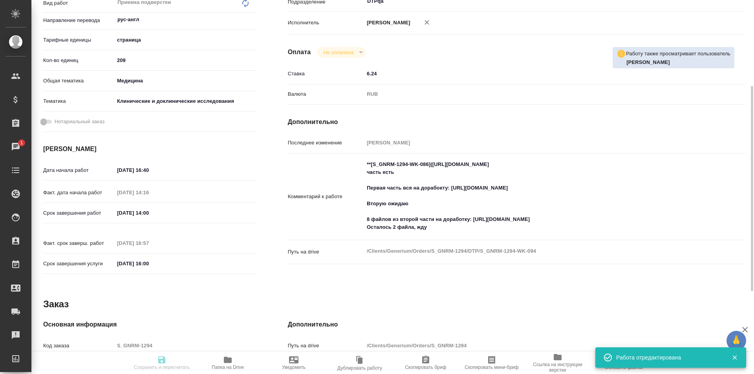
type textarea "x"
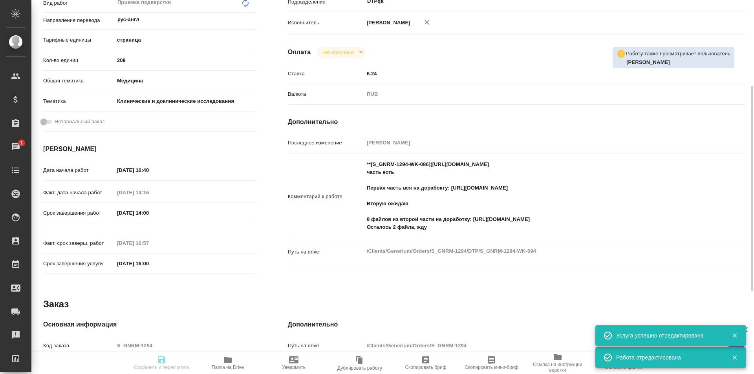
type textarea "x"
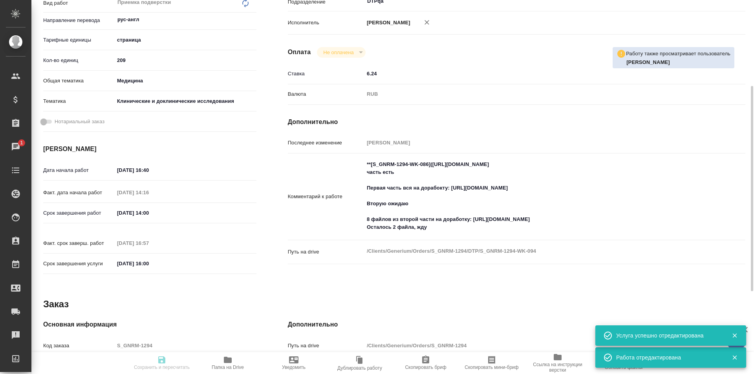
type textarea "x"
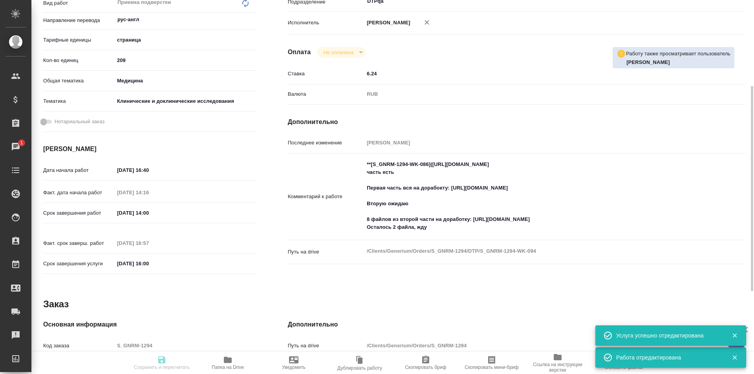
type textarea "x"
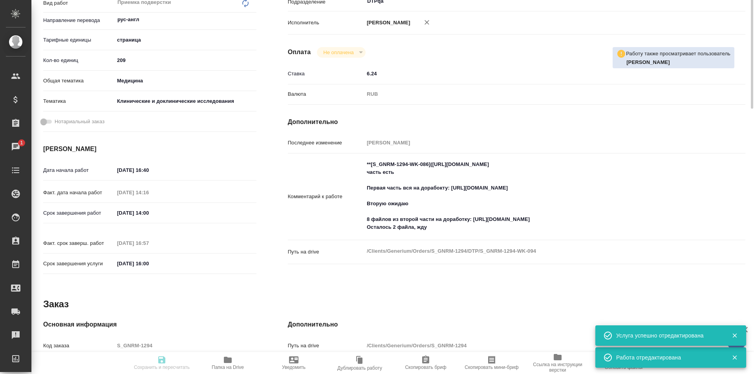
scroll to position [0, 0]
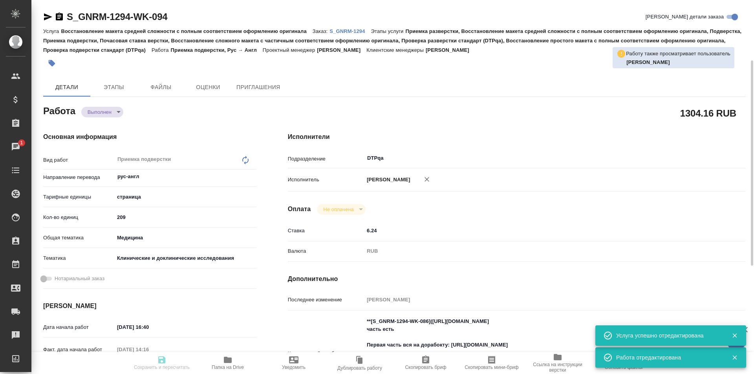
type textarea "x"
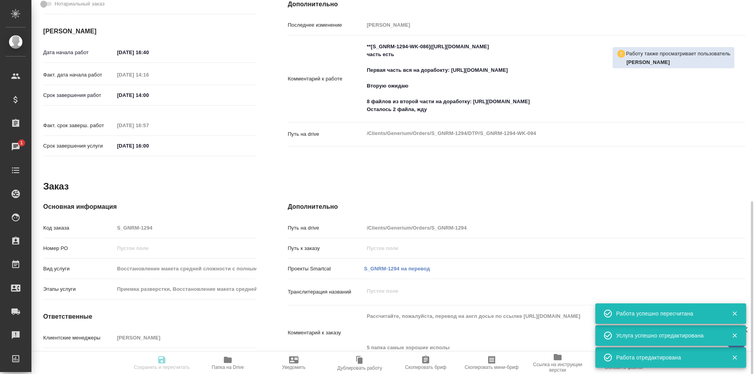
type input "completed"
type textarea "Приемка подверстки"
type textarea "x"
type input "рус-англ"
type input "5a8b1489cc6b4906c91bfdb2"
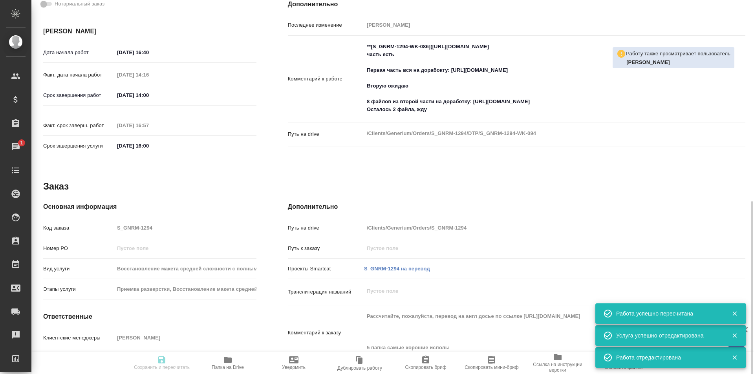
type input "209"
type input "med"
type input "5a8b8b956a9677013d343d9e"
type input "27.08.2025 16:40"
type input "28.08.2025 14:16"
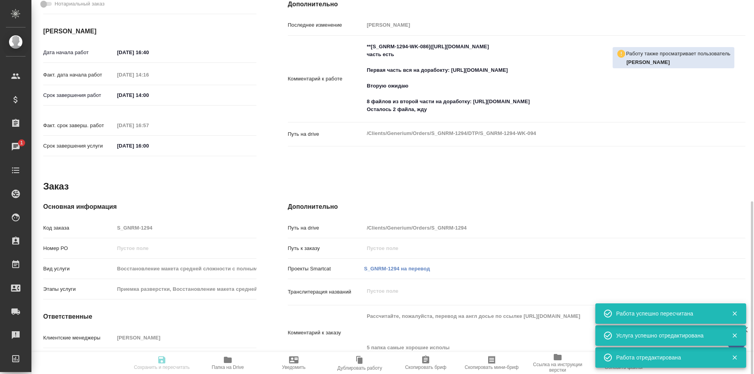
type input "29.08.2025 14:00"
type input "28.08.2025 16:57"
type input "29.08.2025 16:00"
type input "DTPqa"
type input "notPayed"
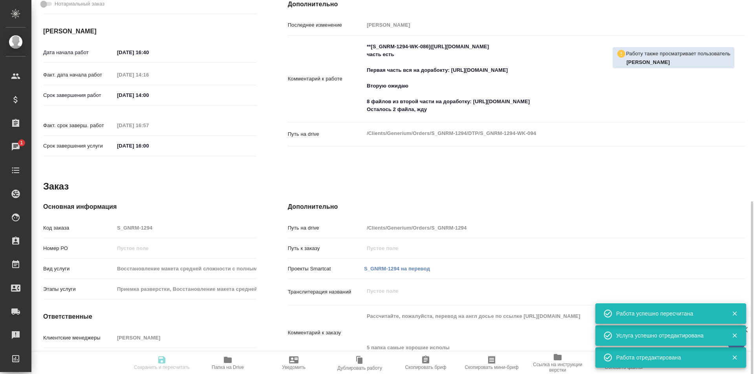
type input "6.24"
type input "RUB"
type input "[PERSON_NAME]"
type textarea "**[S_GNRM-1294-WK-086](https://tera.awatera.com/Work/68ac5c150be58547914a3f7b/)…"
type textarea "x"
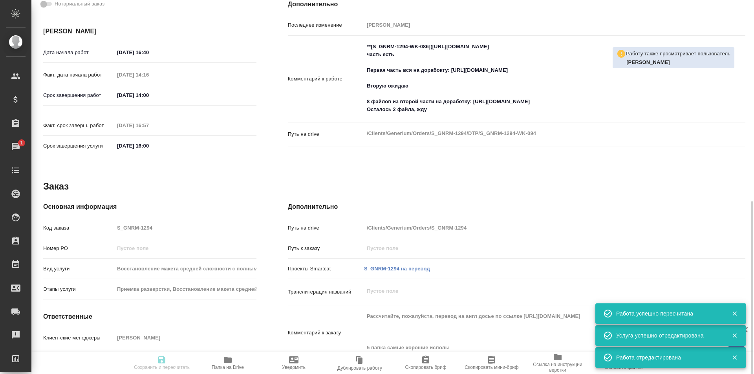
type textarea "/Clients/Generium/Orders/S_GNRM-1294/DTP/S_GNRM-1294-WK-094"
type textarea "x"
type input "S_GNRM-1294"
type input "Восстановление макета средней сложности с полным соответствием оформлению ориги…"
type input "Приемка разверстки, Восстановление макета средней сложности с полным соответств…"
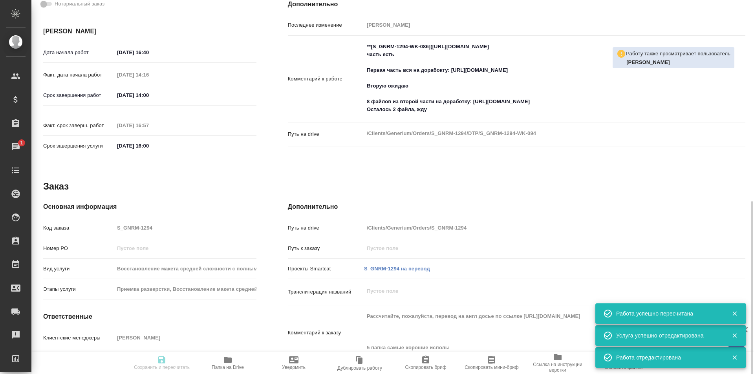
type input "Кабаргина Анна"
type input "Петрова Валерия"
type input "/Clients/Generium/Orders/S_GNRM-1294"
type textarea "x"
type textarea "Рассчитайте, пожалуйста, перевод на англ досье по ссылке https://disk.360.yande…"
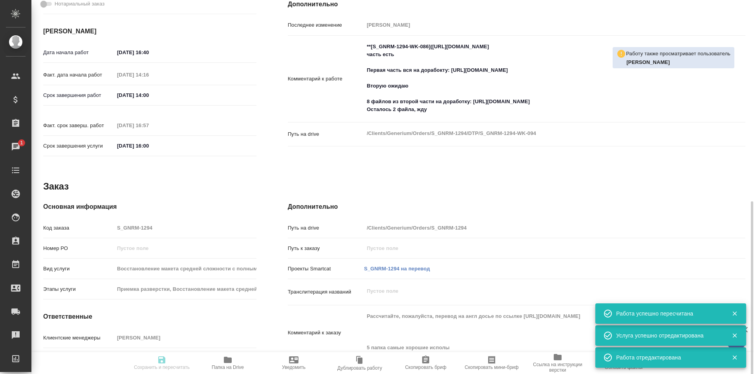
type textarea "x"
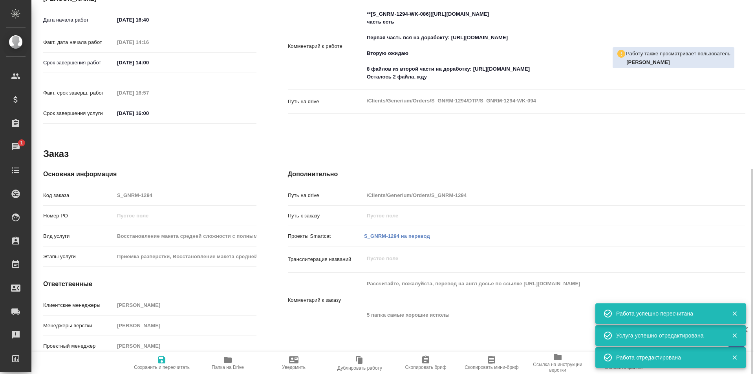
type textarea "x"
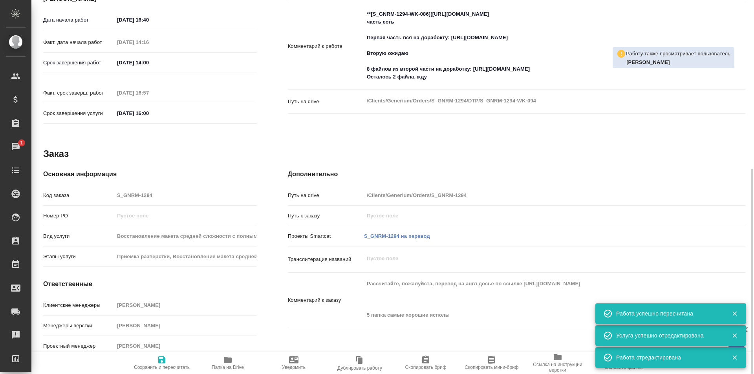
type textarea "x"
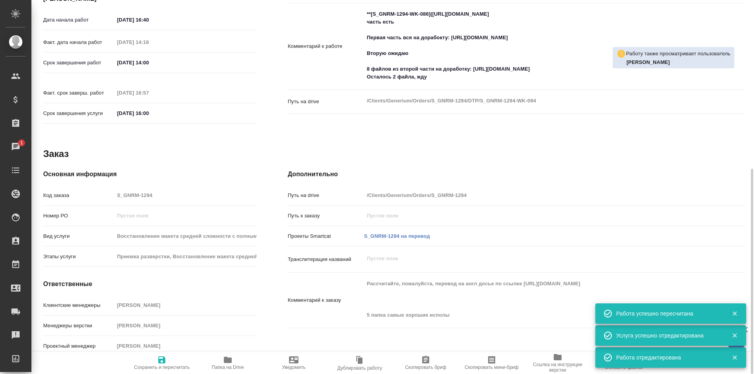
type textarea "x"
drag, startPoint x: 438, startPoint y: 79, endPoint x: 351, endPoint y: 83, distance: 87.3
click at [350, 83] on div "Комментарий к работе **[S_GNRM-1294-WK-086](https://tera.awatera.com/Work/68ac5…" at bounding box center [517, 46] width 458 height 81
type textarea "x"
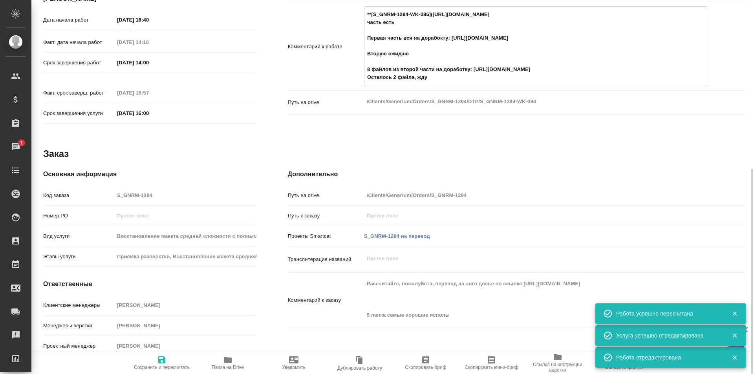
type textarea "x"
type textarea "**[S_GNRM-1294-WK-086](https://tera.awatera.com/Work/68ac5c150be58547914a3f7b/)…"
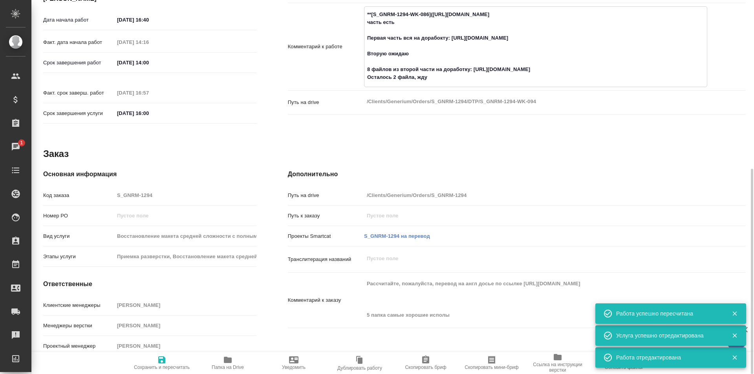
type textarea "x"
type textarea "**[S_GNRM-1294-WK-086](https://tera.awatera.com/Work/68ac5c150be58547914a3f7b/)…"
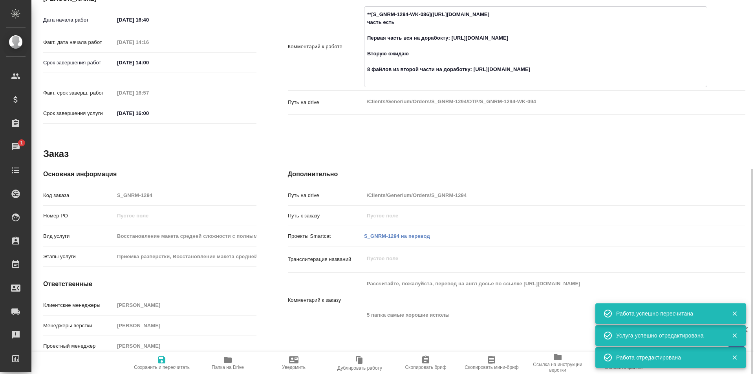
type textarea "x"
click at [157, 361] on icon "button" at bounding box center [161, 360] width 9 height 9
type textarea "x"
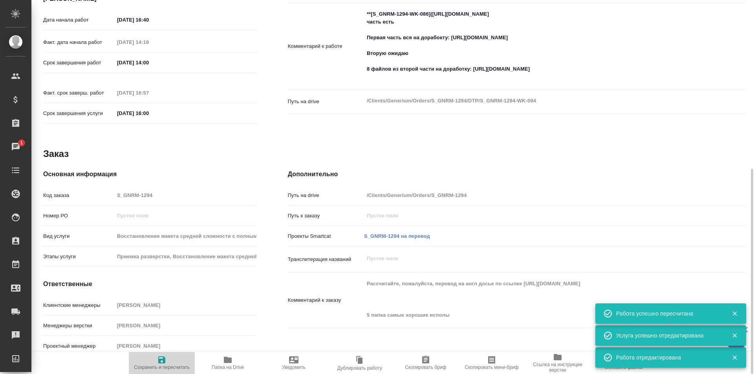
type textarea "x"
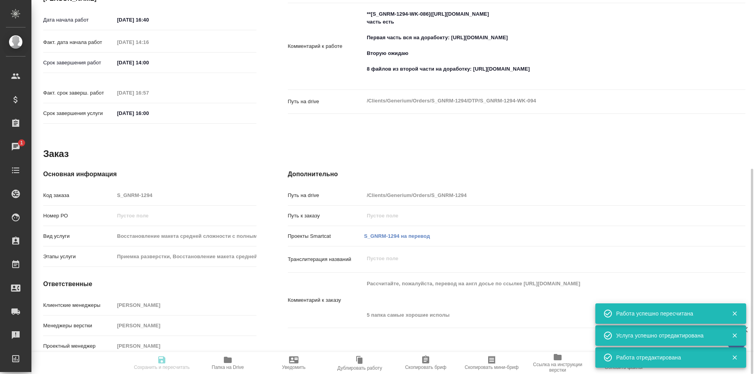
type textarea "x"
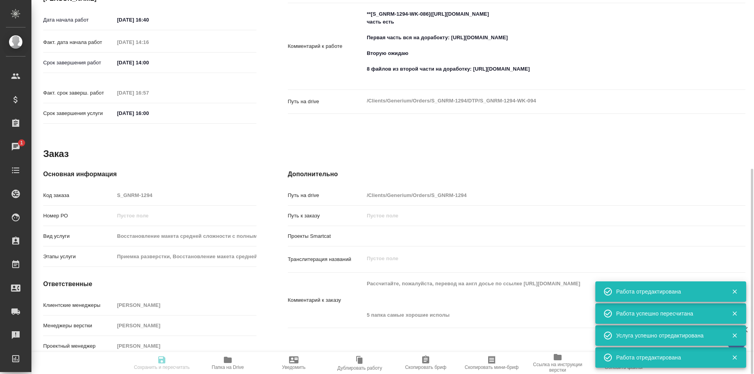
type textarea "x"
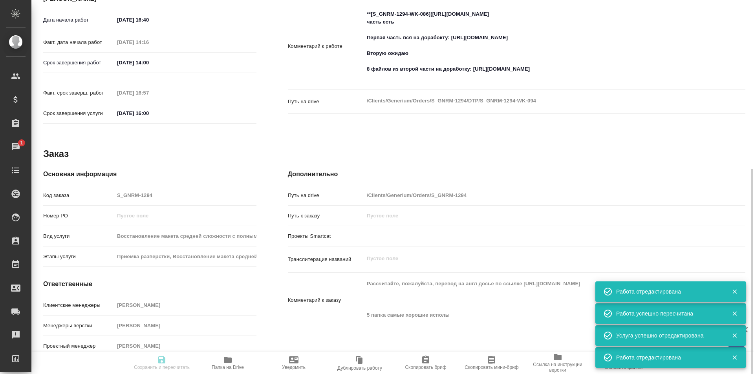
scroll to position [0, 0]
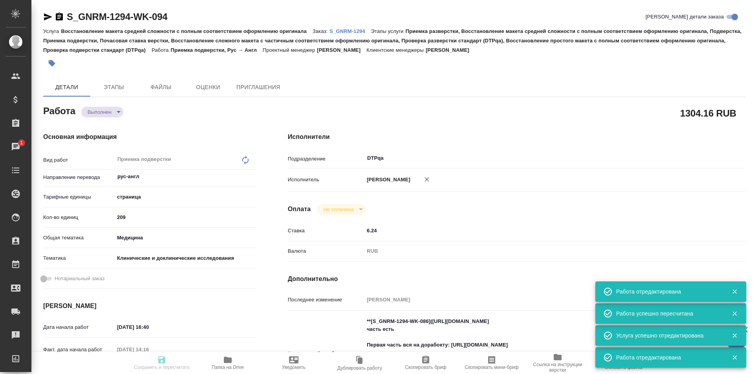
type input "completed"
type textarea "Приемка подверстки"
type textarea "x"
type input "рус-англ"
type input "5a8b1489cc6b4906c91bfdb2"
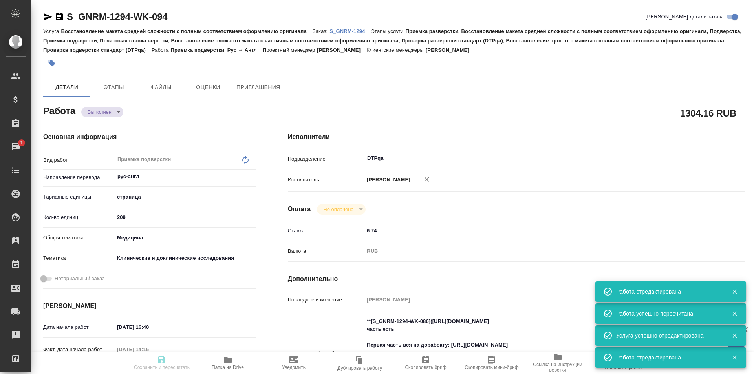
type input "209"
type input "med"
type input "5a8b8b956a9677013d343d9e"
type input "27.08.2025 16:40"
type input "28.08.2025 14:16"
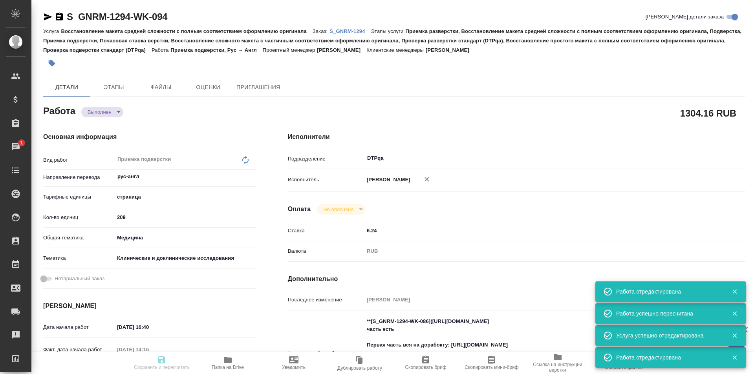
type input "29.08.2025 14:00"
type input "28.08.2025 16:57"
type input "29.08.2025 16:00"
type input "DTPqa"
type input "notPayed"
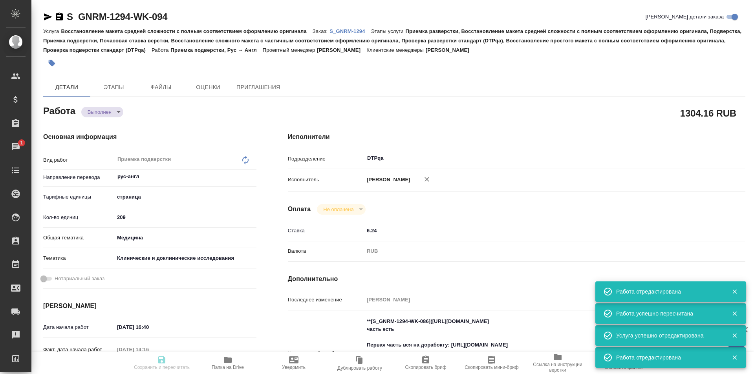
type input "6.24"
type input "RUB"
type input "[PERSON_NAME]"
type textarea "**[S_GNRM-1294-WK-086](https://tera.awatera.com/Work/68ac5c150be58547914a3f7b/)…"
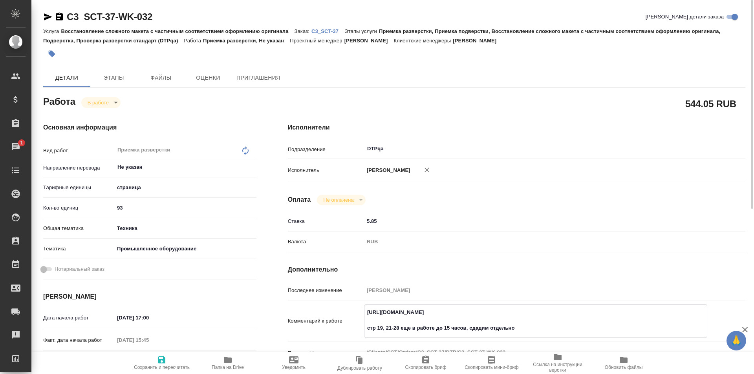
click at [229, 361] on icon "button" at bounding box center [228, 360] width 8 height 6
drag, startPoint x: 165, startPoint y: 16, endPoint x: 64, endPoint y: 12, distance: 101.9
click at [54, 15] on div "C3_SCT-37-WK-032 Кратко детали заказа" at bounding box center [394, 17] width 703 height 13
copy link "C3_SCT-37-WK-032"
click at [226, 359] on icon "button" at bounding box center [228, 360] width 8 height 6
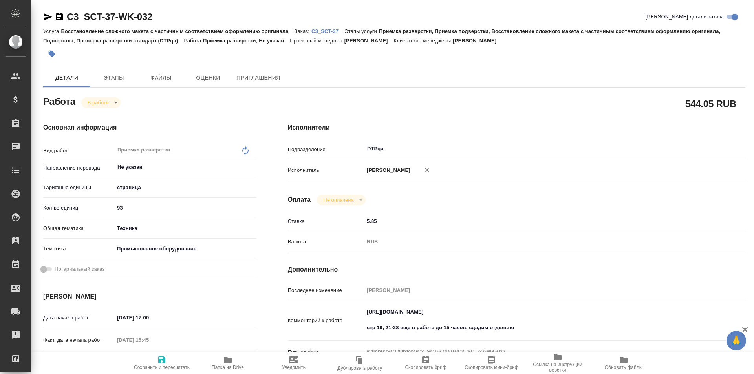
type textarea "x"
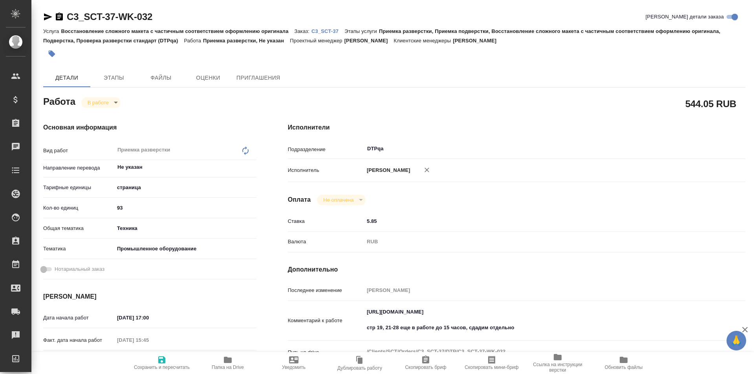
type textarea "x"
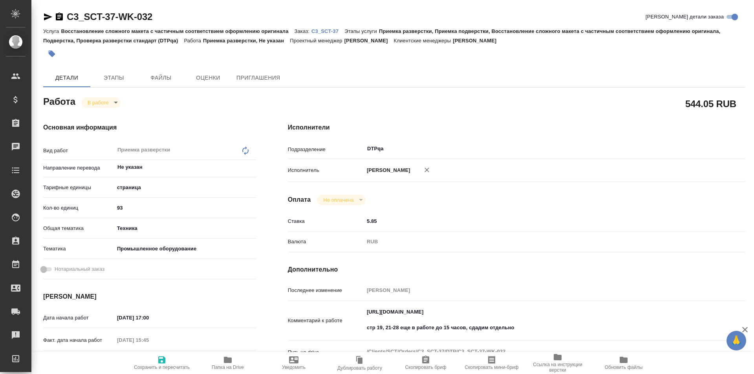
type textarea "x"
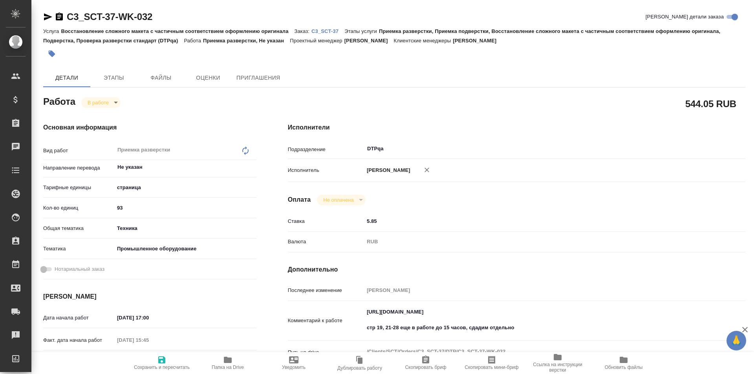
type textarea "x"
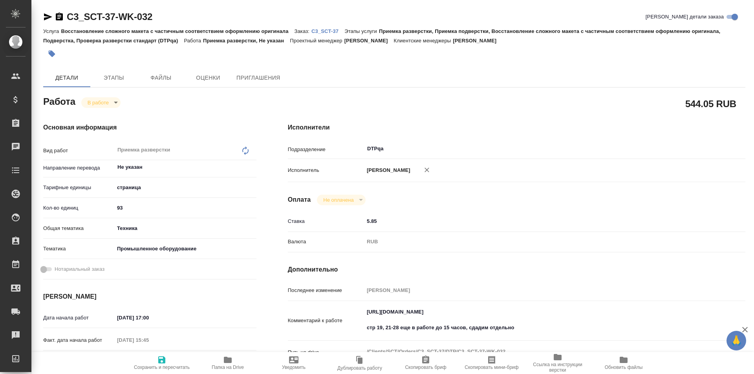
type textarea "x"
drag, startPoint x: 518, startPoint y: 312, endPoint x: 340, endPoint y: 317, distance: 177.7
click at [340, 317] on div "Комментарий к работе https://tera.awatera.com/Work/68ac4886caec68d43e12e72c/ ст…" at bounding box center [517, 322] width 458 height 34
type textarea "x"
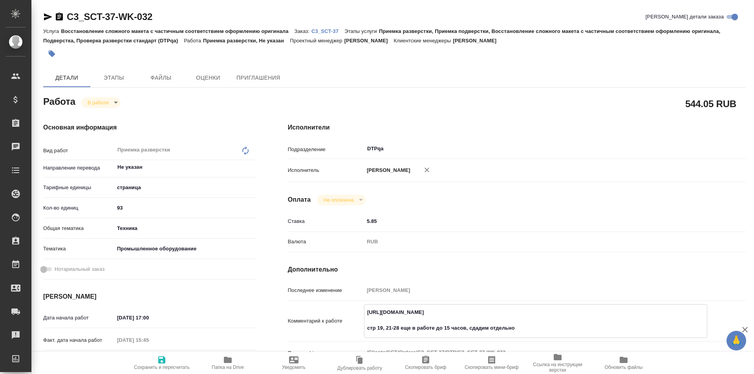
type textarea "x"
click at [521, 321] on textarea "https://tera.awatera.com/Work/68ac4886caec68d43e12e72c/ стр 19, 21-28 еще в раб…" at bounding box center [536, 320] width 343 height 29
drag, startPoint x: 526, startPoint y: 313, endPoint x: 494, endPoint y: 317, distance: 32.5
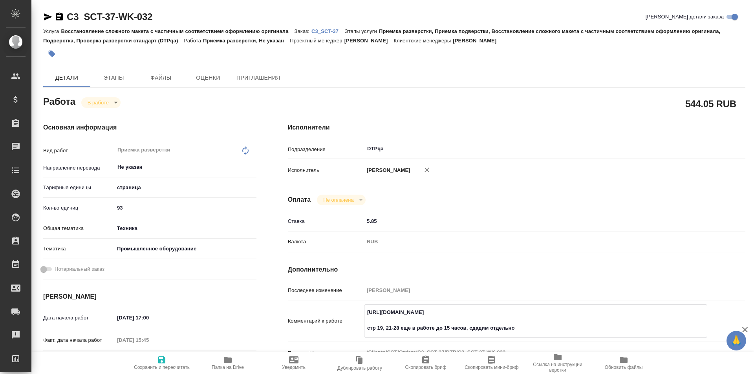
click at [525, 313] on textarea "https://tera.awatera.com/Work/68ac4886caec68d43e12e72c/ стр 19, 21-28 еще в раб…" at bounding box center [536, 320] width 343 height 29
click at [491, 314] on textarea "https://tera.awatera.com/Work/68ac4886caec68d43e12e72c/ стр 19, 21-28 еще в раб…" at bounding box center [536, 320] width 343 height 29
drag, startPoint x: 521, startPoint y: 312, endPoint x: 363, endPoint y: 312, distance: 158.0
click at [363, 312] on div "Комментарий к работе https://tera.awatera.com/Work/68ac4886caec68d43e12e72c/ ст…" at bounding box center [517, 322] width 458 height 34
type textarea "x"
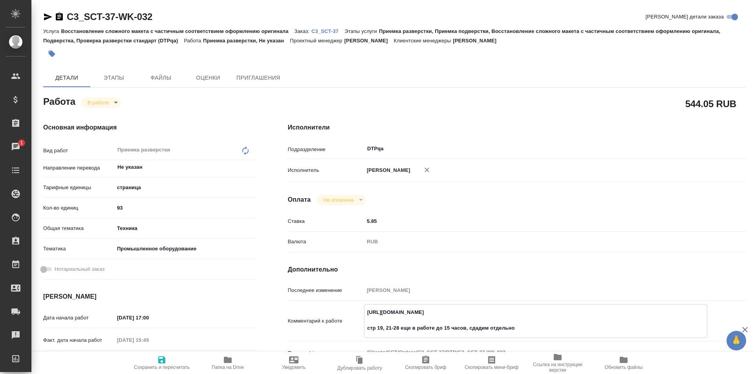
click at [522, 329] on textarea "https://tera.awatera.com/Work/68ac4886caec68d43e12e72c/ стр 19, 21-28 еще в раб…" at bounding box center [536, 320] width 343 height 29
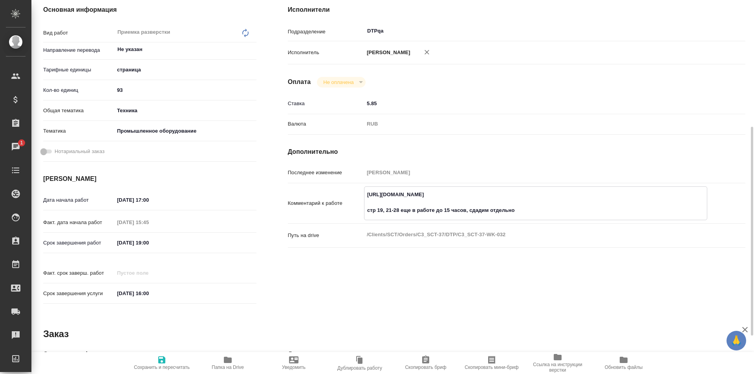
scroll to position [157, 0]
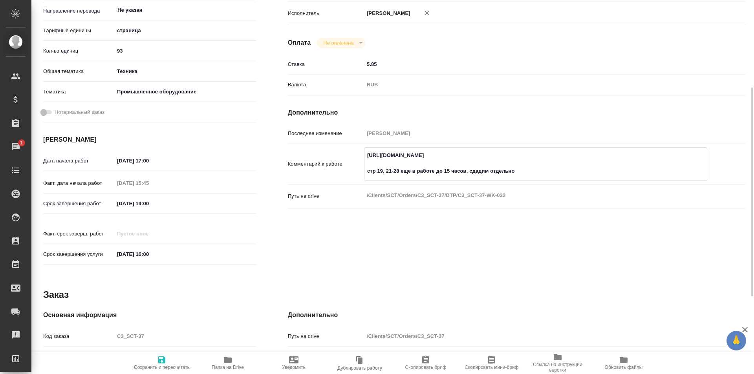
type textarea "x"
type textarea "https://tera.awatera.com/Work/68ac4886caec68d43e12e72c/ стр 19, 21-28 еще в раб…"
type textarea "x"
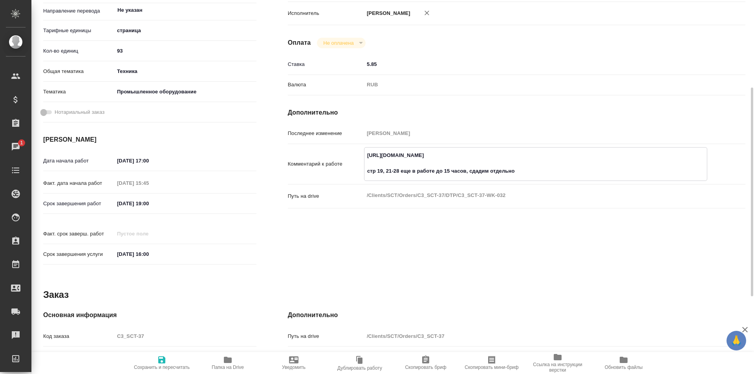
type textarea "x"
type textarea "https://tera.awatera.com/Work/68ac4886caec68d43e12e72c/ стр 19, 21-28 еще в раб…"
type textarea "x"
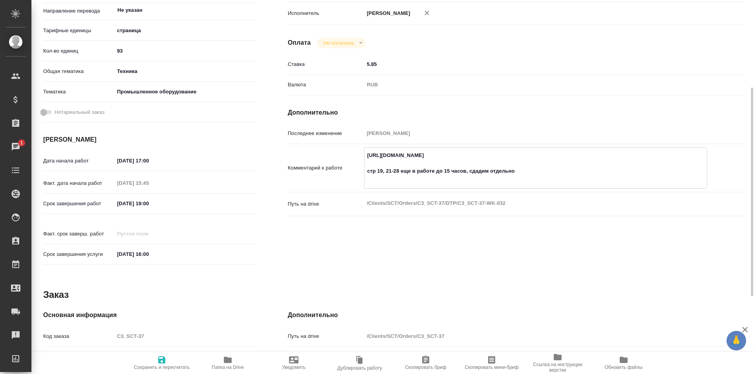
type textarea "x"
type textarea "https://tera.awatera.com/Work/68ac4886caec68d43e12e72c/ стр 19, 21-28 еще в раб…"
type textarea "x"
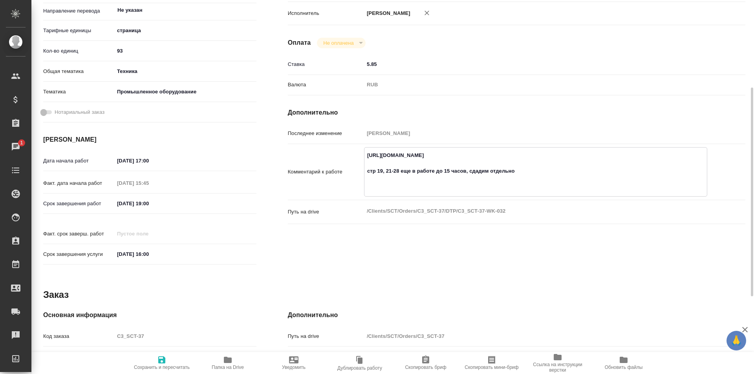
type textarea "x"
type textarea "https://tera.awatera.com/Work/68ac4886caec68d43e12e72c/ стр 19, 21-28 еще в раб…"
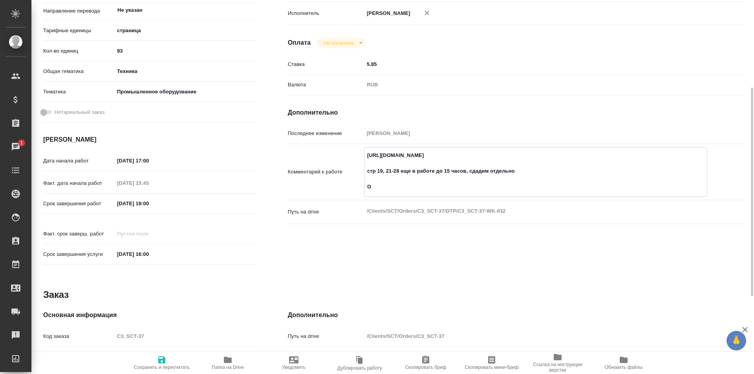
type textarea "x"
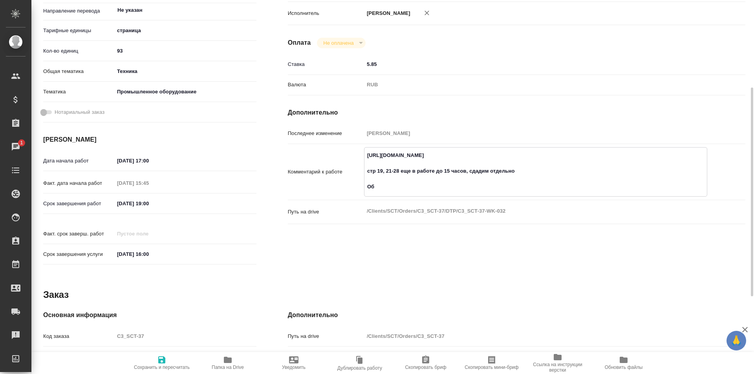
type textarea "https://tera.awatera.com/Work/68ac4886caec68d43e12e72c/ стр 19, 21-28 еще в раб…"
type textarea "x"
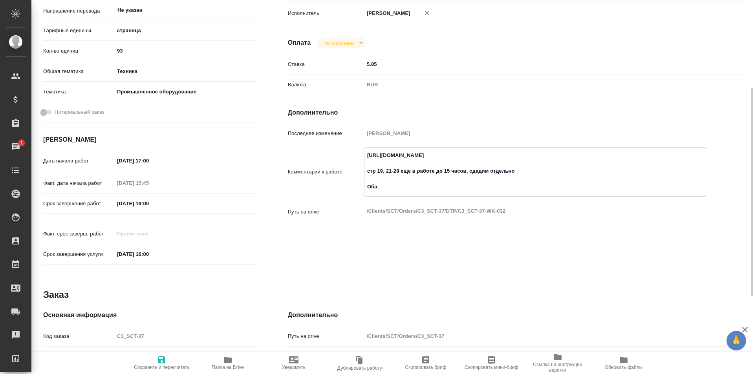
type textarea "x"
type textarea "https://tera.awatera.com/Work/68ac4886caec68d43e12e72c/ стр 19, 21-28 еще в раб…"
type textarea "x"
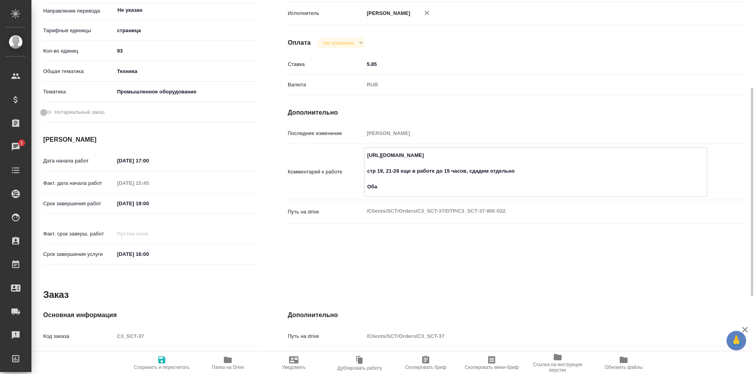
type textarea "x"
type textarea "https://tera.awatera.com/Work/68ac4886caec68d43e12e72c/ стр 19, 21-28 еще в раб…"
type textarea "x"
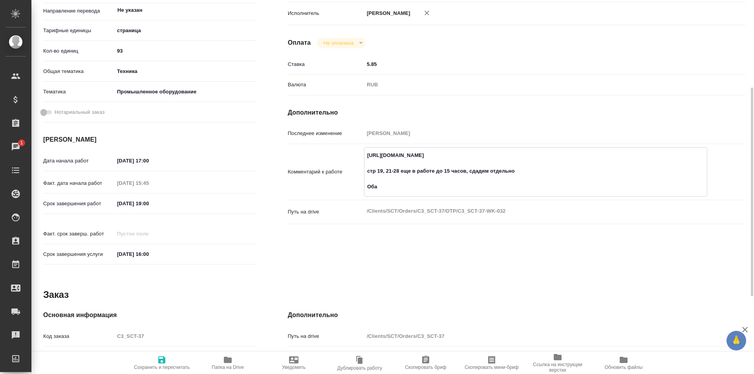
type textarea "x"
type textarea "https://tera.awatera.com/Work/68ac4886caec68d43e12e72c/ стр 19, 21-28 еще в раб…"
type textarea "x"
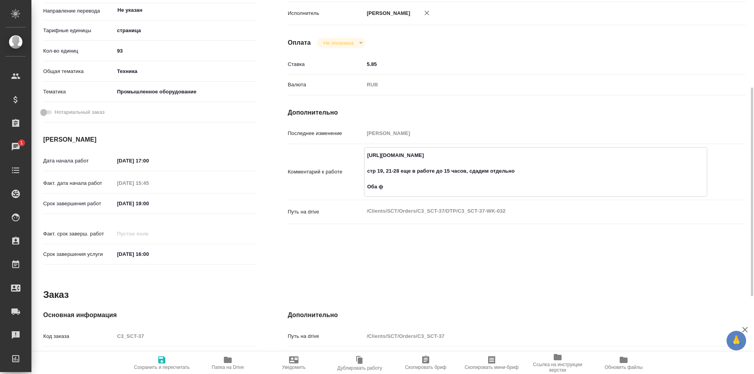
type textarea "x"
type textarea "https://tera.awatera.com/Work/68ac4886caec68d43e12e72c/ стр 19, 21-28 еще в раб…"
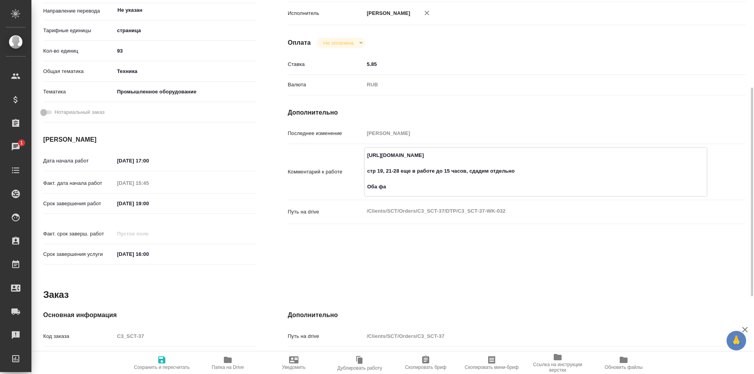
type textarea "x"
type textarea "https://tera.awatera.com/Work/68ac4886caec68d43e12e72c/ стр 19, 21-28 еще в раб…"
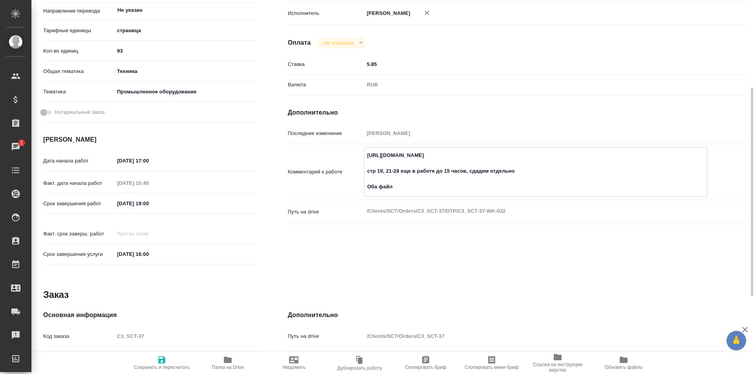
type textarea "x"
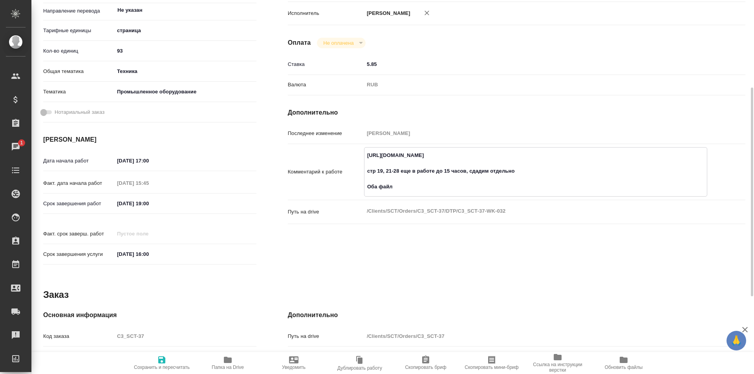
type textarea "x"
type textarea "https://tera.awatera.com/Work/68ac4886caec68d43e12e72c/ стр 19, 21-28 еще в раб…"
type textarea "x"
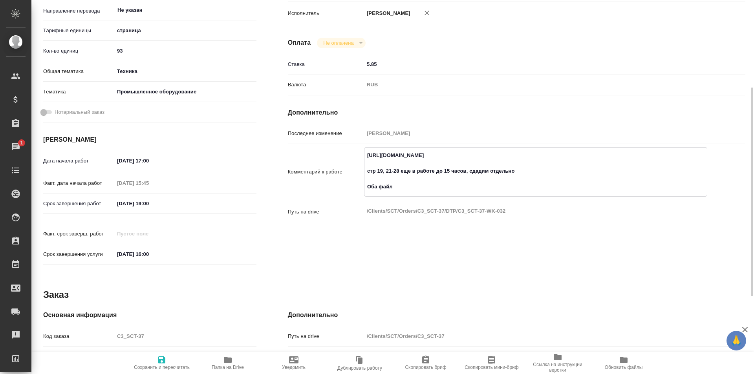
type textarea "x"
type textarea "https://tera.awatera.com/Work/68ac4886caec68d43e12e72c/ стр 19, 21-28 еще в раб…"
type textarea "x"
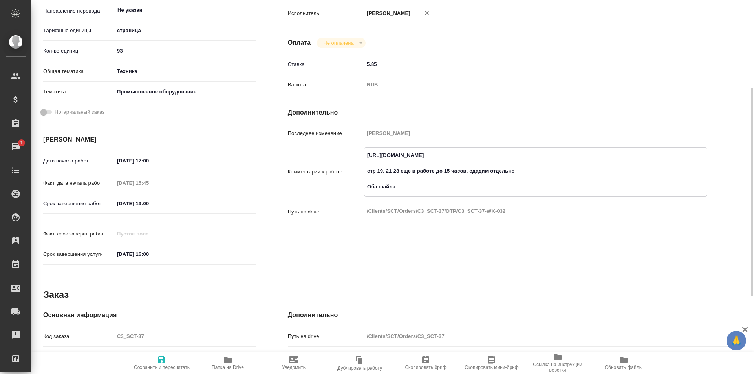
type textarea "x"
type textarea "https://tera.awatera.com/Work/68ac4886caec68d43e12e72c/ стр 19, 21-28 еще в раб…"
type textarea "x"
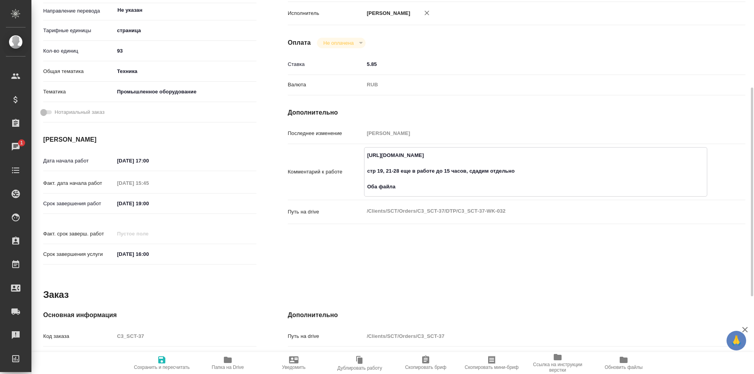
type textarea "x"
type textarea "https://tera.awatera.com/Work/68ac4886caec68d43e12e72c/ стр 19, 21-28 еще в раб…"
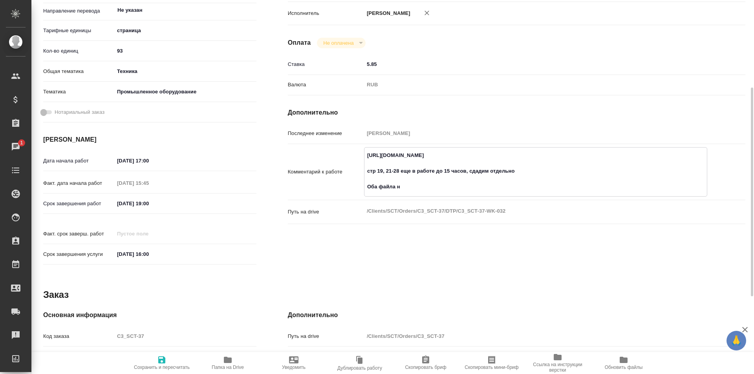
type textarea "x"
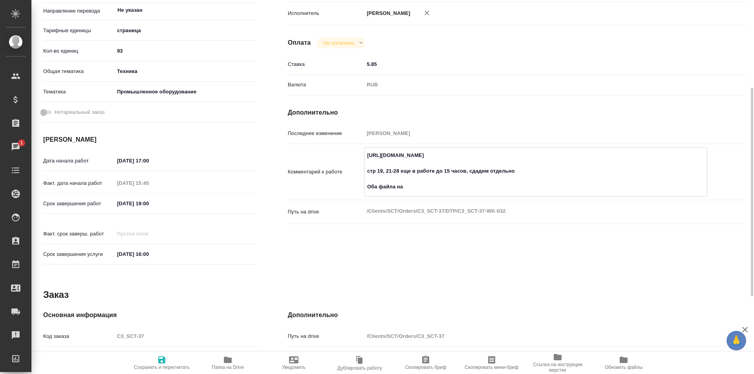
type textarea "https://tera.awatera.com/Work/68ac4886caec68d43e12e72c/ стр 19, 21-28 еще в раб…"
type textarea "x"
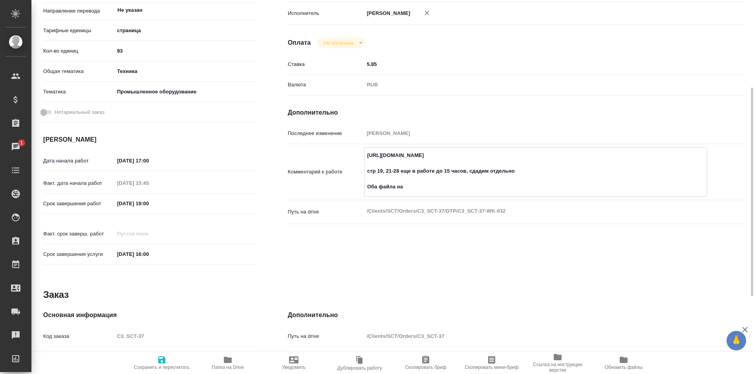
type textarea "x"
type textarea "https://tera.awatera.com/Work/68ac4886caec68d43e12e72c/ стр 19, 21-28 еще в раб…"
type textarea "x"
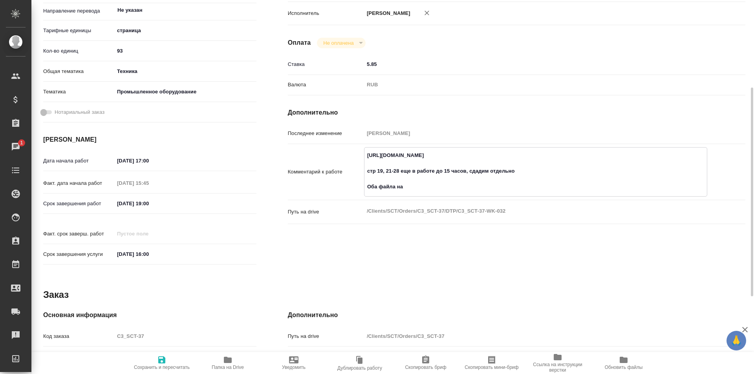
type textarea "x"
type textarea "https://tera.awatera.com/Work/68ac4886caec68d43e12e72c/ стр 19, 21-28 еще в раб…"
type textarea "x"
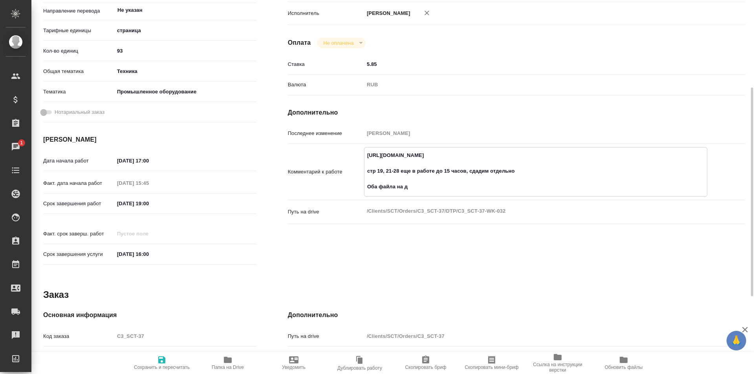
type textarea "x"
type textarea "https://tera.awatera.com/Work/68ac4886caec68d43e12e72c/ стр 19, 21-28 еще в раб…"
type textarea "x"
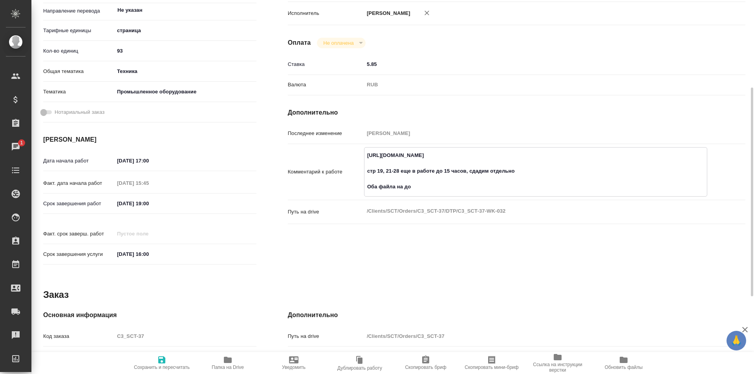
type textarea "x"
type textarea "https://tera.awatera.com/Work/68ac4886caec68d43e12e72c/ стр 19, 21-28 еще в раб…"
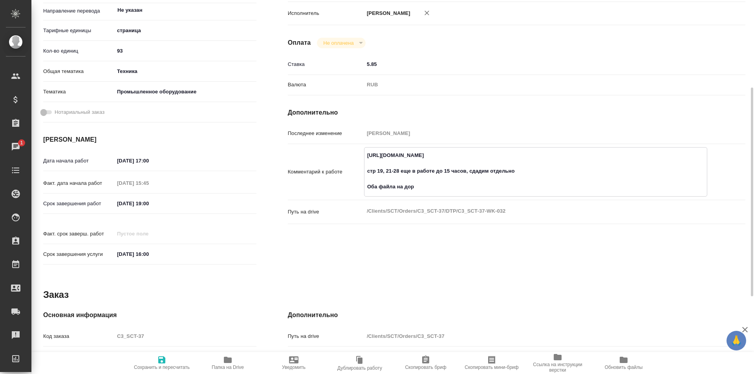
type textarea "x"
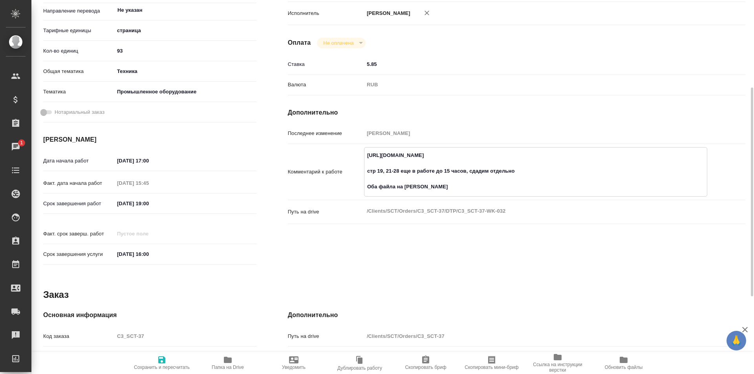
type textarea "https://tera.awatera.com/Work/68ac4886caec68d43e12e72c/ стр 19, 21-28 еще в раб…"
type textarea "x"
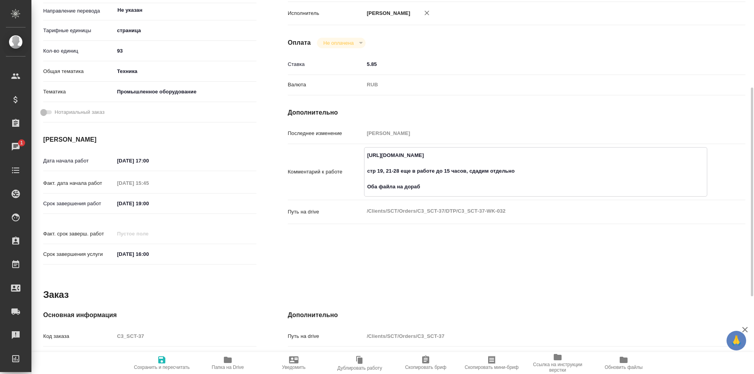
type textarea "x"
type textarea "https://tera.awatera.com/Work/68ac4886caec68d43e12e72c/ стр 19, 21-28 еще в раб…"
type textarea "x"
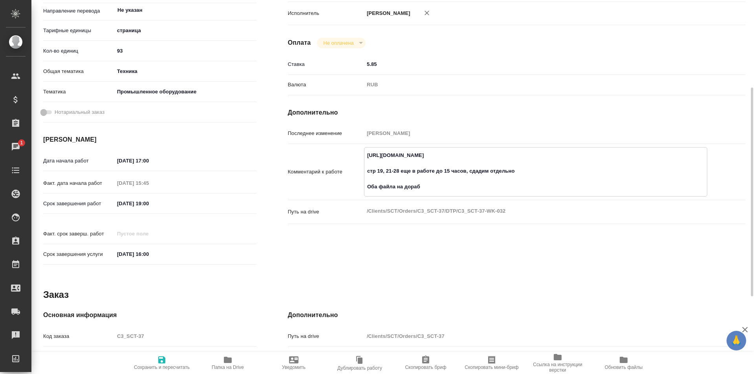
type textarea "x"
type textarea "https://tera.awatera.com/Work/68ac4886caec68d43e12e72c/ стр 19, 21-28 еще в раб…"
type textarea "x"
type textarea "https://tera.awatera.com/Work/68ac4886caec68d43e12e72c/ стр 19, 21-28 еще в раб…"
type textarea "x"
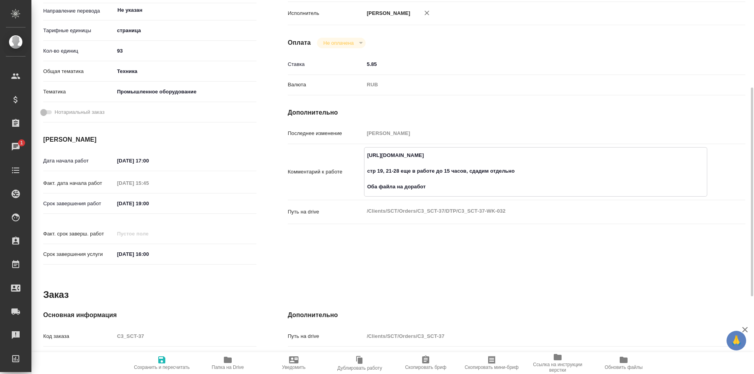
type textarea "x"
type textarea "https://tera.awatera.com/Work/68ac4886caec68d43e12e72c/ стр 19, 21-28 еще в раб…"
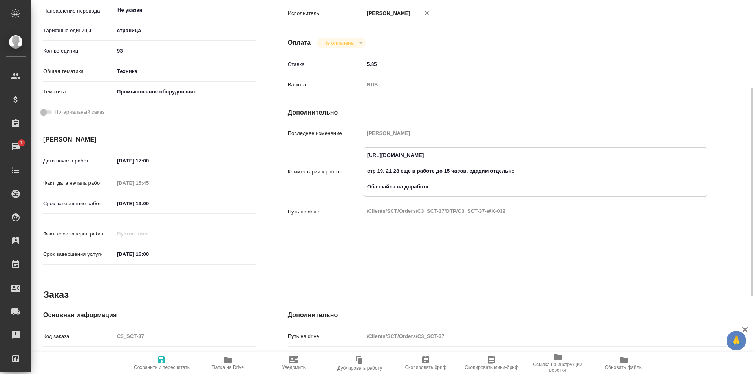
type textarea "x"
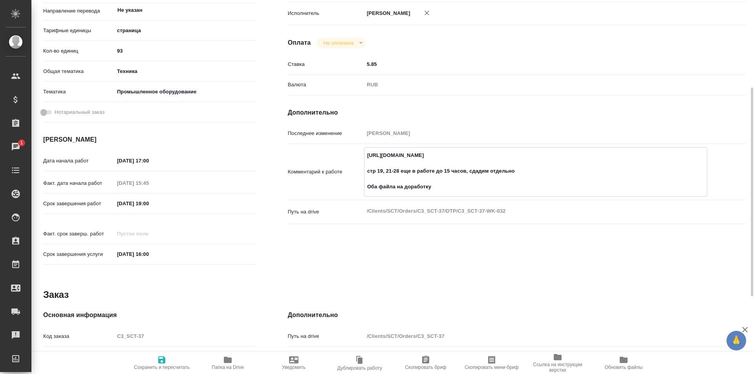
type textarea "https://tera.awatera.com/Work/68ac4886caec68d43e12e72c/ стр 19, 21-28 еще в раб…"
type textarea "x"
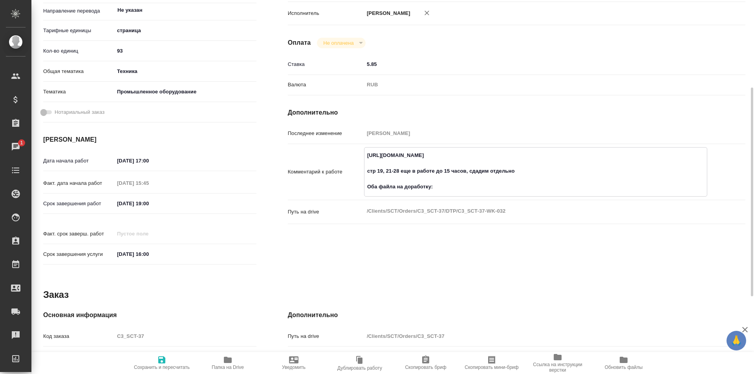
type textarea "x"
type textarea "https://tera.awatera.com/Work/68ac4886caec68d43e12e72c/ стр 19, 21-28 еще в раб…"
type textarea "x"
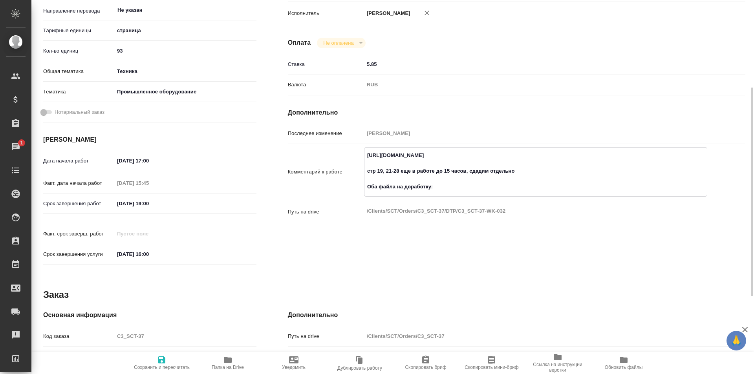
type textarea "x"
paste textarea "https://drive.awatera.com/f/10245645"
type textarea "x"
type textarea "https://tera.awatera.com/Work/68ac4886caec68d43e12e72c/ стр 19, 21-28 еще в раб…"
type textarea "x"
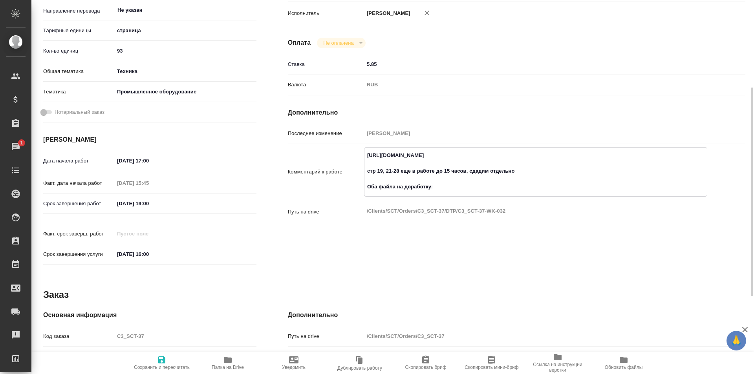
type textarea "x"
type textarea "https://tera.awatera.com/Work/68ac4886caec68d43e12e72c/ стр 19, 21-28 еще в раб…"
type textarea "x"
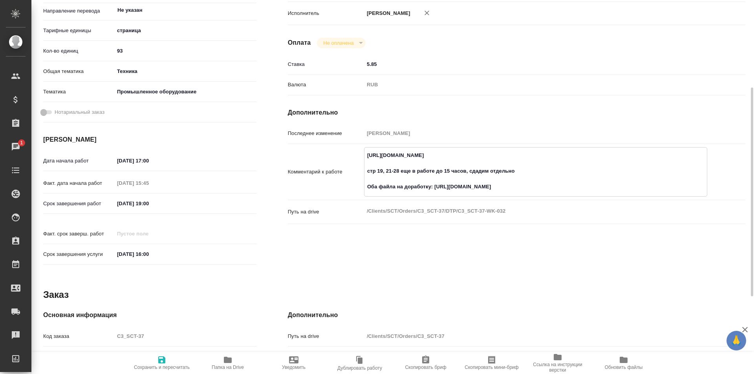
click at [157, 360] on icon "button" at bounding box center [161, 360] width 9 height 9
type textarea "x"
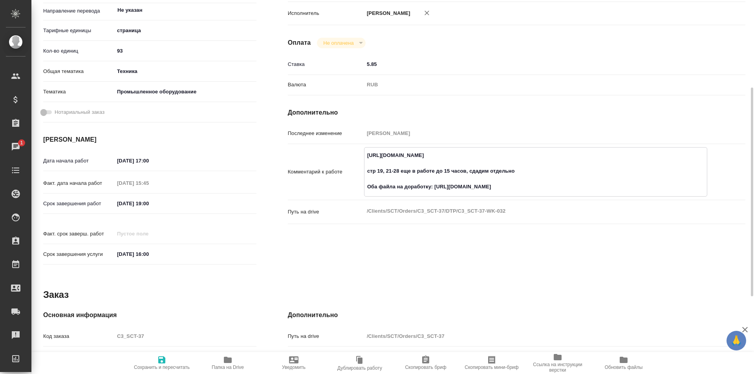
type textarea "x"
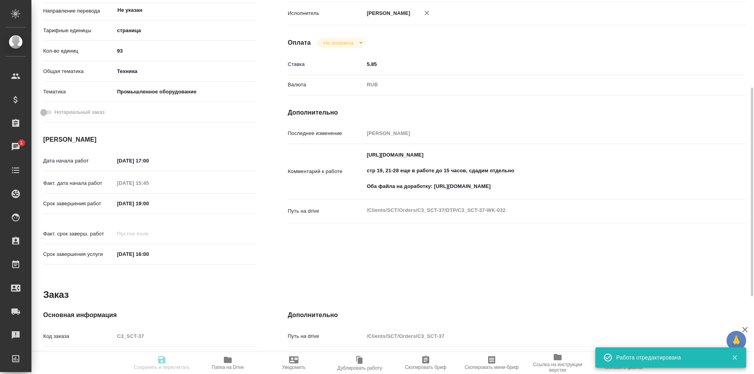
type textarea "x"
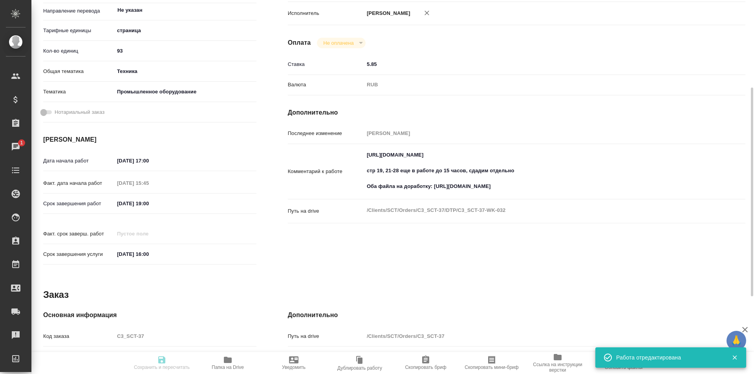
type input "inProgress"
type textarea "Приемка разверстки"
type textarea "x"
type input "Не указан"
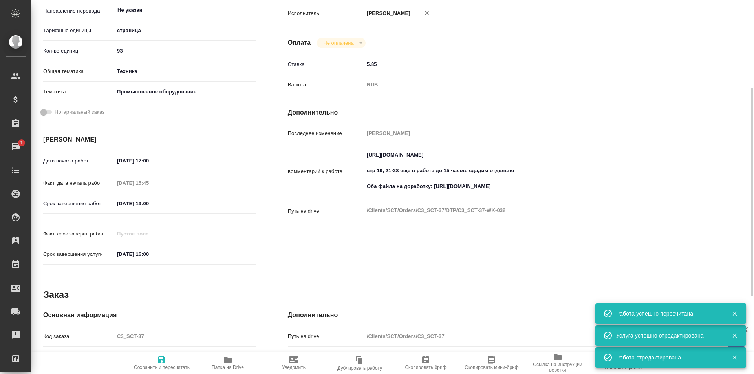
click at [538, 184] on textarea "https://tera.awatera.com/Work/68ac4886caec68d43e12e72c/ стр 19, 21-28 еще в раб…" at bounding box center [535, 171] width 343 height 45
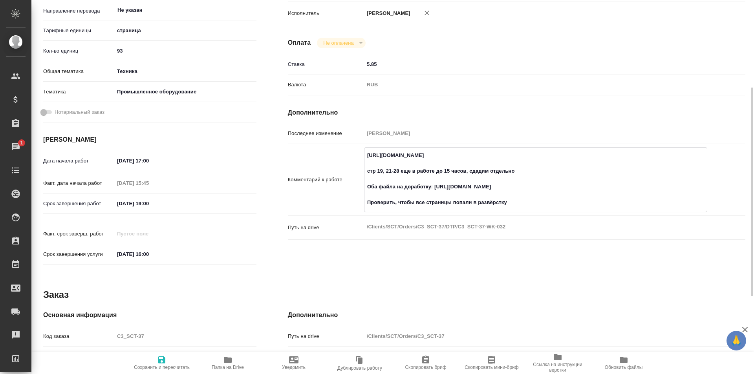
click at [163, 358] on icon "button" at bounding box center [161, 360] width 7 height 7
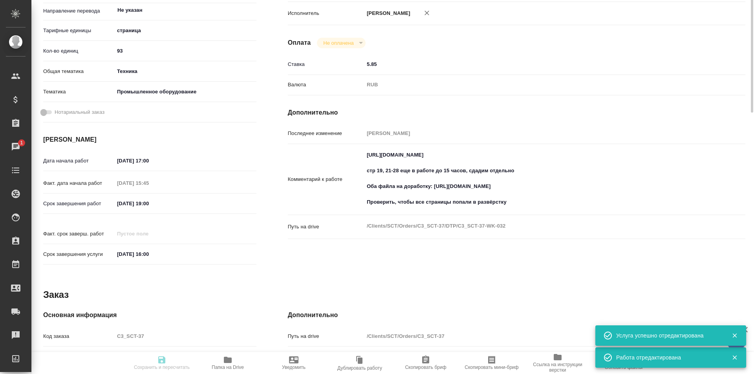
scroll to position [0, 0]
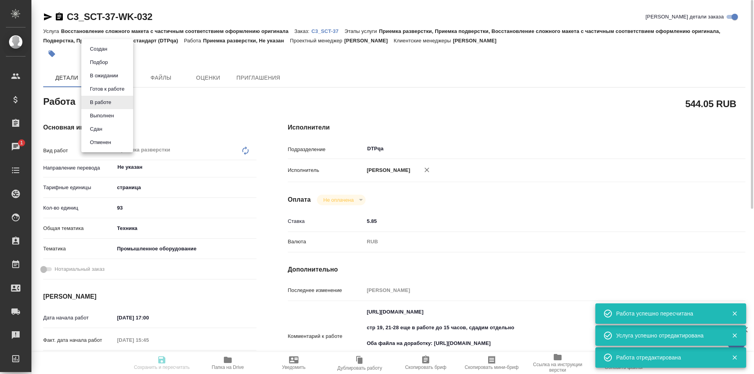
click at [109, 101] on body "🙏 .cls-1 fill:#fff; AWATERA Ismagilova Diana Клиенты Спецификации Заказы 1 Чаты…" at bounding box center [377, 187] width 754 height 374
click at [106, 119] on button "Выполнен" at bounding box center [102, 116] width 29 height 9
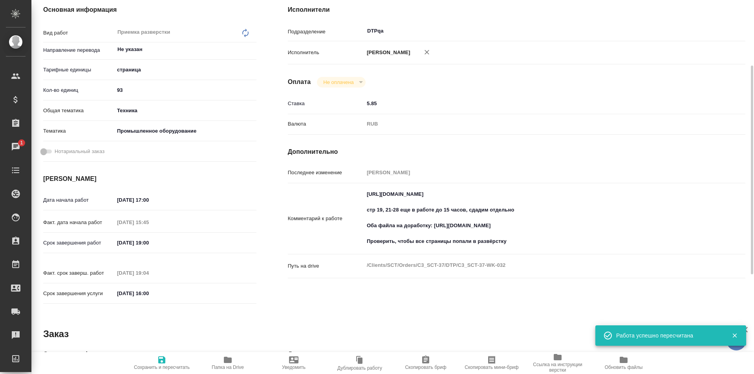
click at [514, 241] on textarea "https://tera.awatera.com/Work/68ac4886caec68d43e12e72c/ стр 19, 21-28 еще в раб…" at bounding box center [535, 218] width 343 height 61
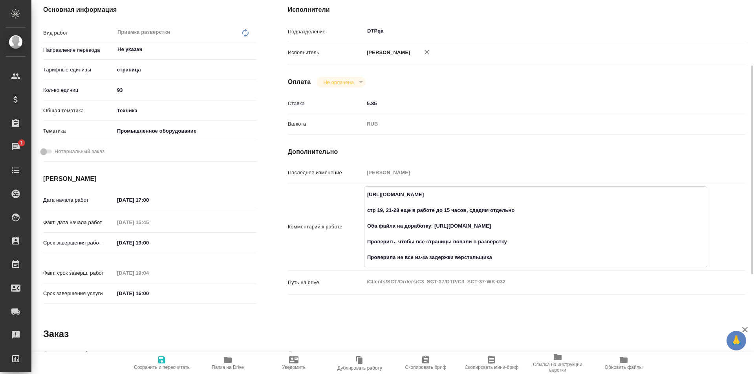
drag, startPoint x: 510, startPoint y: 257, endPoint x: 398, endPoint y: 256, distance: 111.6
click at [398, 256] on textarea "https://tera.awatera.com/Work/68ac4886caec68d43e12e72c/ стр 19, 21-28 еще в раб…" at bounding box center [536, 226] width 343 height 76
click at [165, 360] on icon "button" at bounding box center [161, 360] width 7 height 7
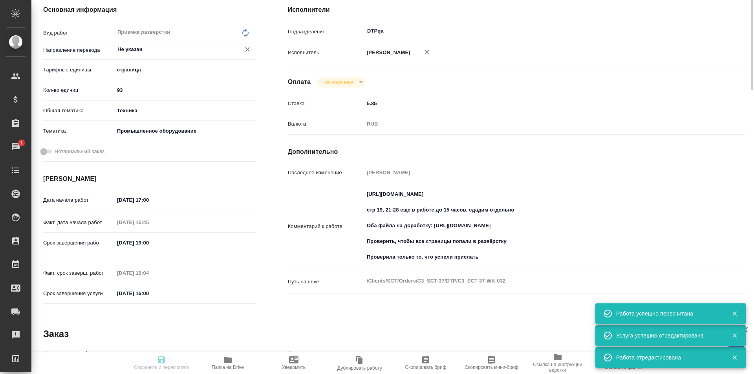
scroll to position [0, 0]
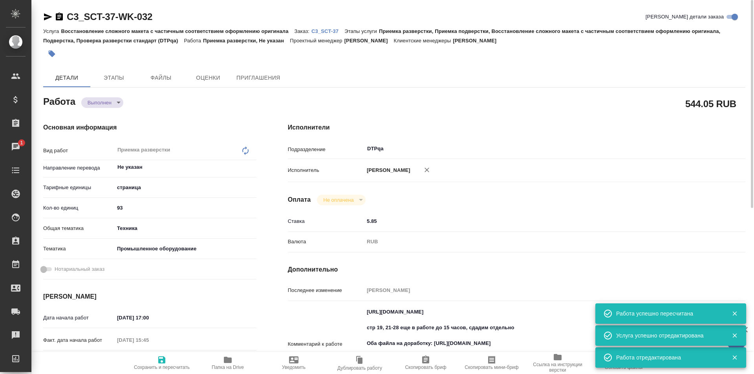
click at [46, 16] on icon "button" at bounding box center [48, 16] width 8 height 7
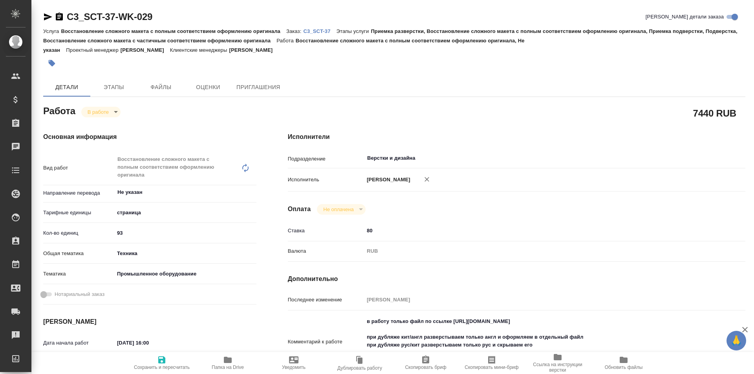
type textarea "x"
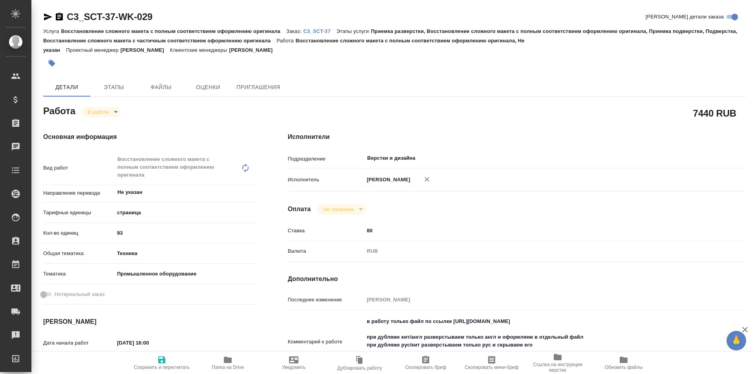
type textarea "x"
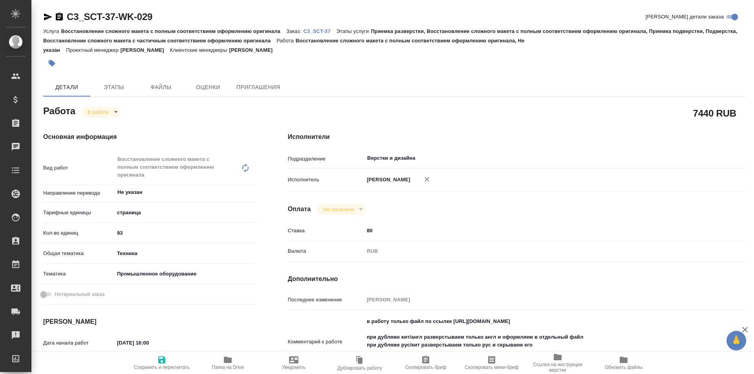
type textarea "x"
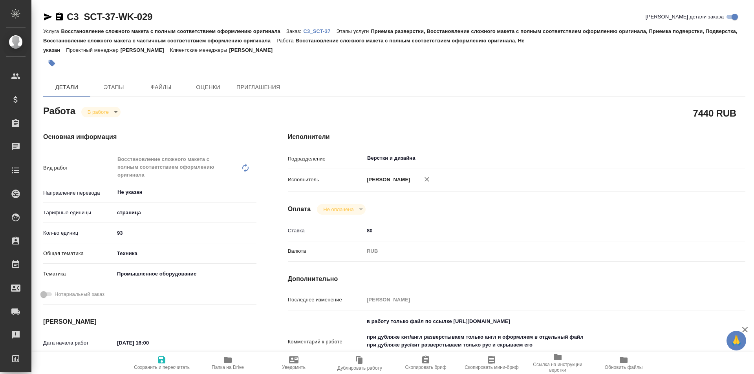
type textarea "x"
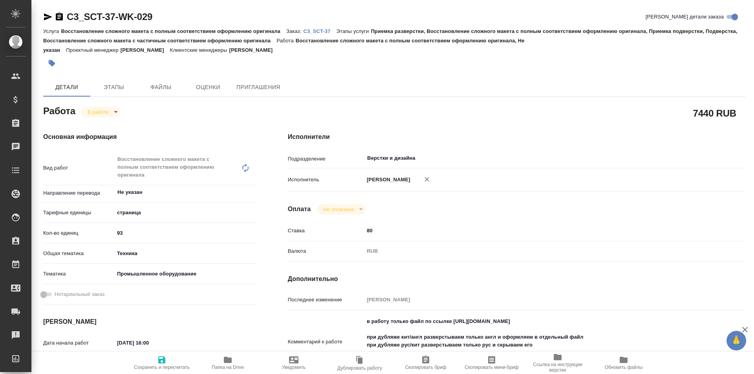
type textarea "x"
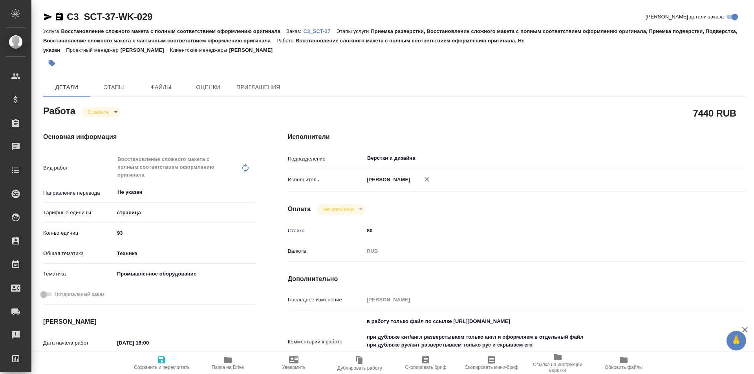
type textarea "x"
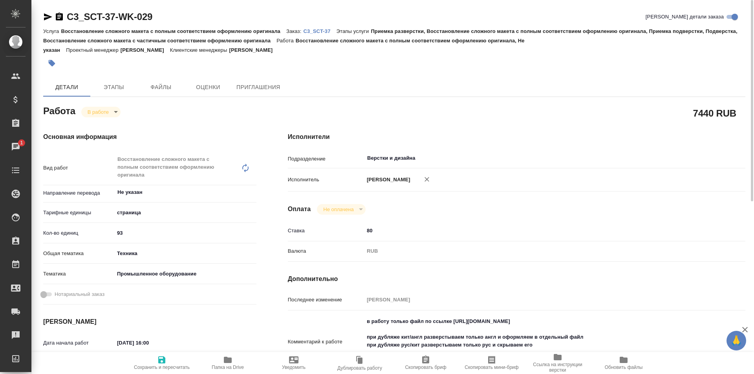
click at [47, 16] on icon "button" at bounding box center [48, 16] width 8 height 7
